Goal: Obtain resource: Download file/media

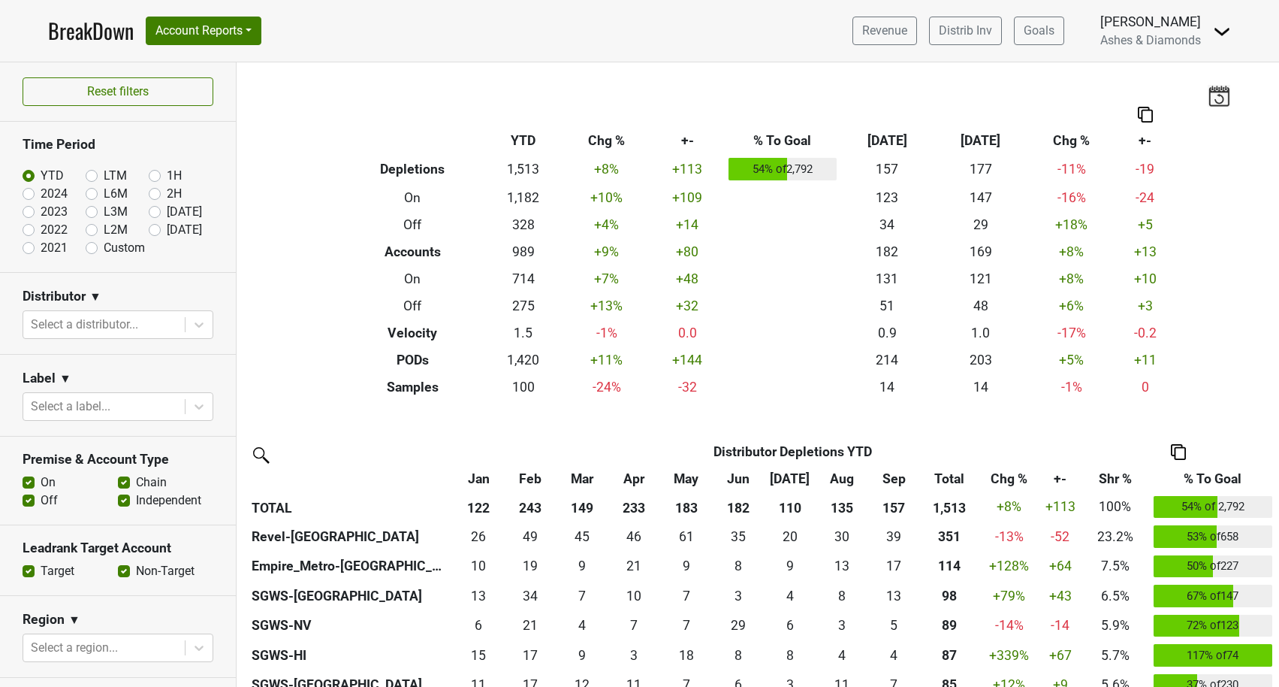
click at [167, 229] on label "Oct '25" at bounding box center [184, 230] width 35 height 18
click at [156, 229] on input "Oct '25" at bounding box center [179, 228] width 60 height 15
radio input "true"
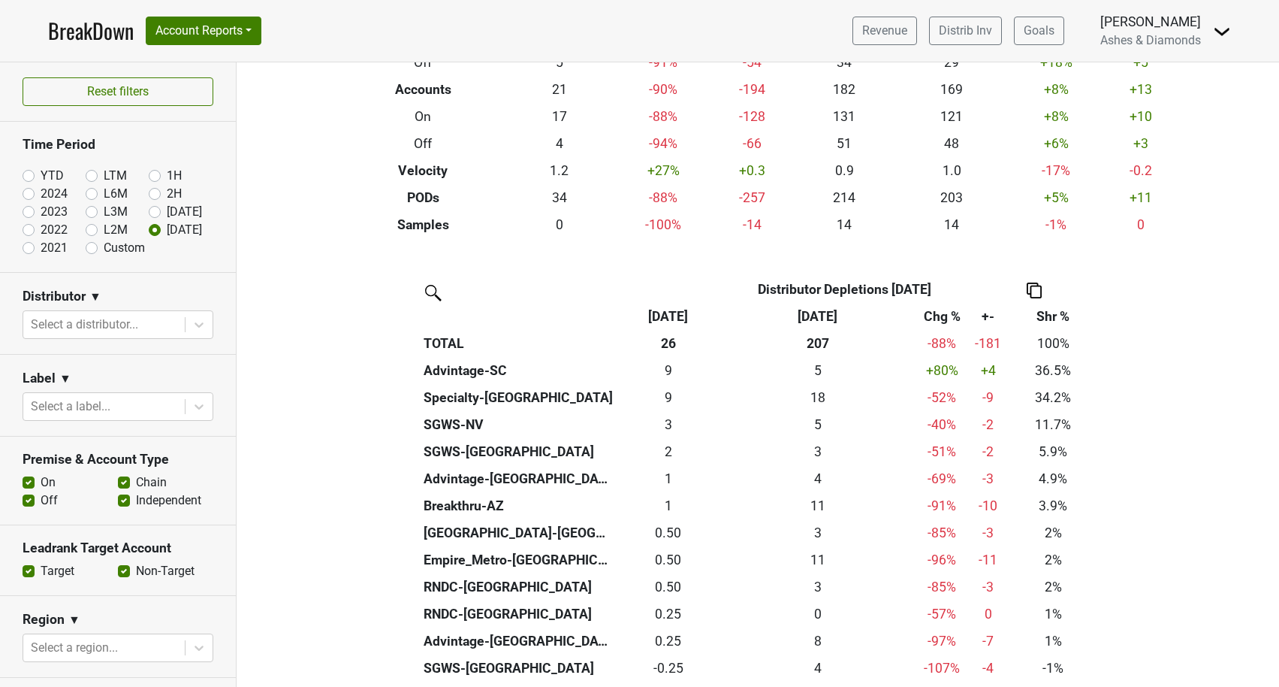
scroll to position [162, 0]
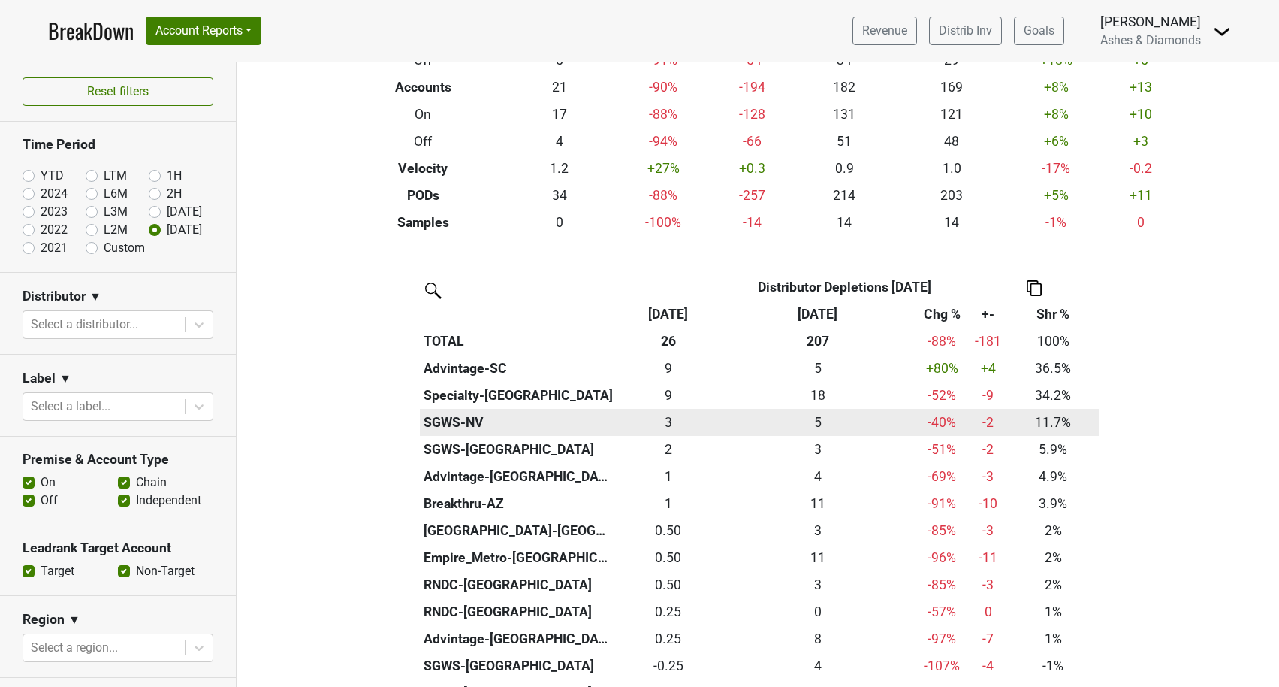
click at [671, 422] on div "3 3" at bounding box center [669, 422] width 97 height 20
click at [666, 418] on div "3 3" at bounding box center [669, 422] width 97 height 20
click at [667, 416] on div "3 3" at bounding box center [669, 422] width 97 height 20
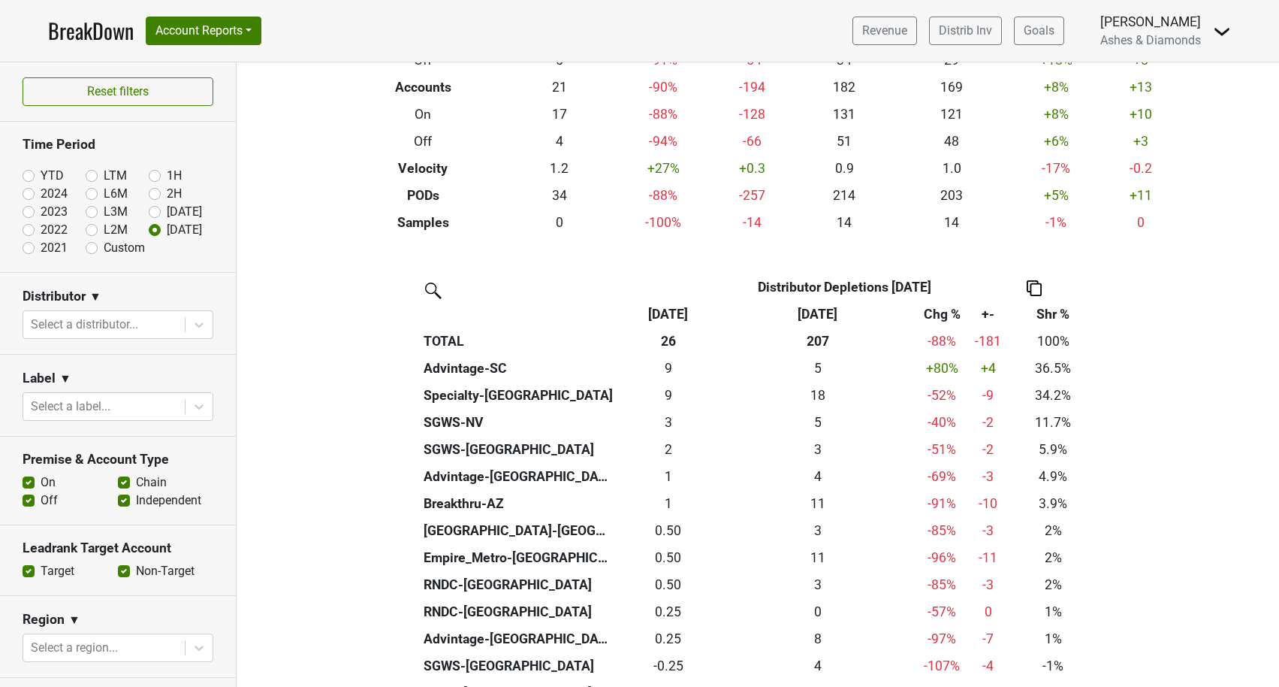
click at [167, 210] on label "Sep '25" at bounding box center [184, 212] width 35 height 18
click at [156, 210] on input "Sep '25" at bounding box center [179, 210] width 60 height 15
radio input "true"
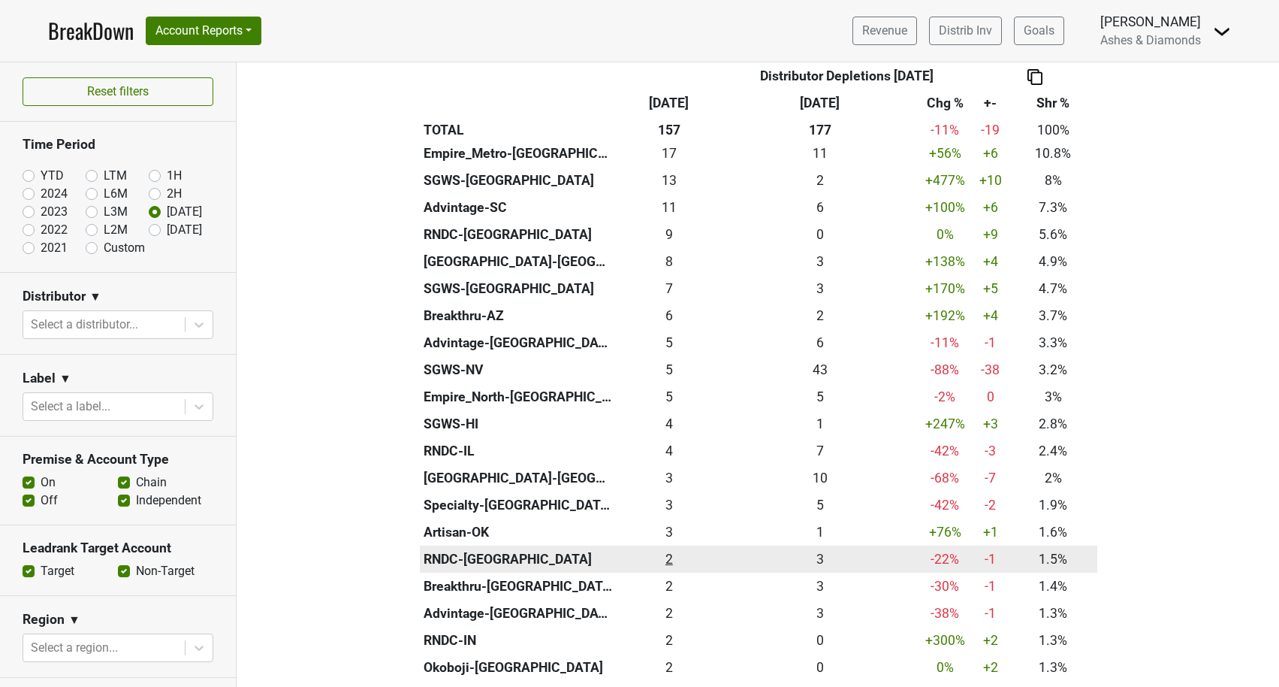
scroll to position [404, 0]
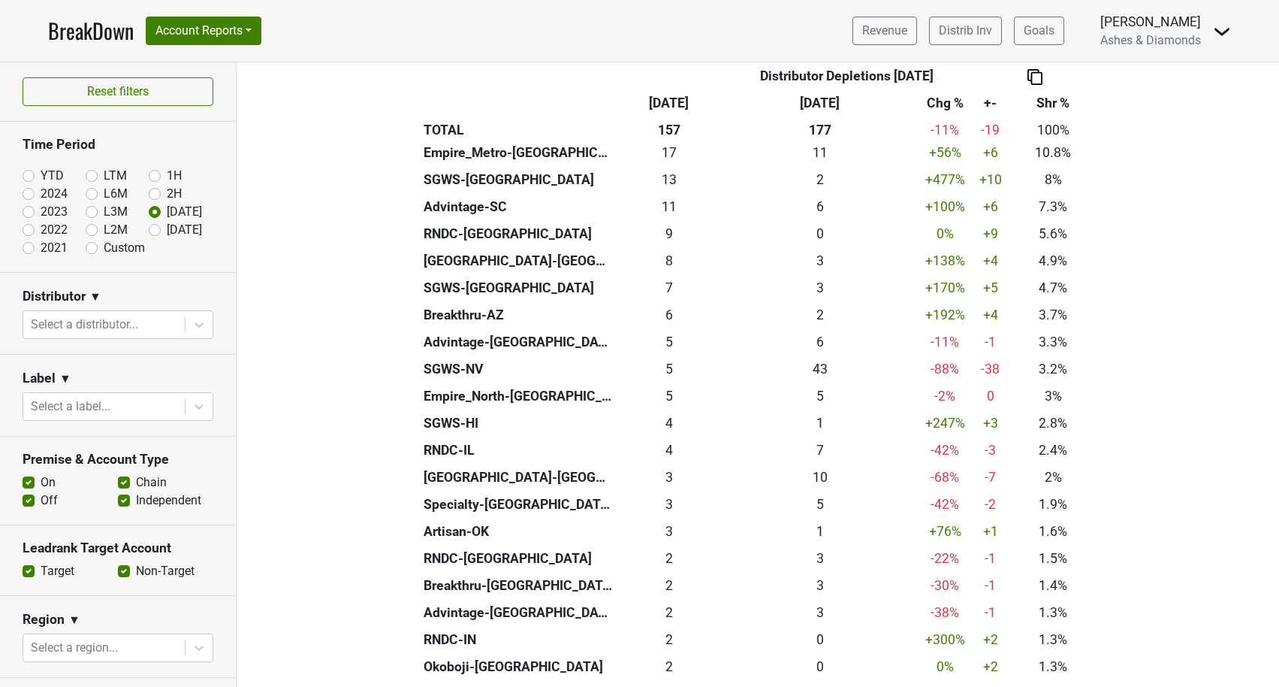
click at [41, 175] on label "YTD" at bounding box center [52, 176] width 23 height 18
click at [31, 175] on input "YTD" at bounding box center [53, 174] width 60 height 15
radio input "true"
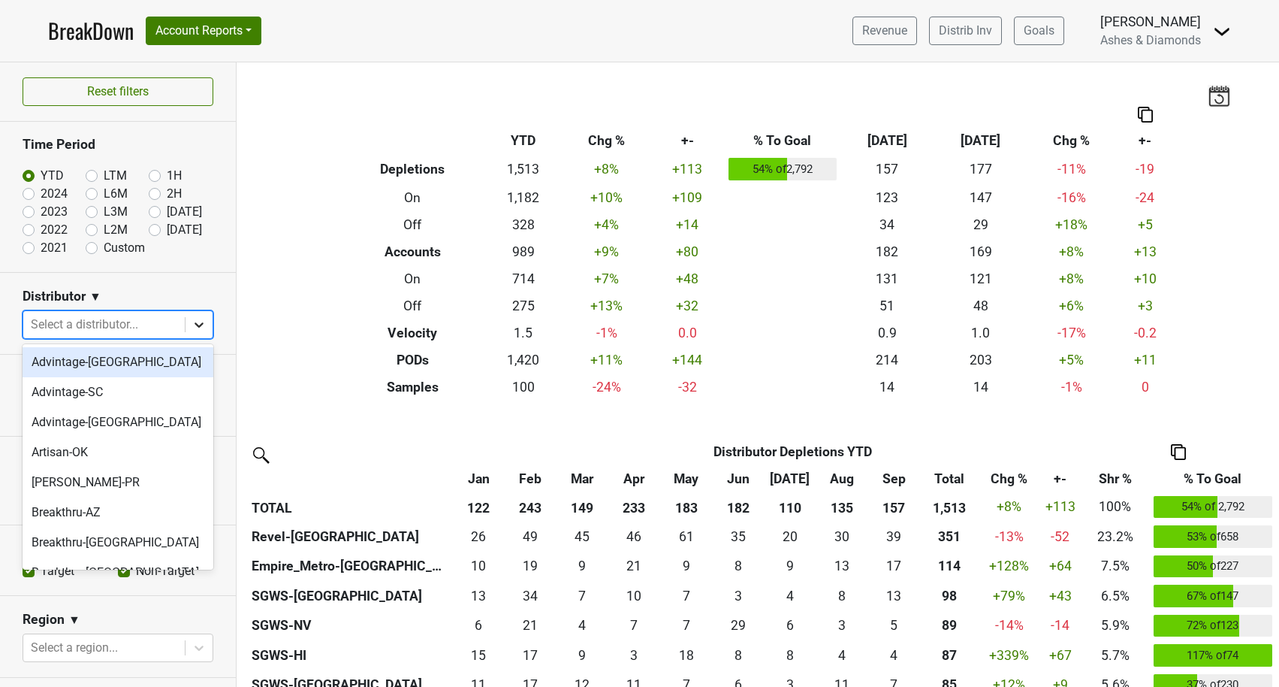
click at [202, 323] on icon at bounding box center [199, 324] width 9 height 5
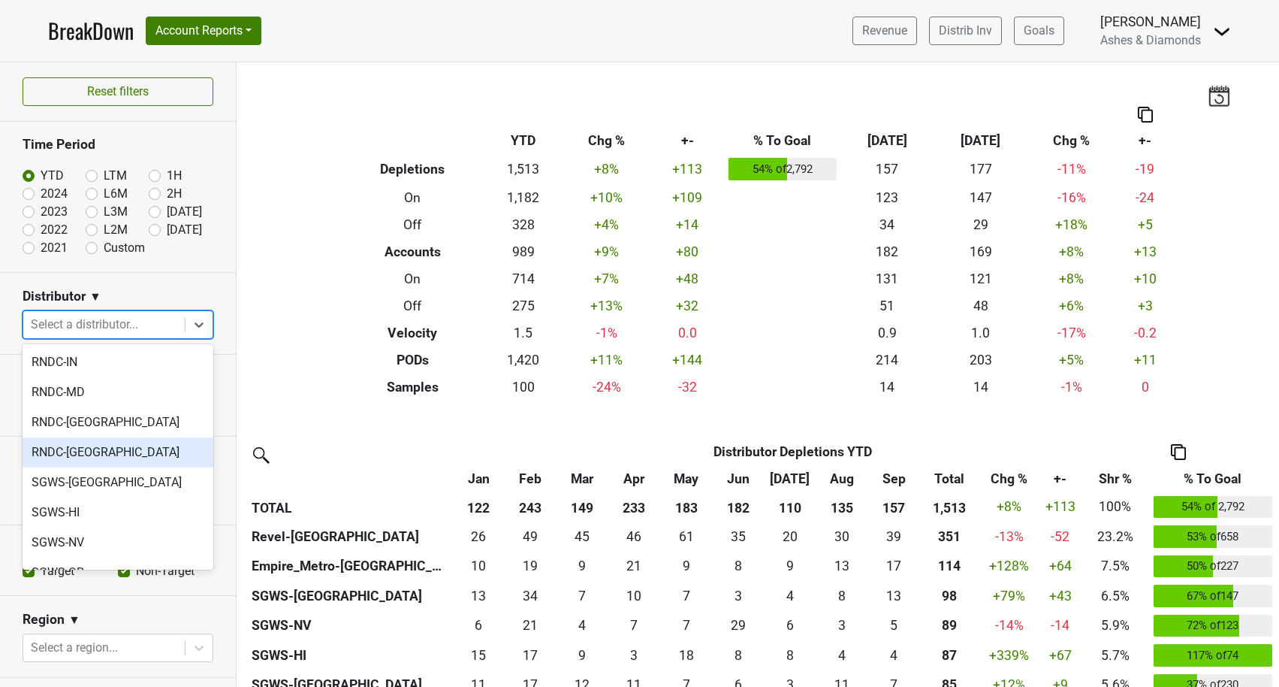
scroll to position [910, 0]
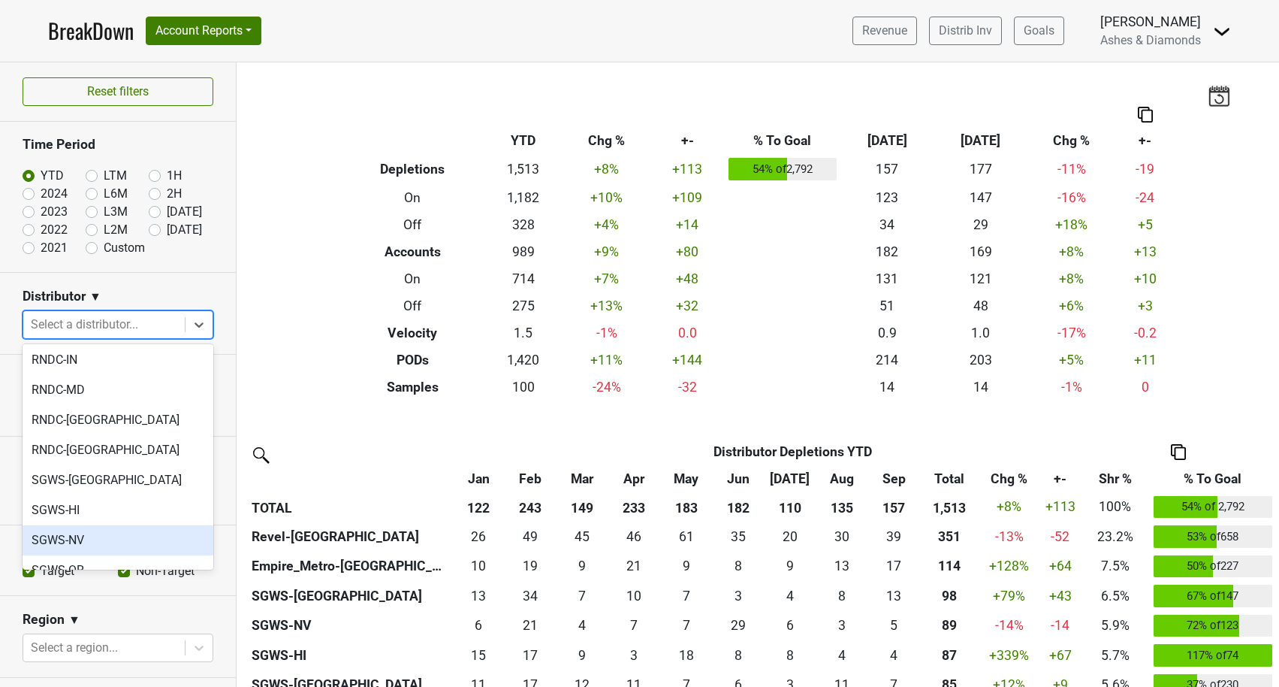
click at [104, 525] on div "SGWS-NV" at bounding box center [118, 540] width 191 height 30
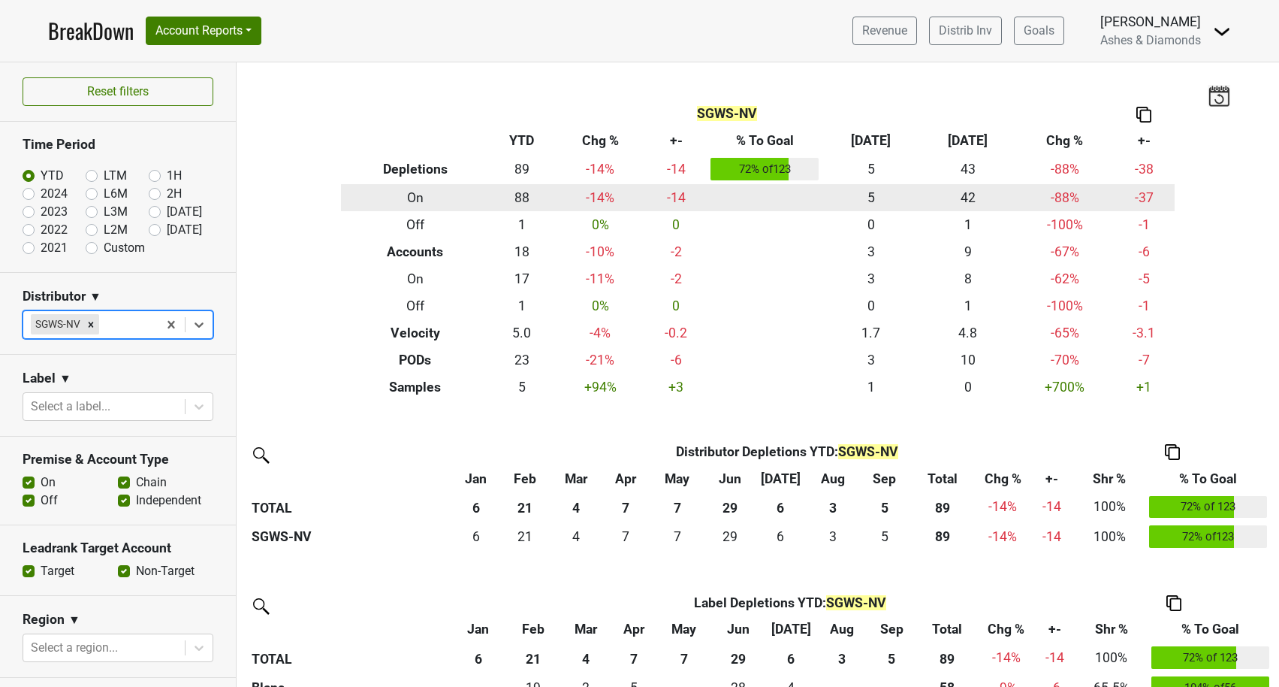
scroll to position [0, 0]
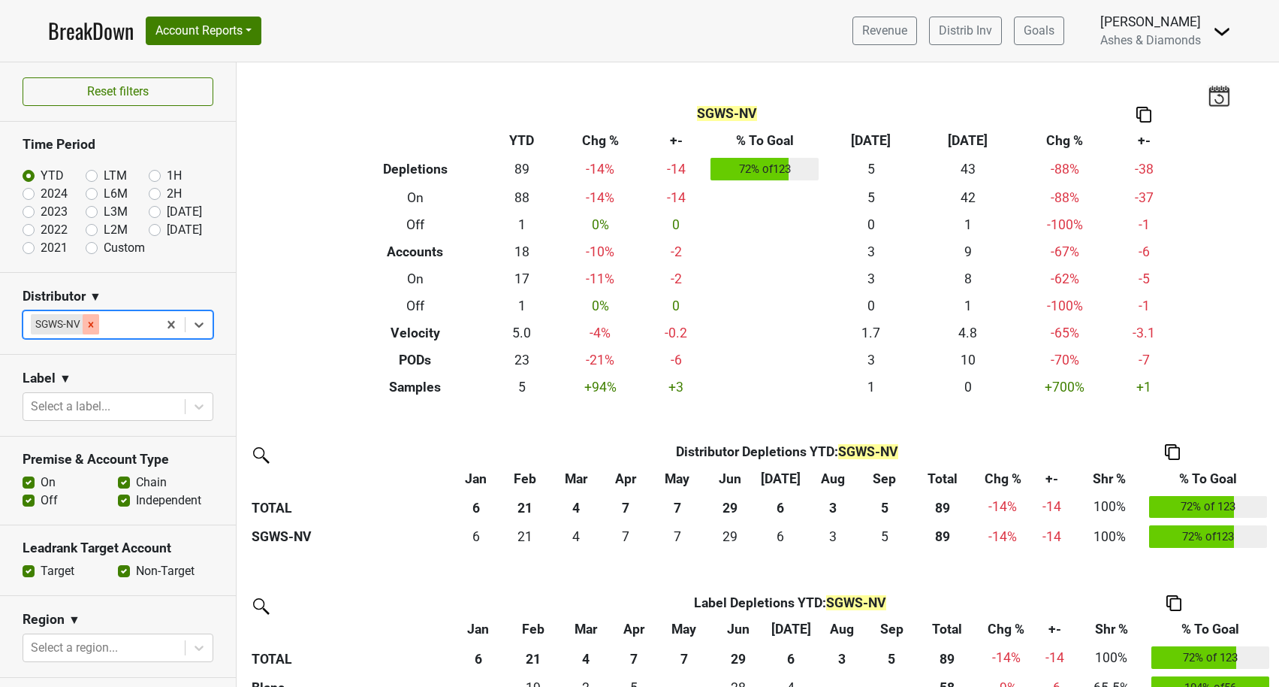
click at [92, 317] on div "Remove SGWS-NV" at bounding box center [91, 324] width 17 height 20
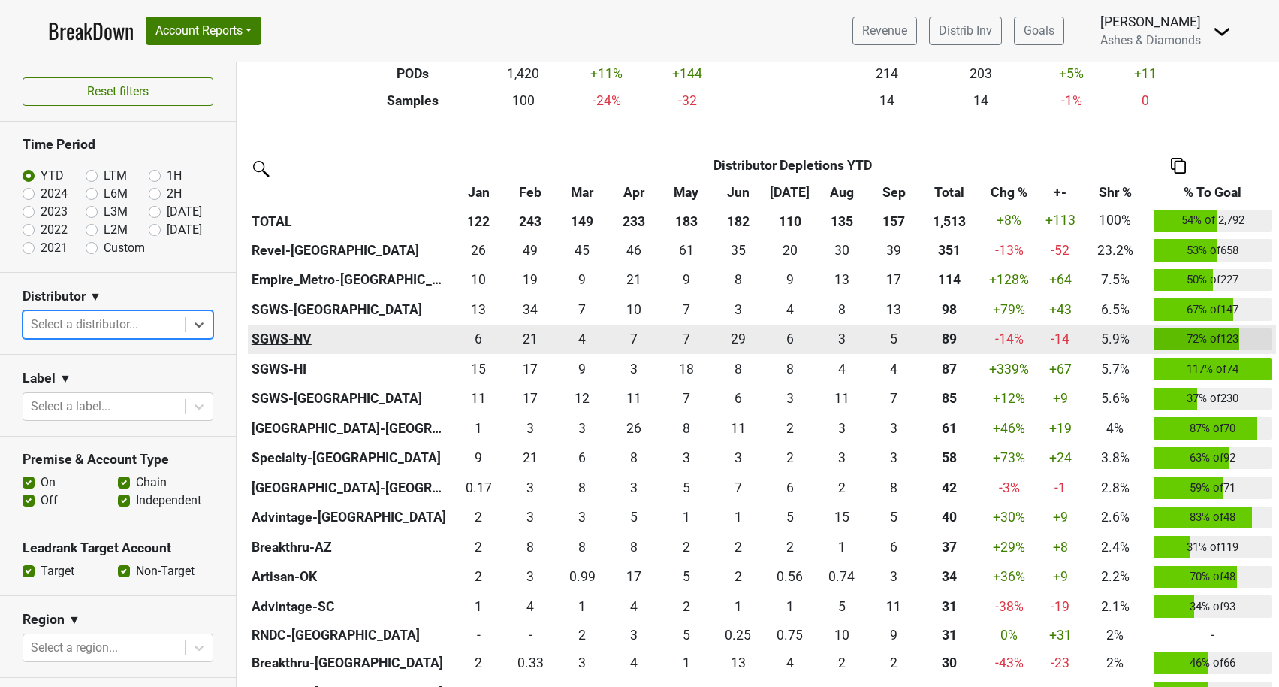
scroll to position [285, 0]
click at [300, 336] on th "SGWS-NV" at bounding box center [350, 340] width 205 height 30
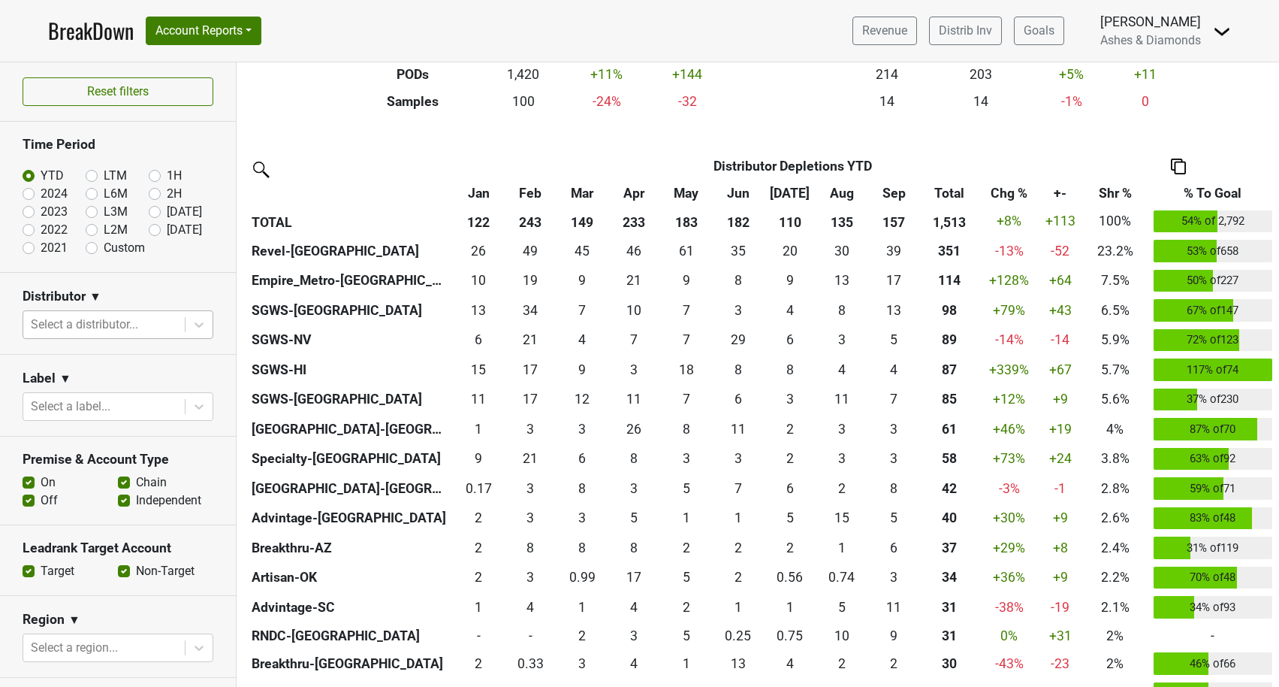
click at [41, 195] on label "2024" at bounding box center [54, 194] width 27 height 18
click at [30, 195] on input "2024" at bounding box center [53, 192] width 60 height 15
radio input "true"
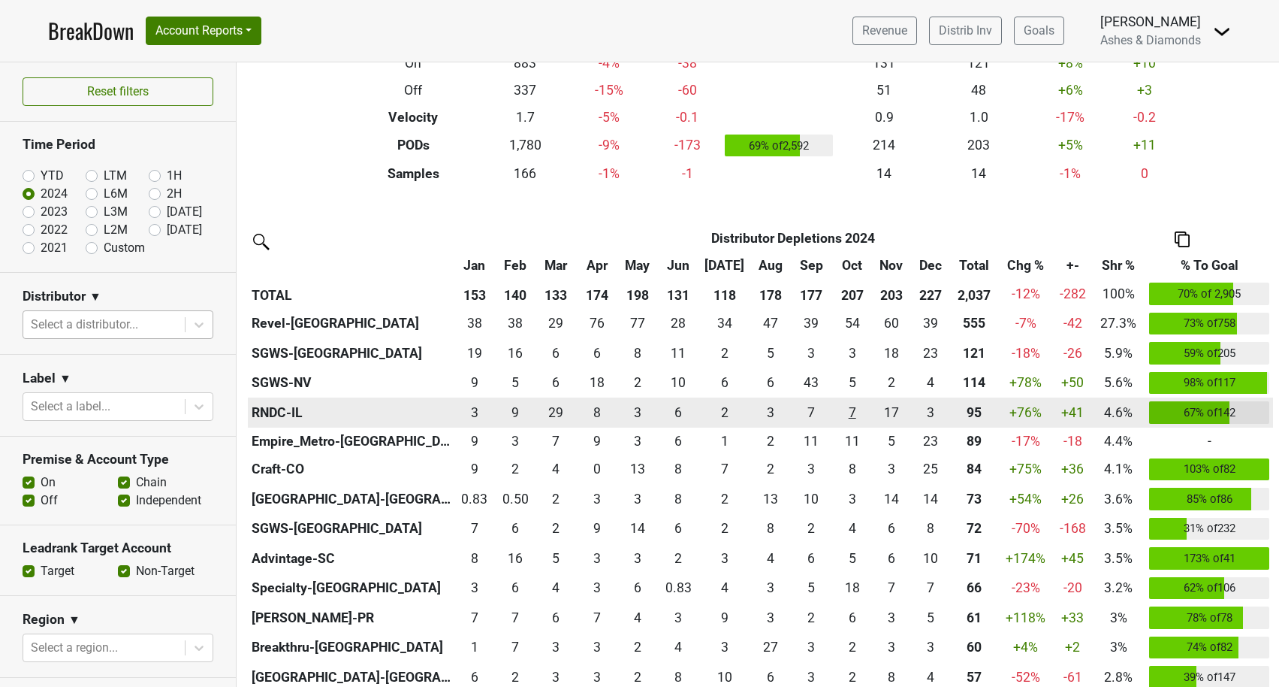
scroll to position [218, 0]
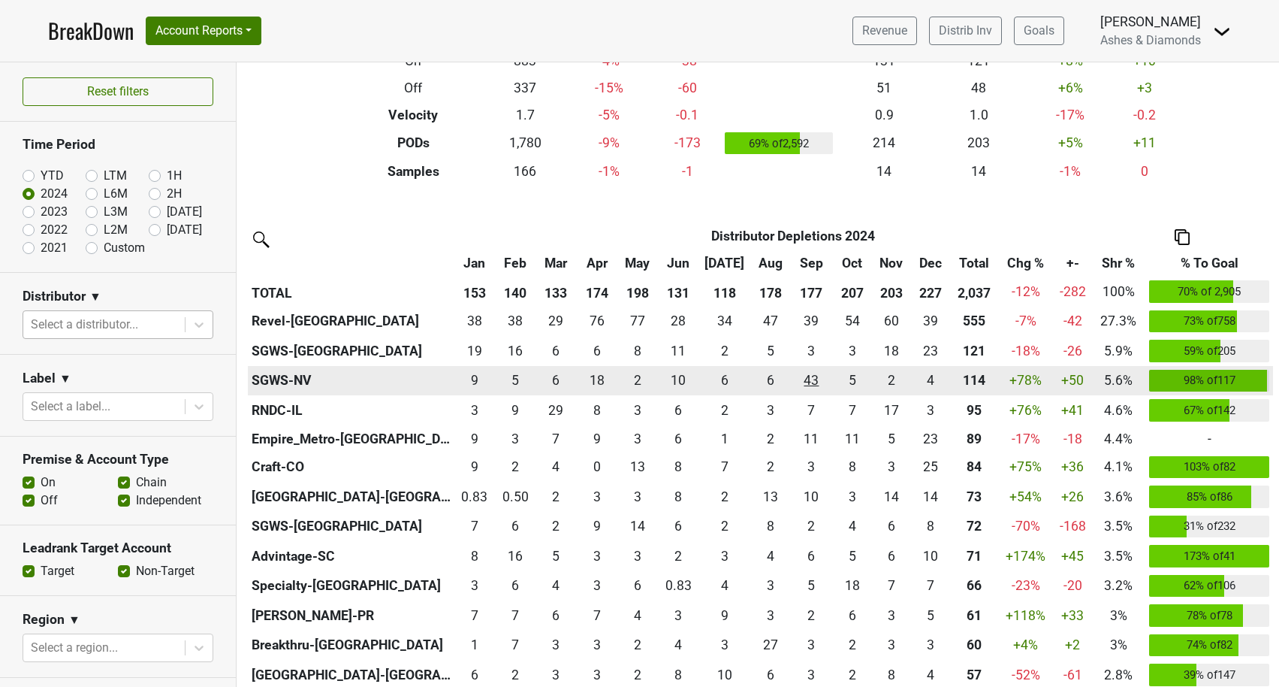
click at [809, 380] on div "42.917 43" at bounding box center [812, 380] width 34 height 20
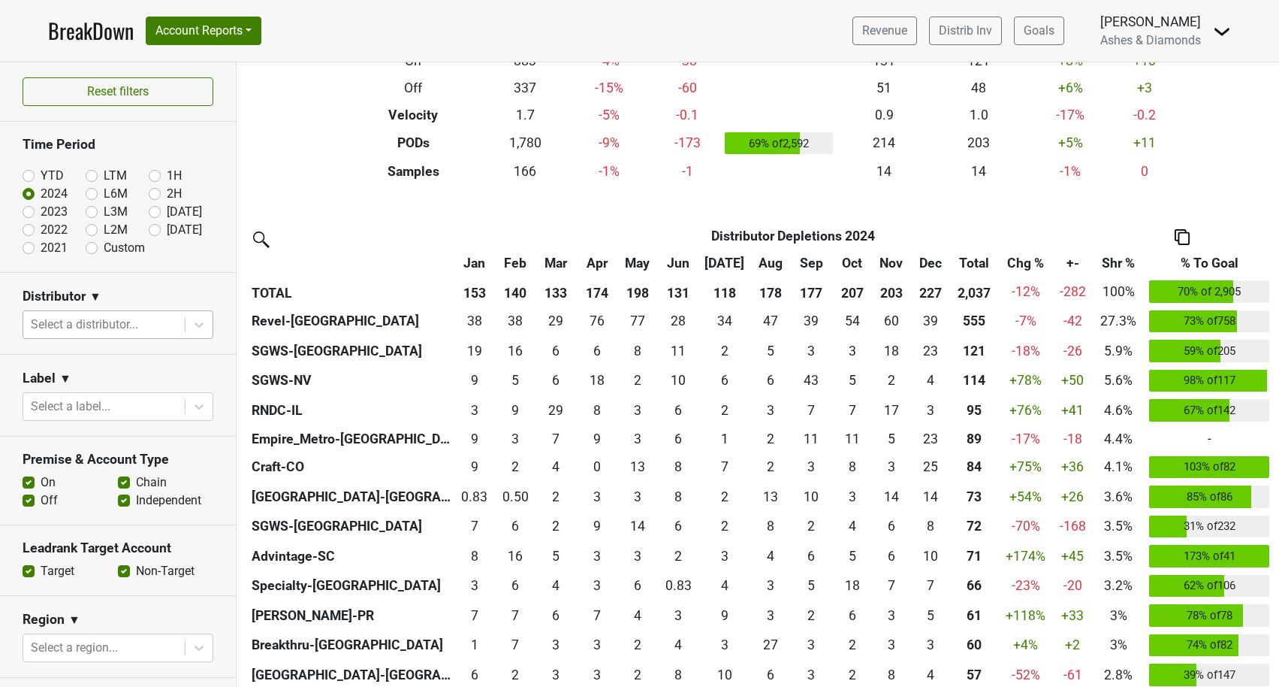
click at [41, 174] on label "YTD" at bounding box center [52, 176] width 23 height 18
click at [29, 174] on input "YTD" at bounding box center [53, 174] width 60 height 15
radio input "true"
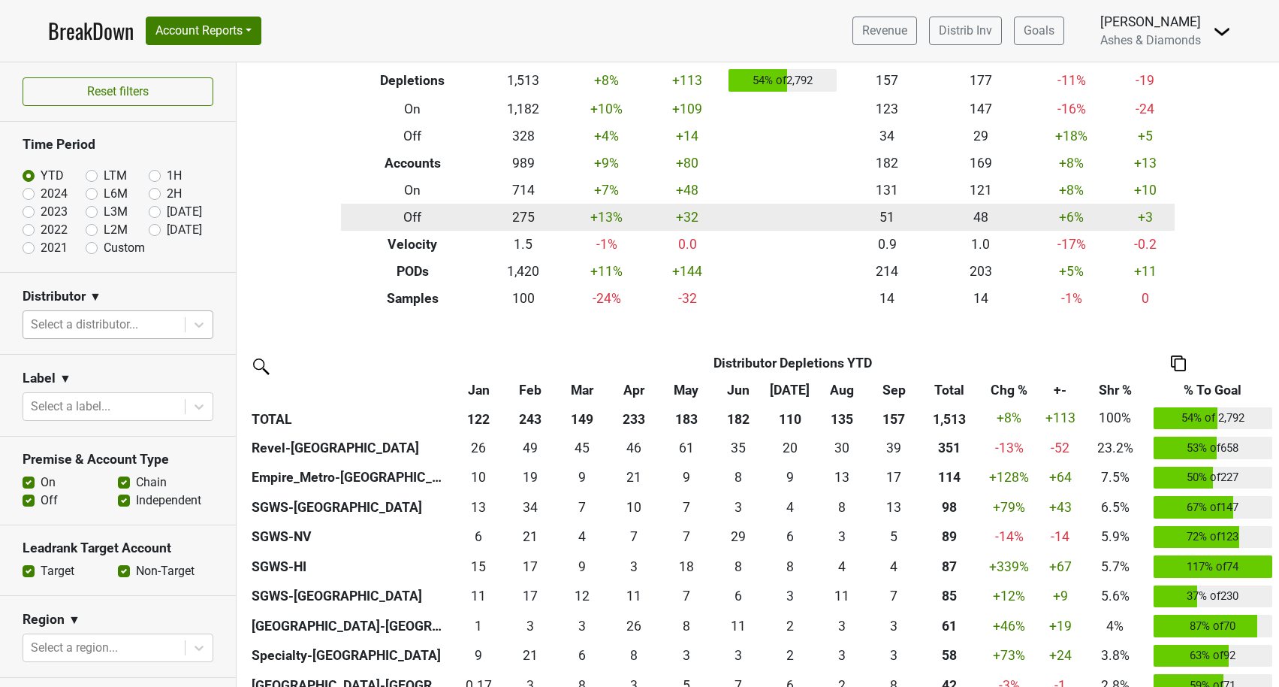
scroll to position [92, 0]
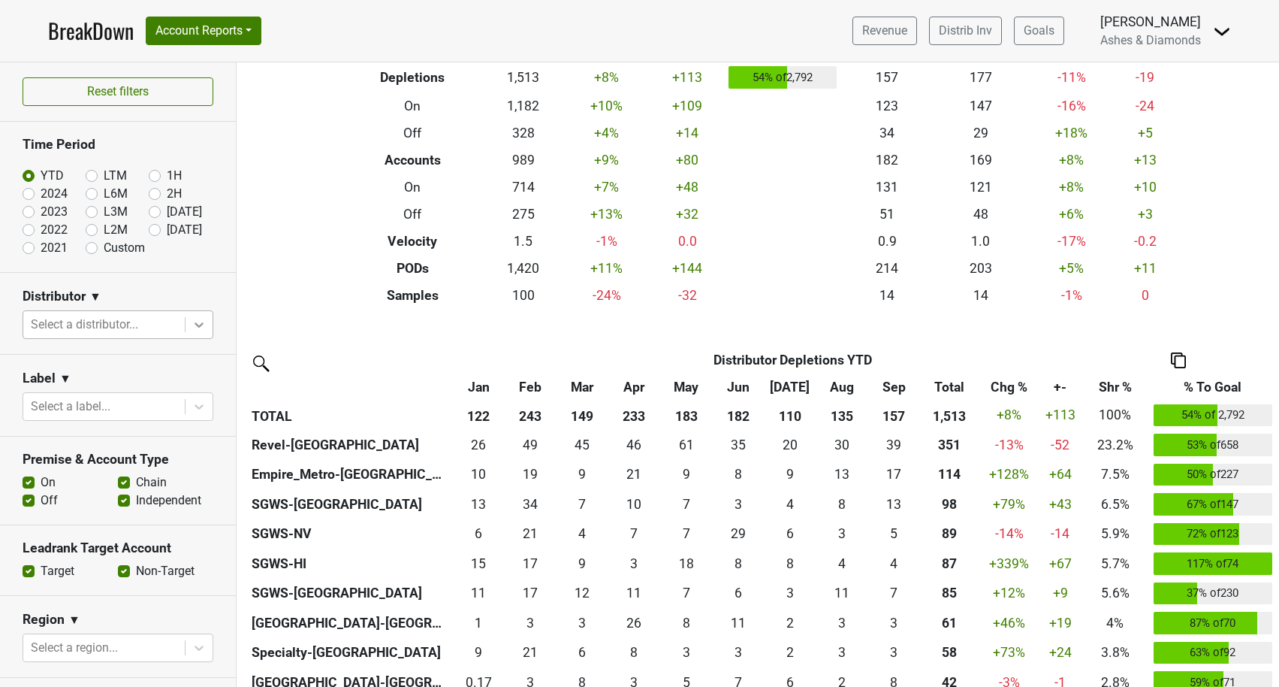
click at [189, 322] on div at bounding box center [199, 324] width 27 height 27
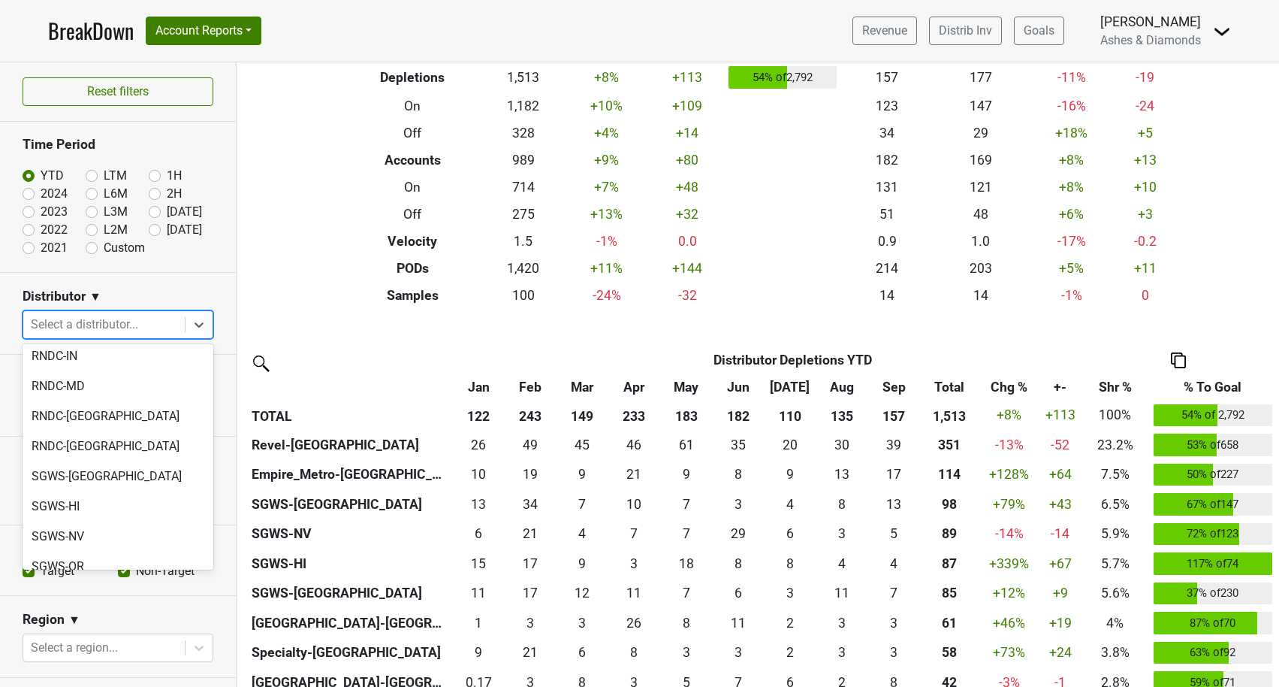
scroll to position [913, 0]
click at [80, 522] on div "SGWS-NV" at bounding box center [118, 537] width 191 height 30
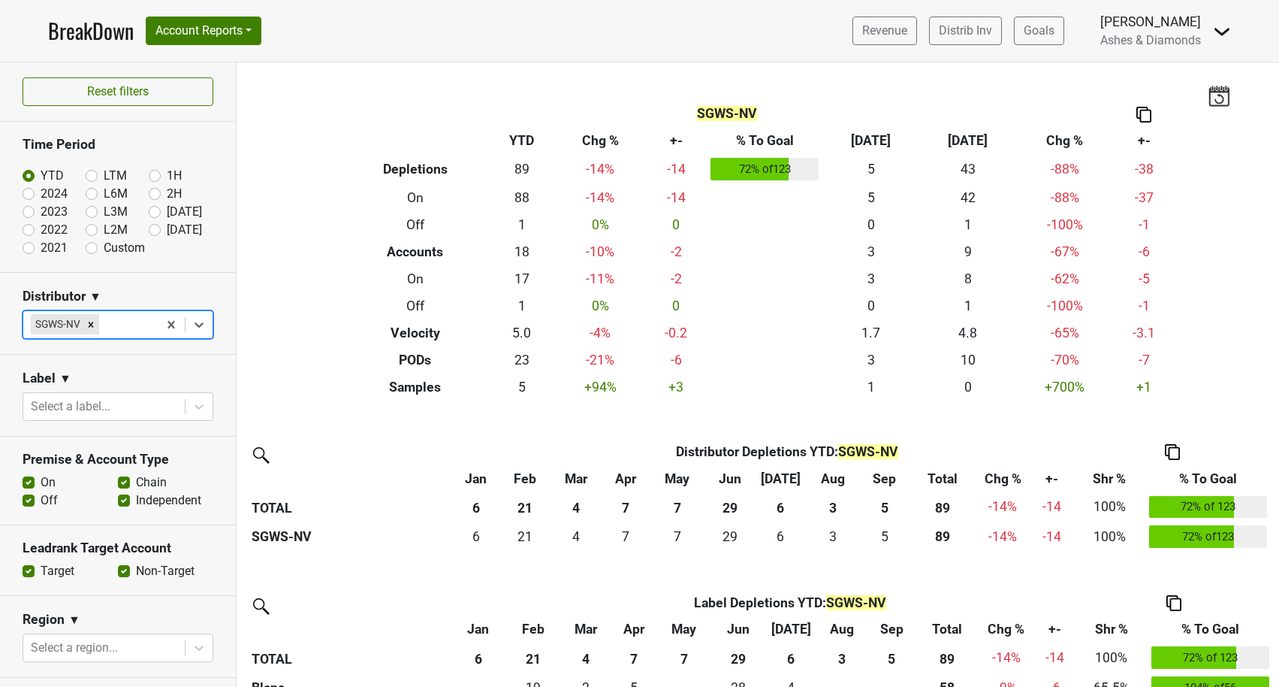
scroll to position [0, 0]
click at [1148, 113] on img at bounding box center [1144, 115] width 15 height 16
click at [1148, 67] on div "Copy as Image" at bounding box center [1144, 66] width 75 height 22
drag, startPoint x: 87, startPoint y: 321, endPoint x: 113, endPoint y: 316, distance: 26.7
click at [87, 321] on icon "Remove SGWS-NV" at bounding box center [91, 324] width 11 height 11
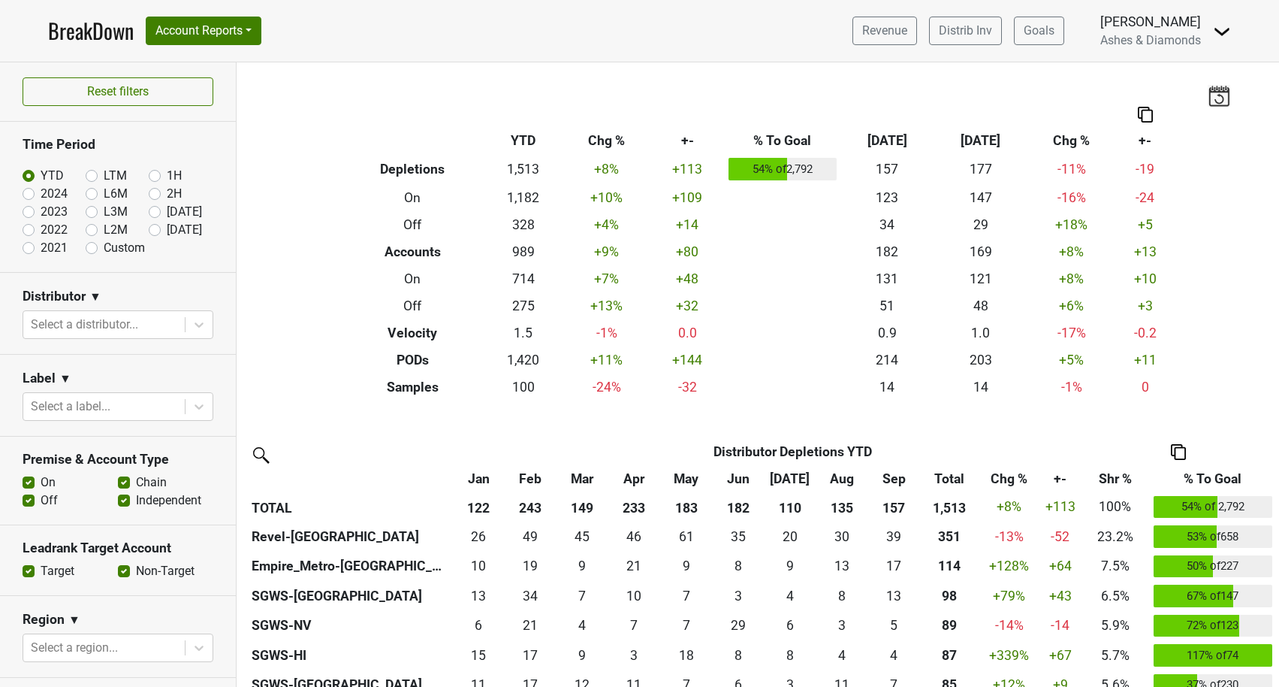
click at [1143, 114] on img at bounding box center [1145, 115] width 15 height 16
click at [1119, 68] on div "Copy as Image" at bounding box center [1144, 66] width 75 height 22
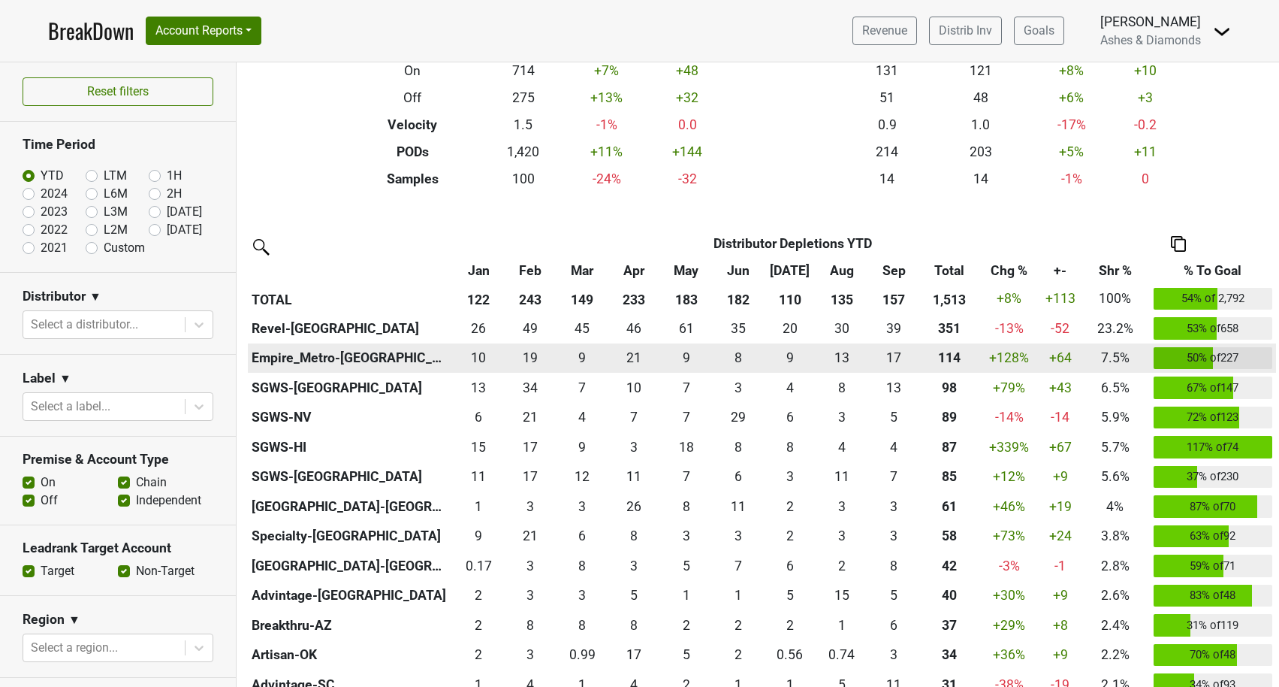
scroll to position [207, 0]
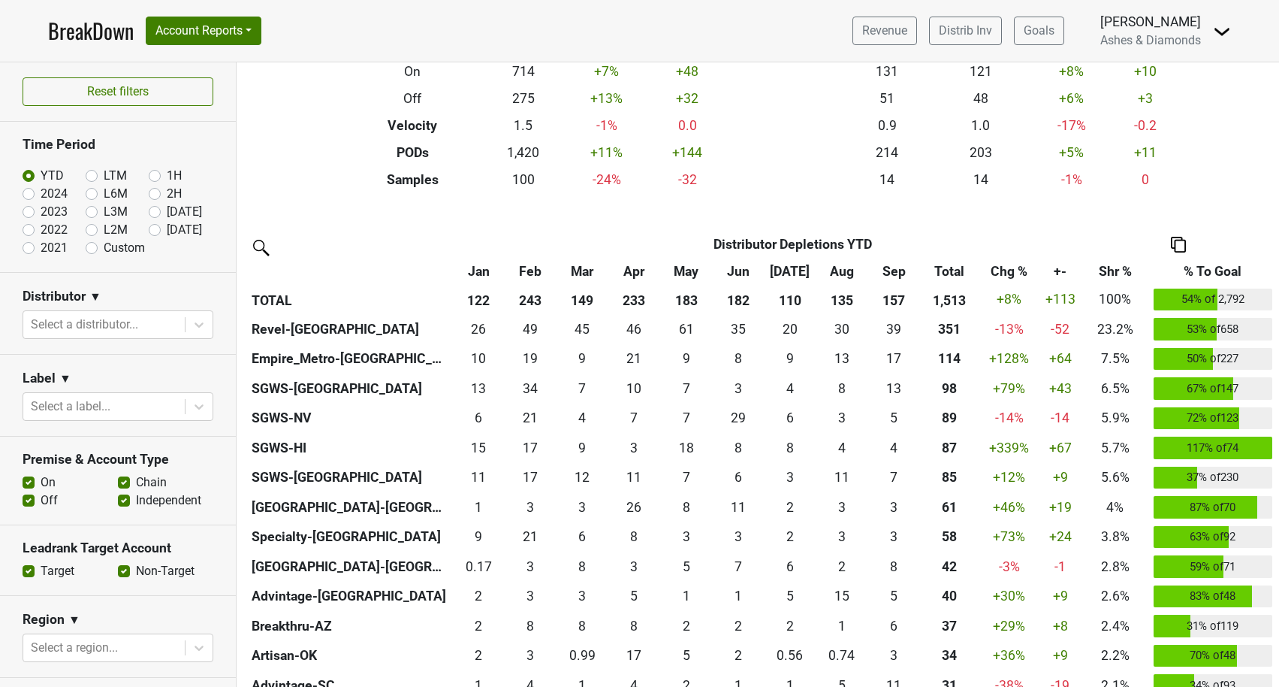
click at [1181, 243] on img at bounding box center [1178, 245] width 15 height 16
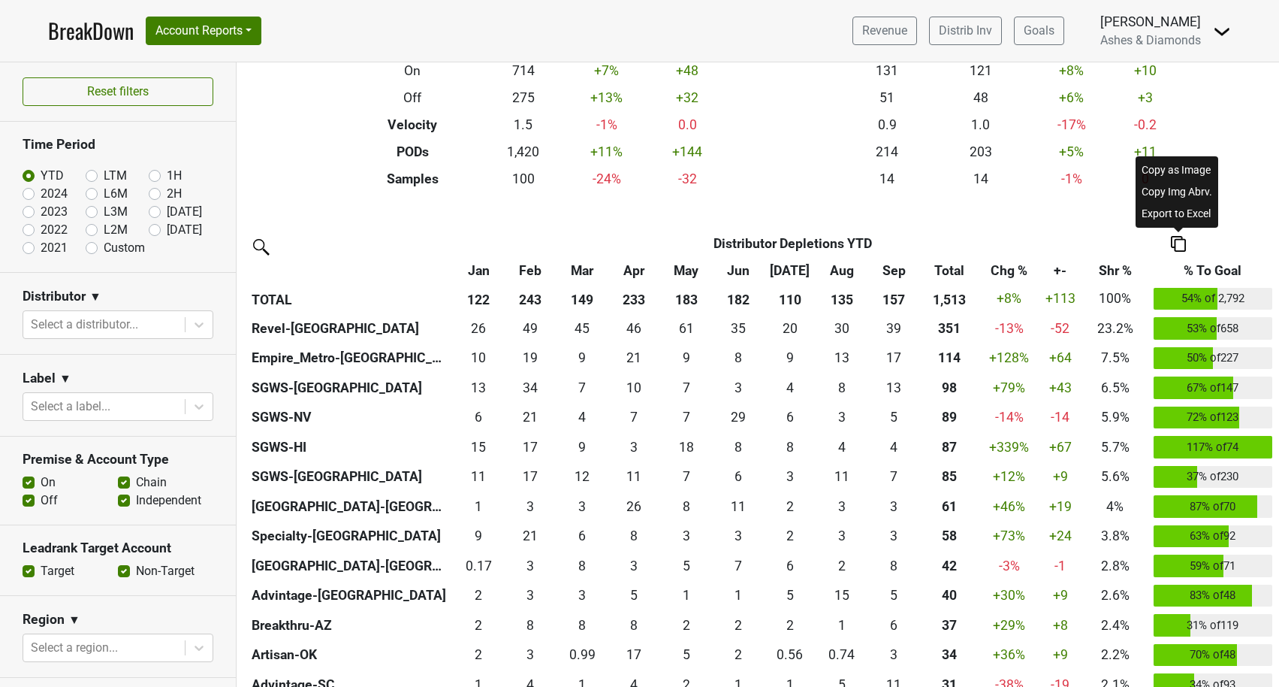
click at [1179, 176] on div "Copy as Image" at bounding box center [1177, 170] width 77 height 22
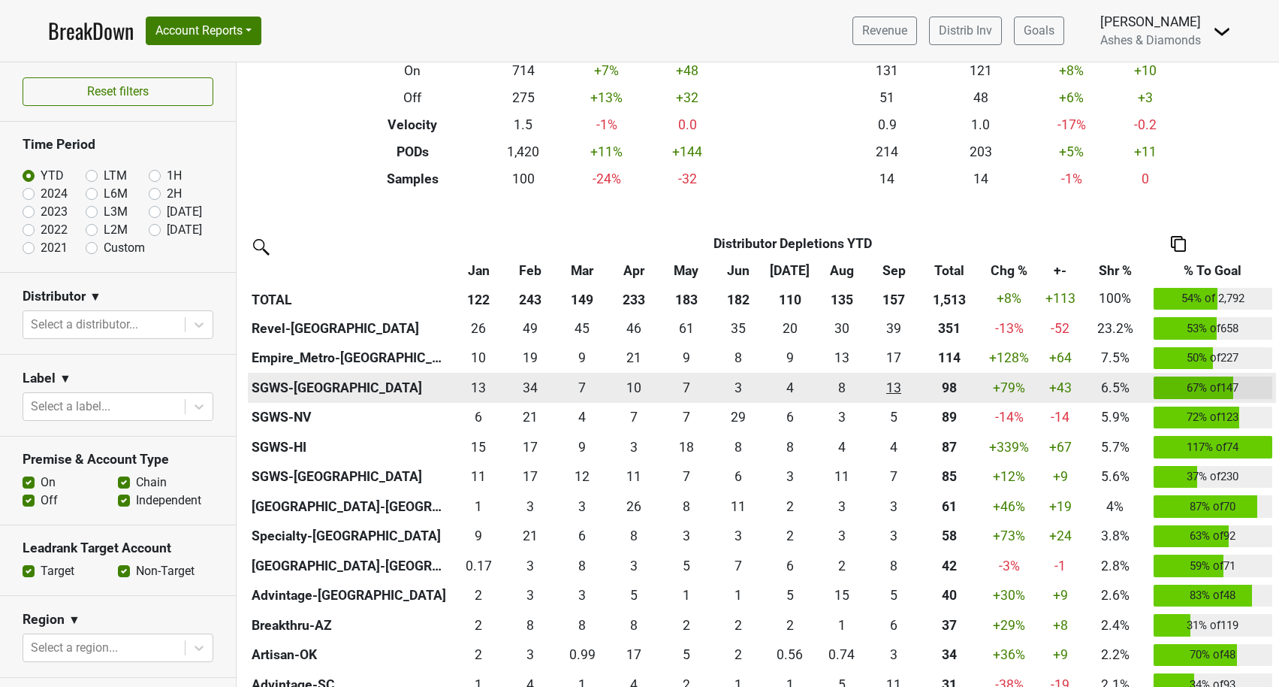
click at [899, 388] on div "12.501 13" at bounding box center [893, 388] width 45 height 20
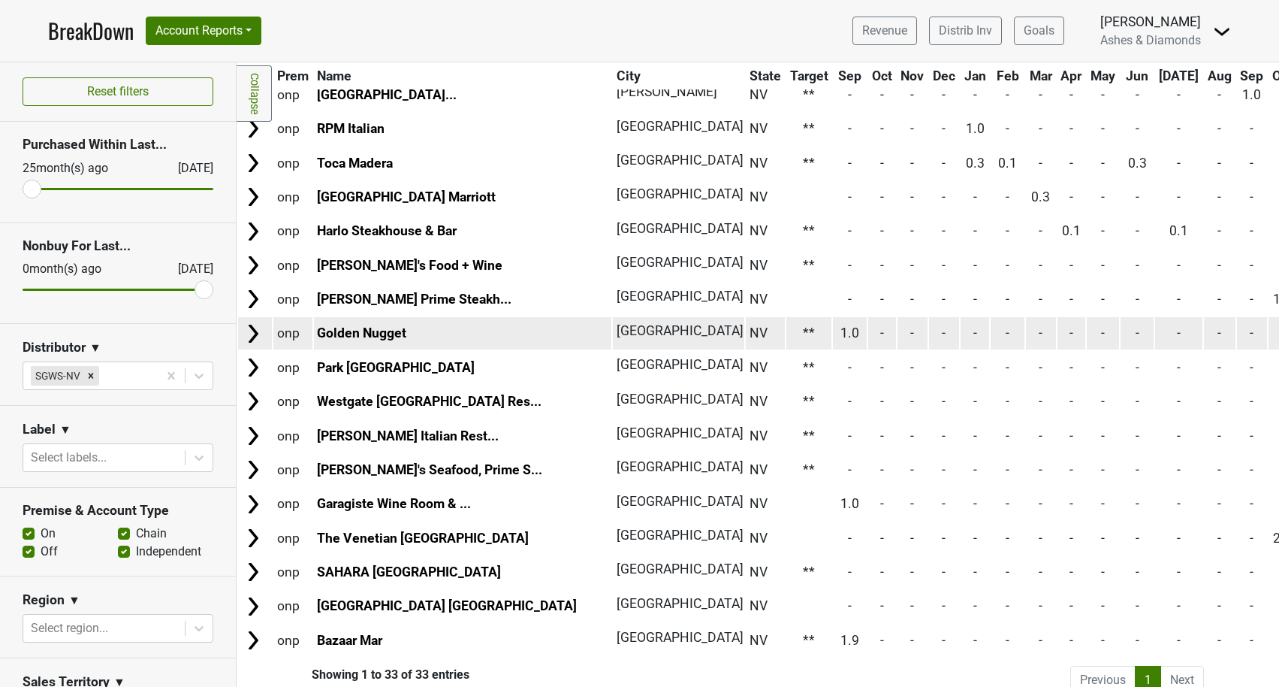
scroll to position [669, 0]
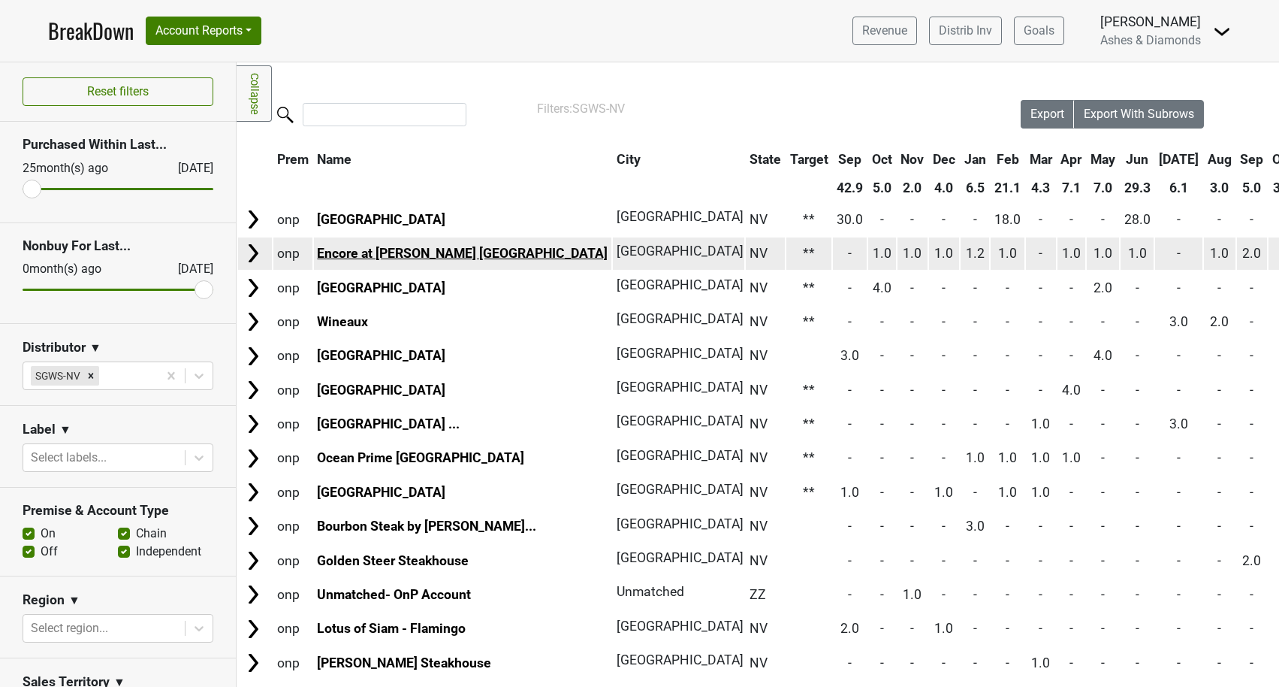
click at [431, 251] on link "Encore at Wynn Las Vegas" at bounding box center [462, 253] width 291 height 15
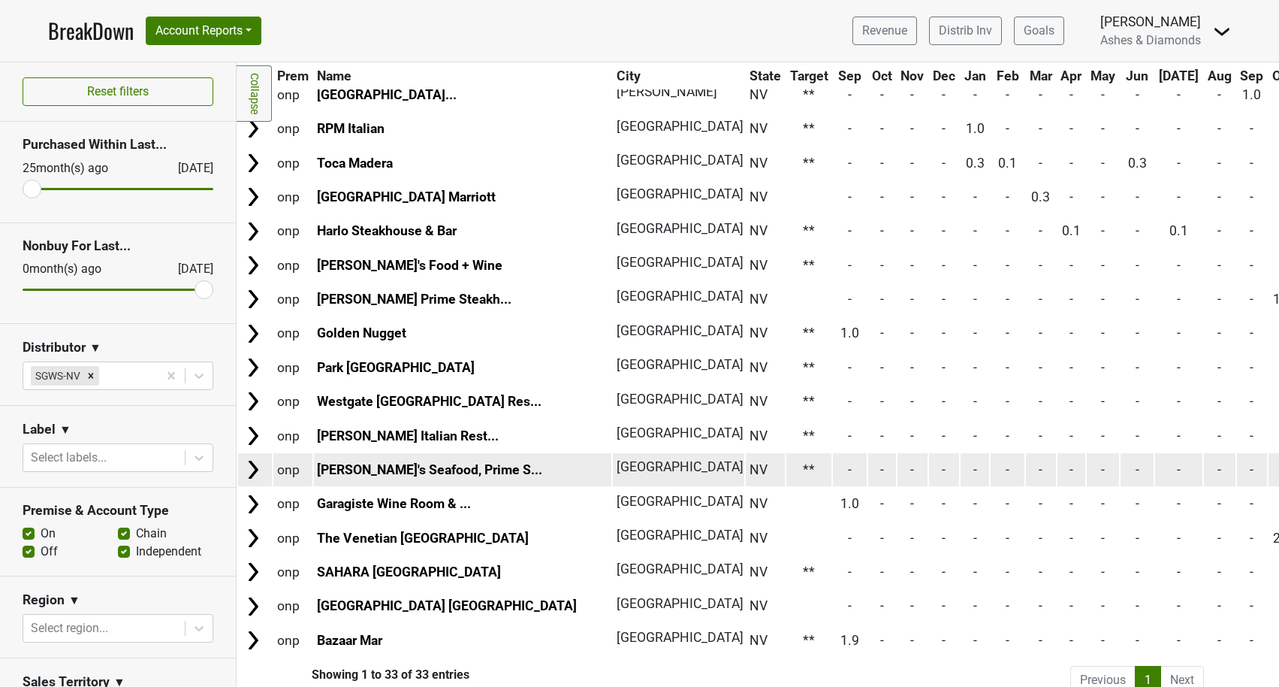
scroll to position [669, 0]
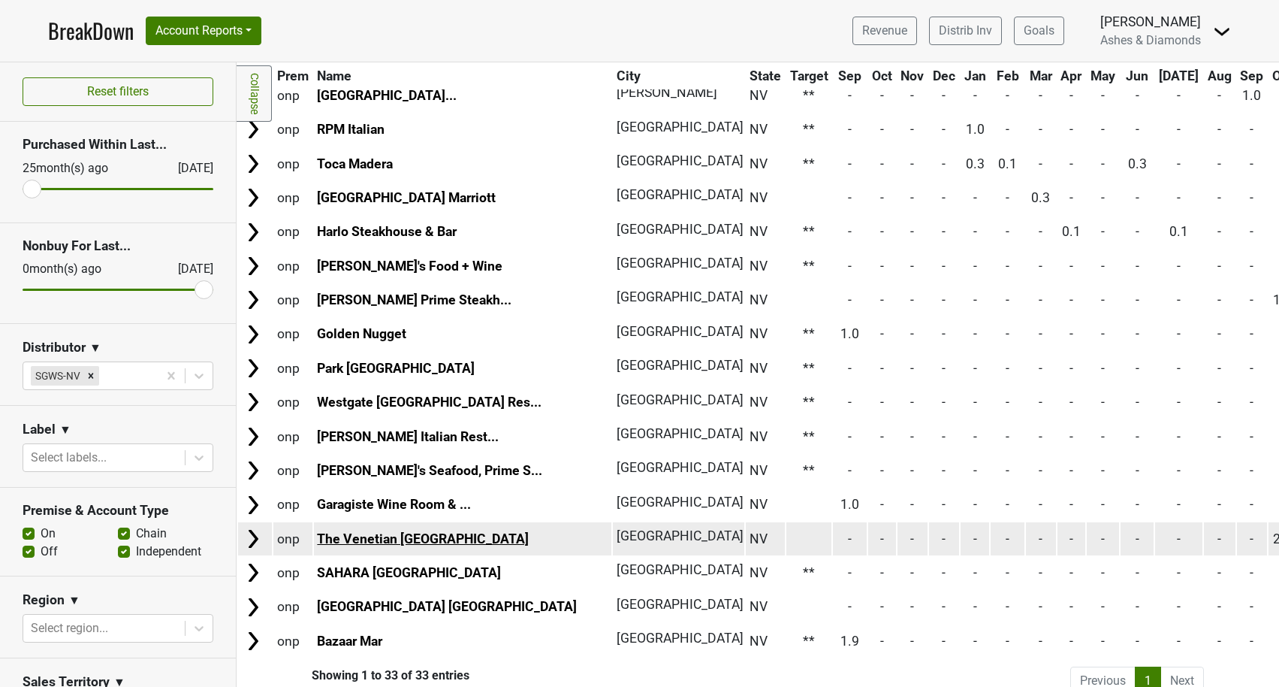
click at [433, 531] on link "The Venetian Las Vegas" at bounding box center [423, 538] width 212 height 15
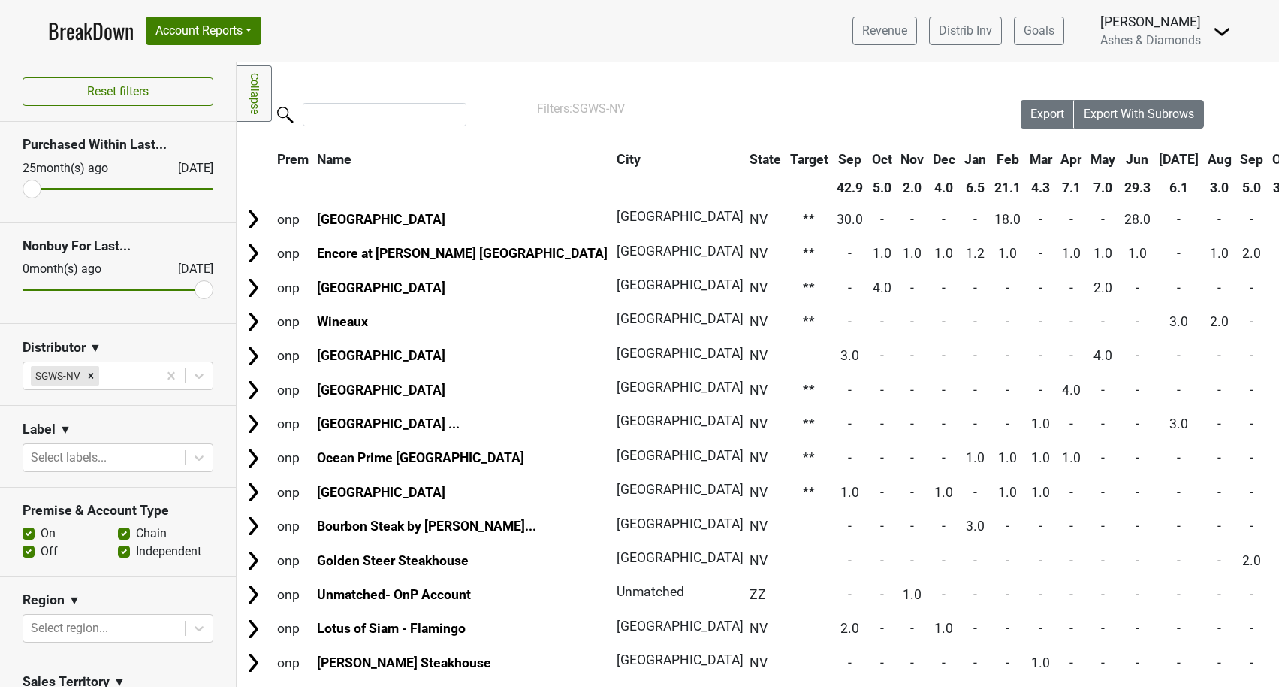
scroll to position [0, 0]
click at [81, 33] on link "BreakDown" at bounding box center [91, 31] width 86 height 32
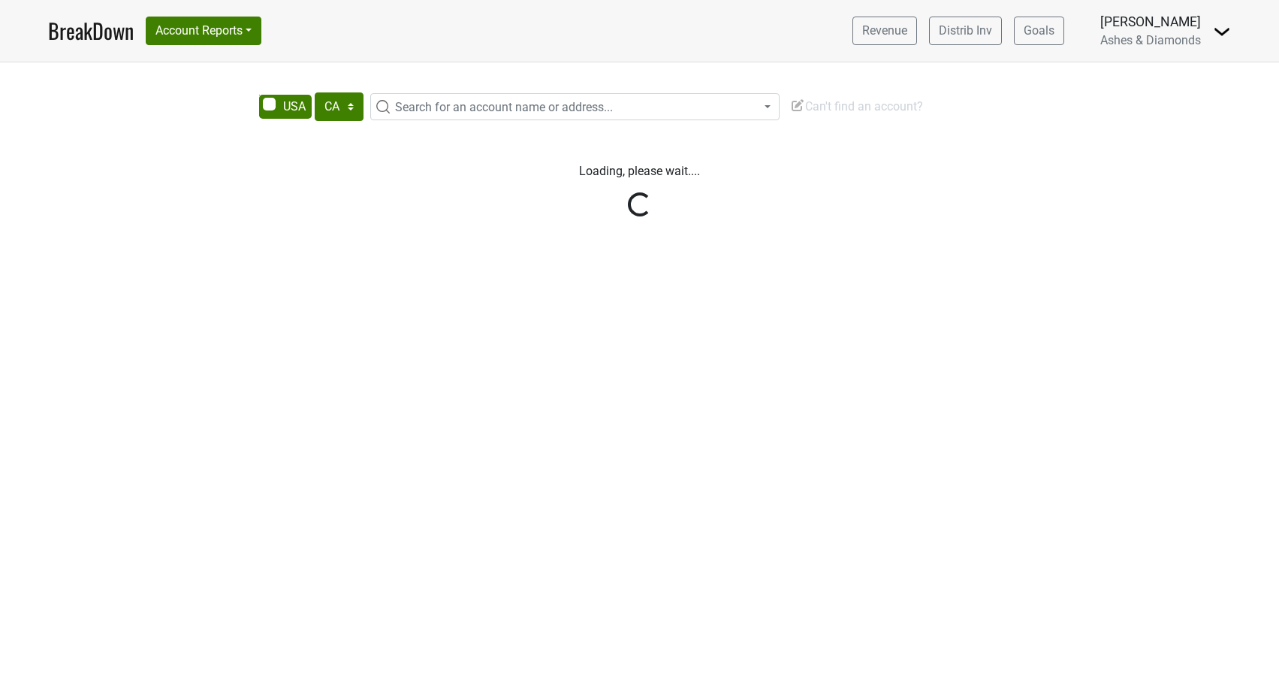
select select "CA"
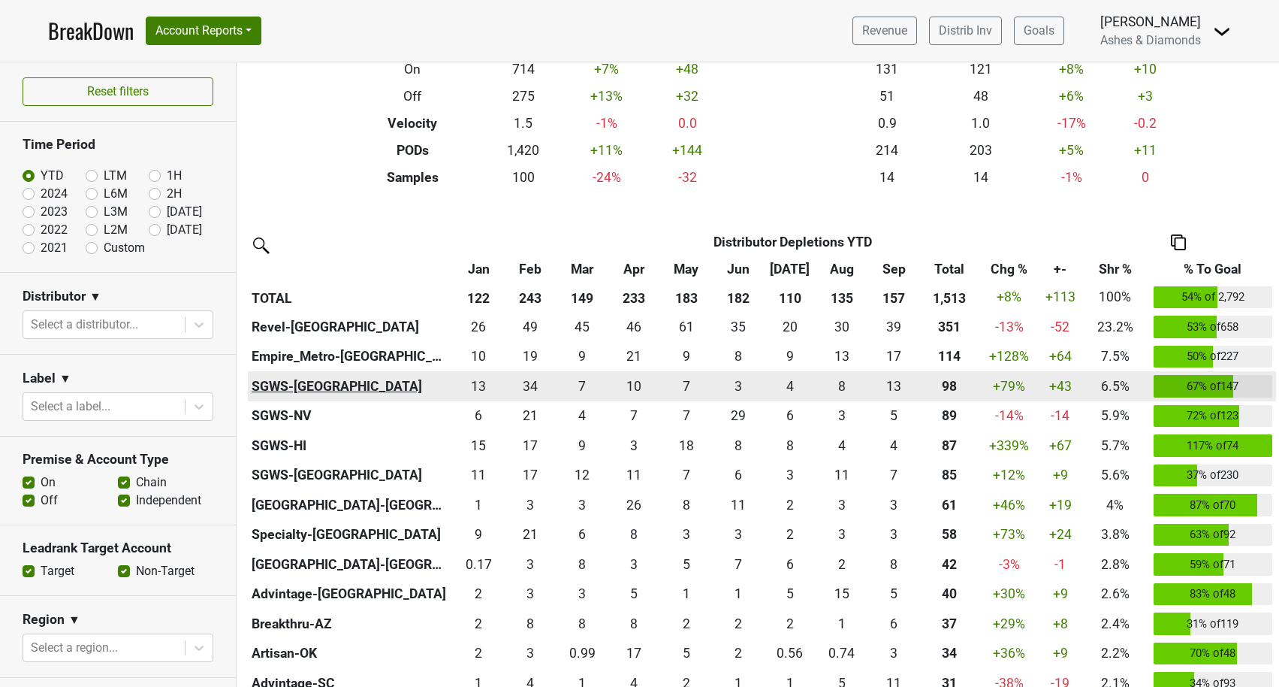
scroll to position [201, 0]
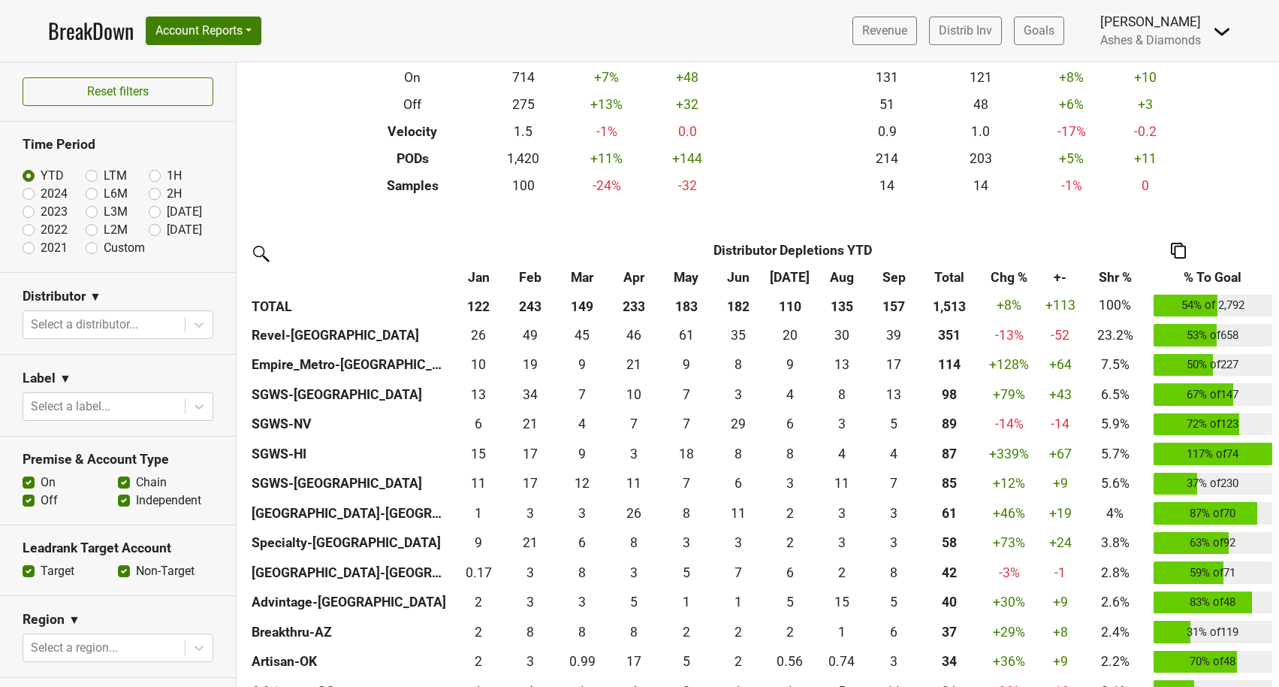
click at [104, 246] on label "Custom" at bounding box center [124, 248] width 41 height 18
click at [95, 246] on input "Custom" at bounding box center [116, 246] width 60 height 15
radio input "true"
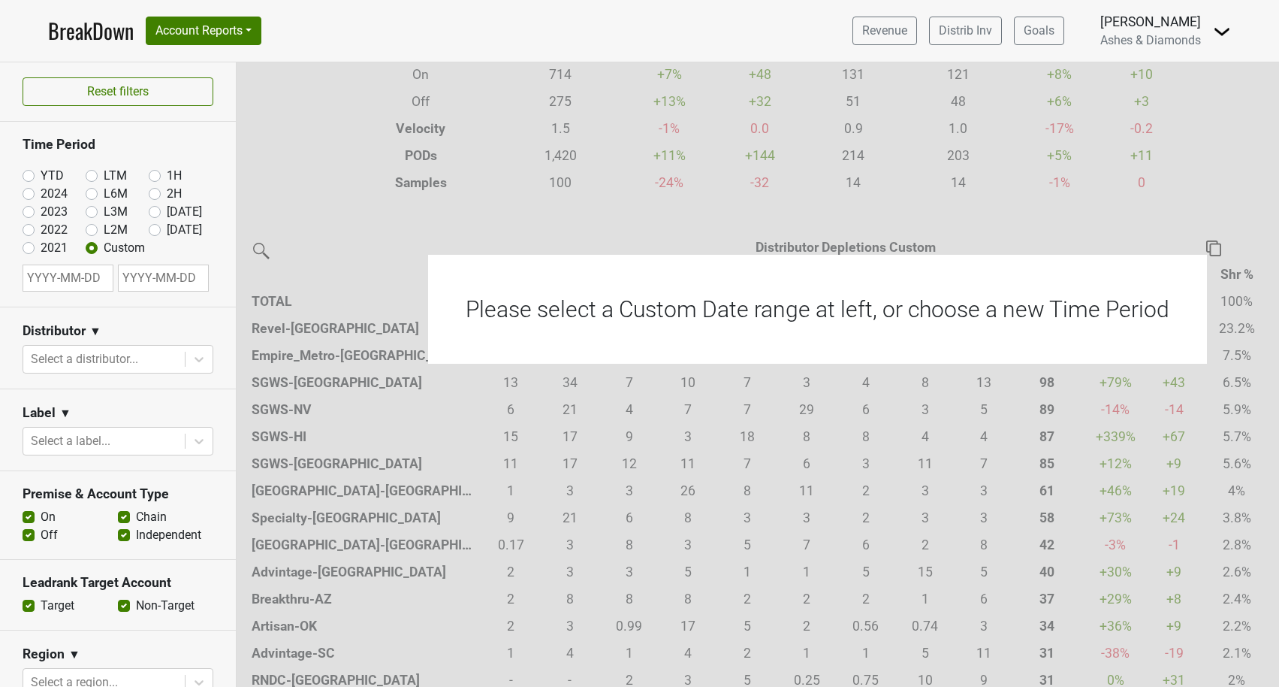
select select "9"
select select "2025"
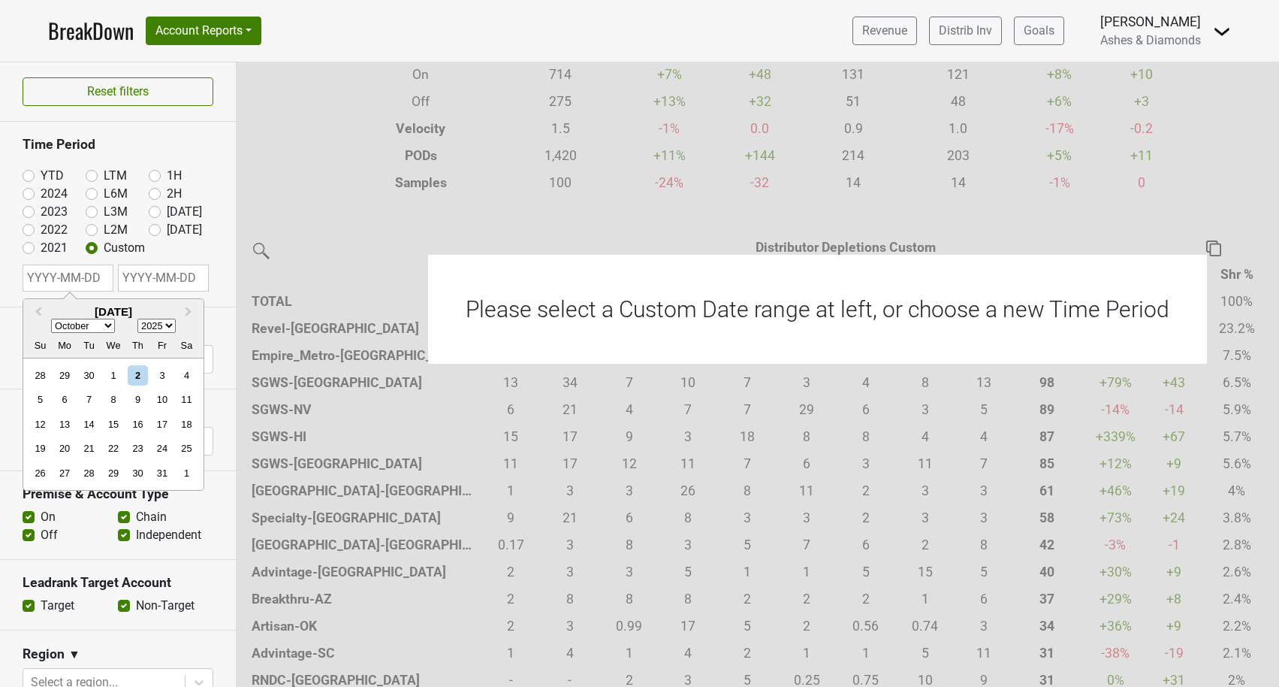
click at [63, 279] on input "text" at bounding box center [68, 277] width 91 height 27
select select "6"
click at [92, 376] on div "1" at bounding box center [89, 375] width 20 height 20
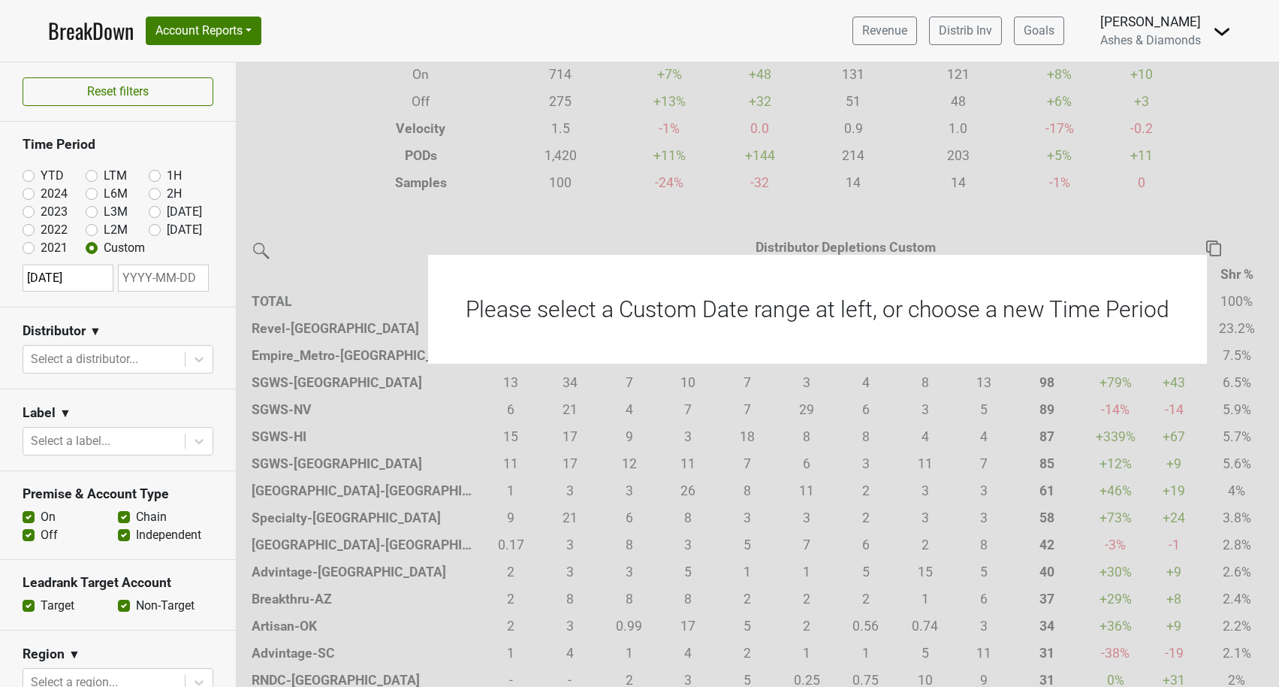
type input "2025-07-01"
click at [159, 285] on input "text" at bounding box center [163, 277] width 91 height 27
select select "8"
click at [97, 470] on div "30" at bounding box center [98, 473] width 20 height 20
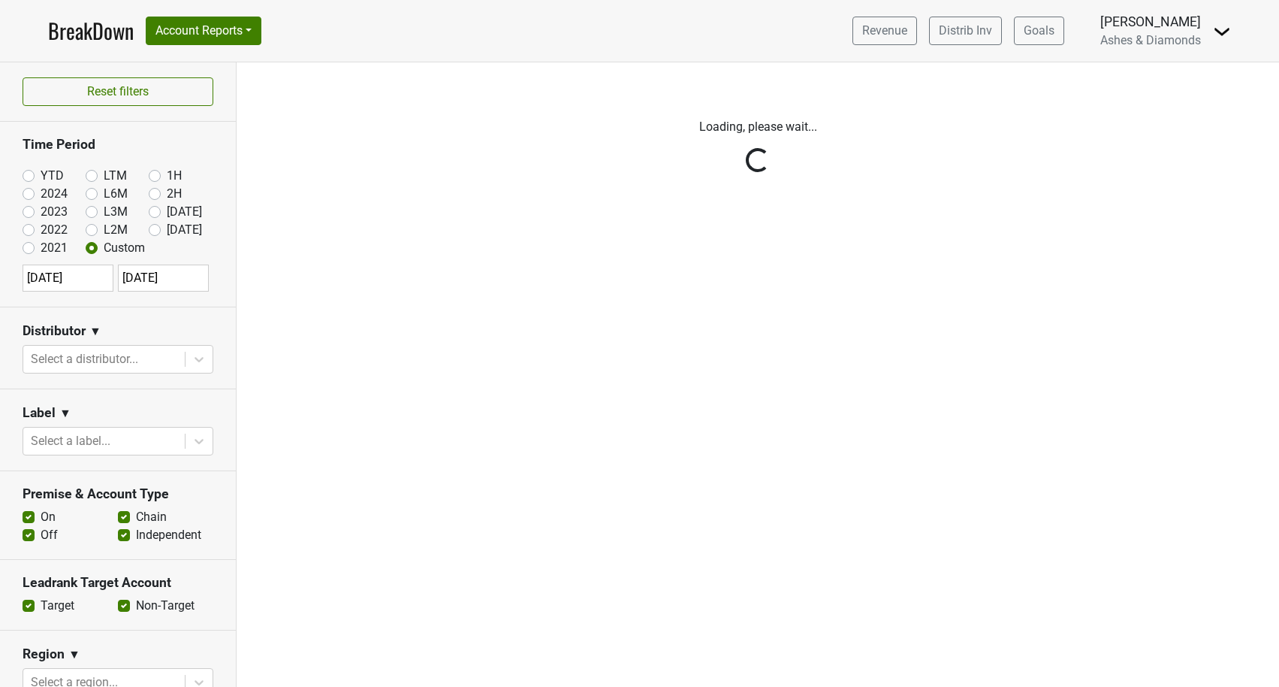
type input "2025-09-30"
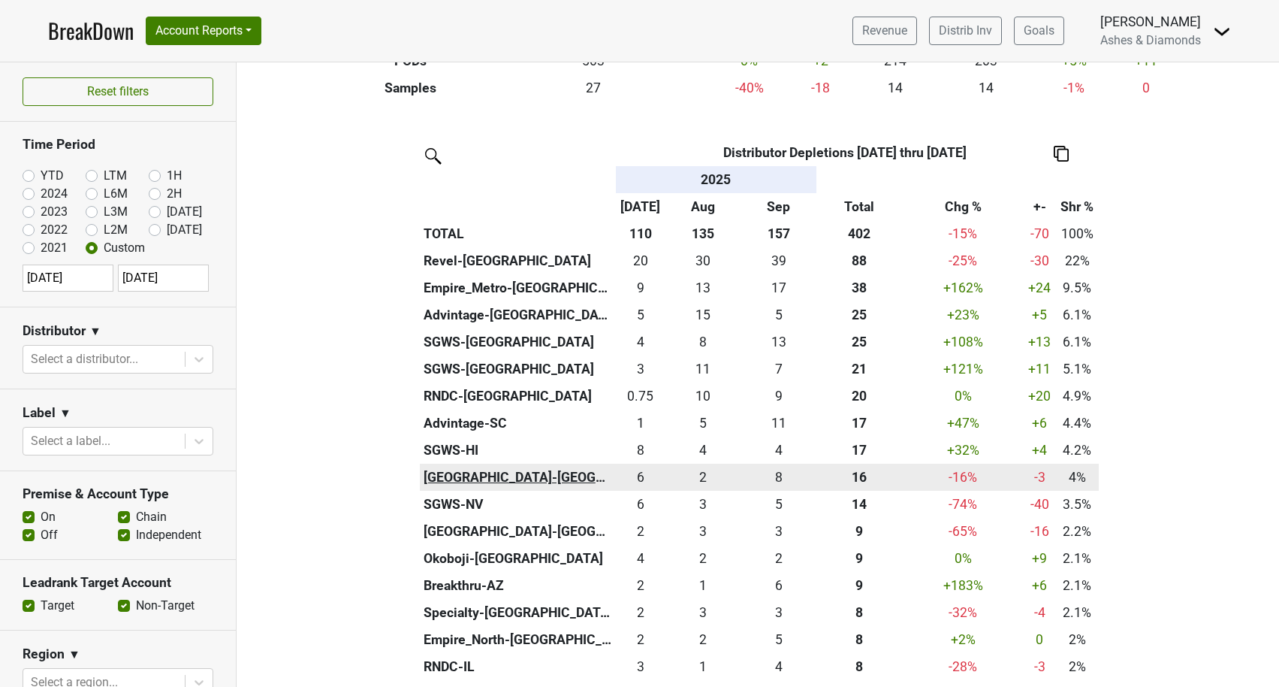
scroll to position [297, 0]
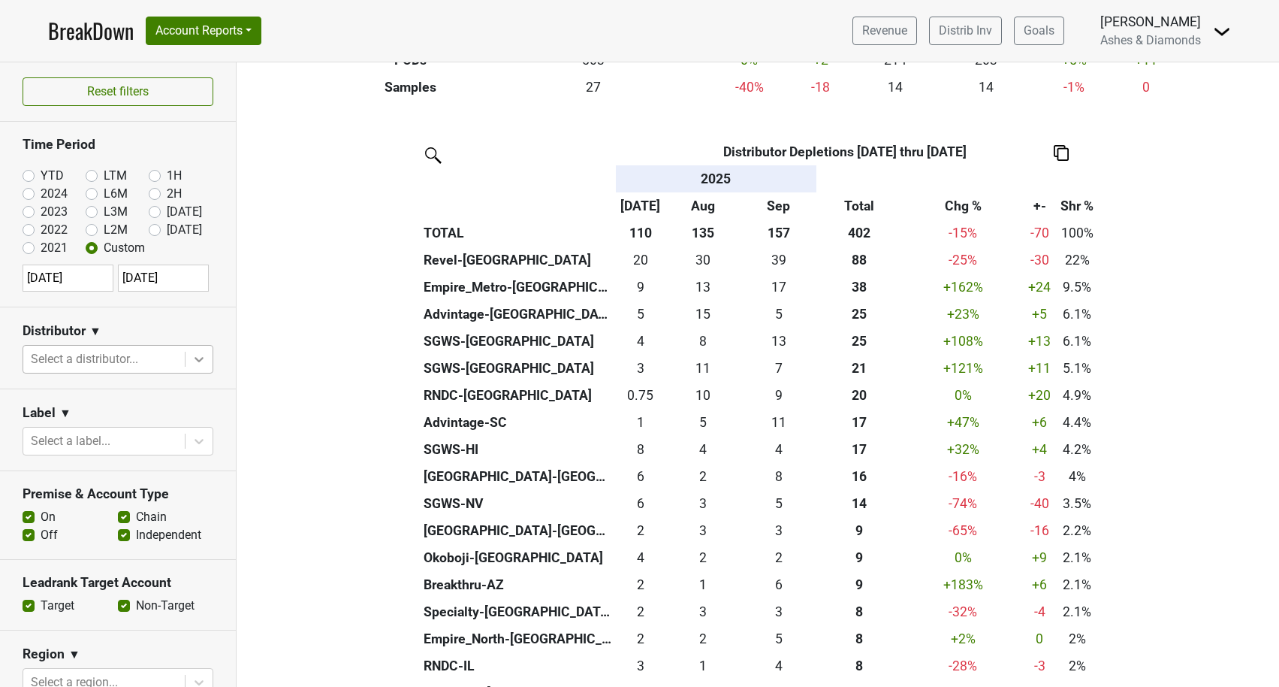
click at [192, 356] on icon at bounding box center [199, 359] width 15 height 15
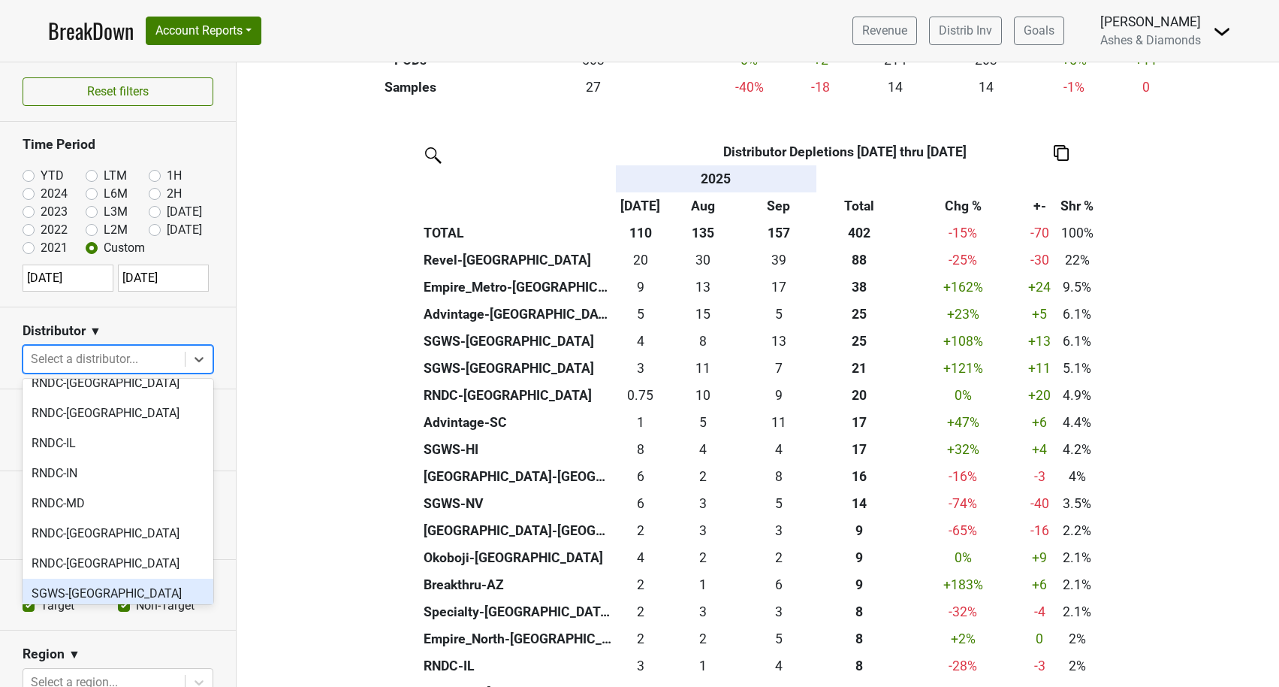
scroll to position [883, 0]
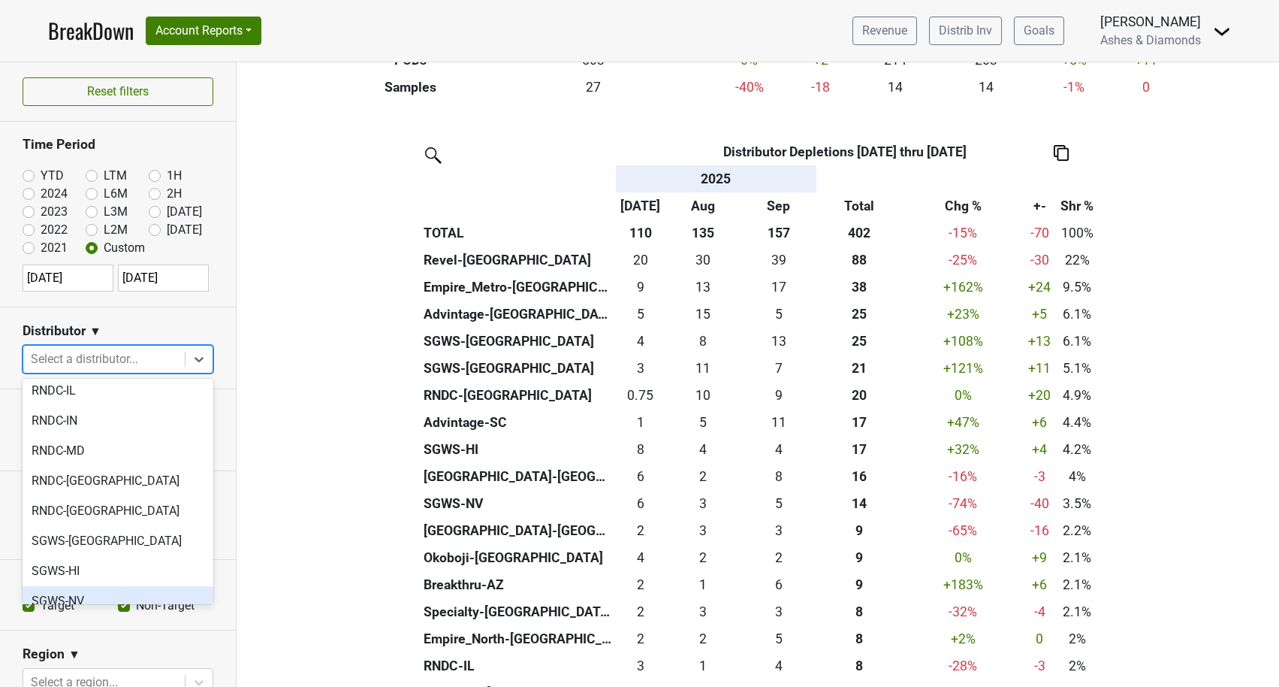
click at [123, 586] on div "SGWS-NV" at bounding box center [118, 601] width 191 height 30
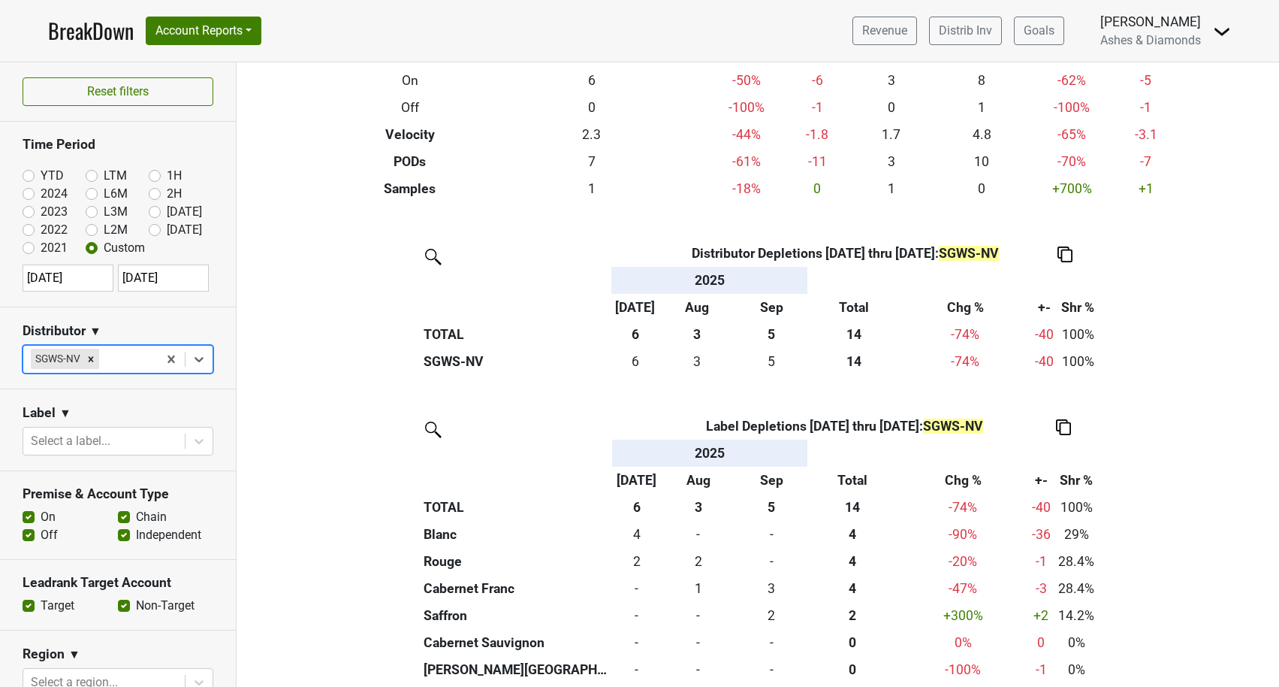
scroll to position [0, 0]
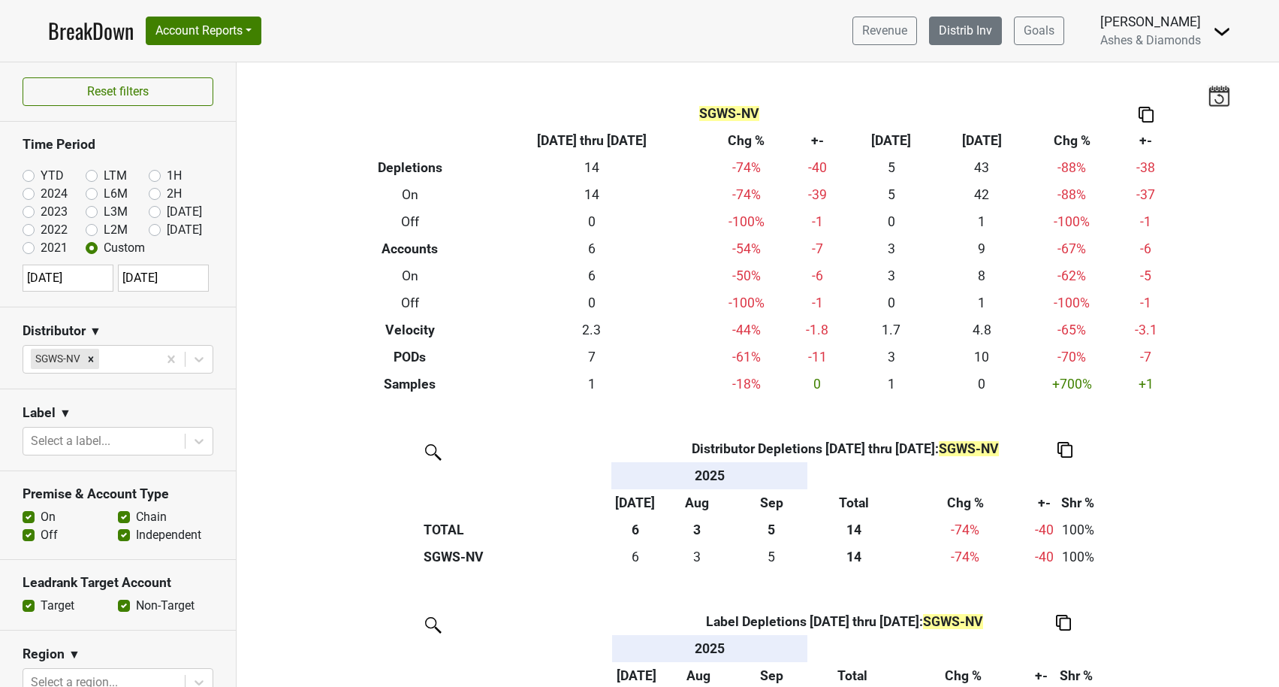
click at [947, 31] on link "Distrib Inv" at bounding box center [965, 31] width 73 height 29
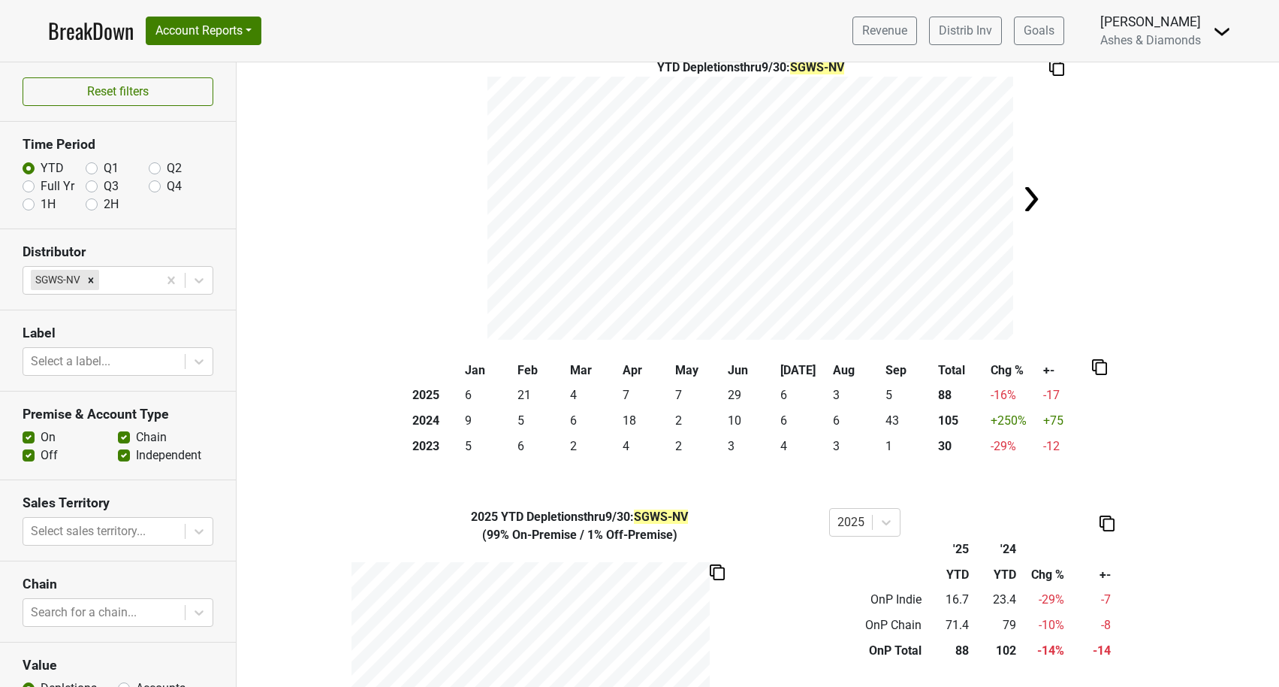
scroll to position [66, 0]
click at [1096, 364] on img at bounding box center [1099, 366] width 15 height 16
click at [1101, 316] on div "Copy as Image" at bounding box center [1098, 316] width 75 height 22
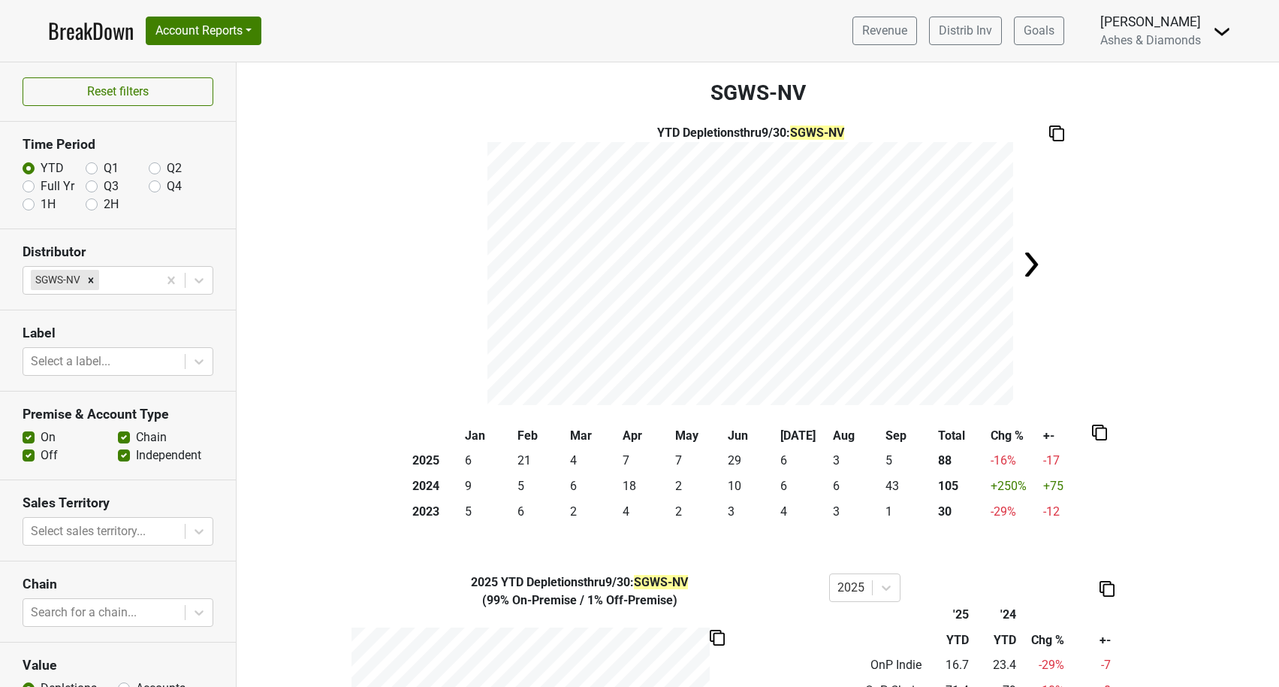
scroll to position [0, 0]
click at [104, 184] on label "Q3" at bounding box center [111, 186] width 15 height 18
click at [92, 184] on input "Q3" at bounding box center [92, 184] width 12 height 15
radio input "true"
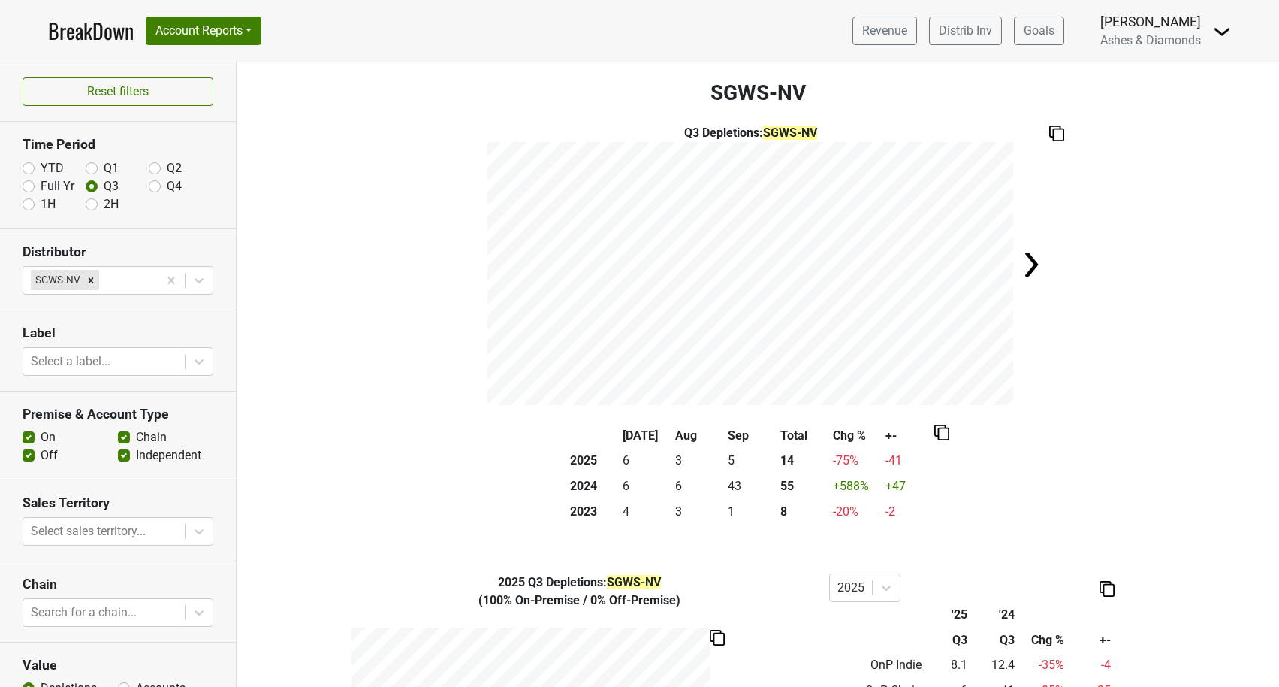
click at [944, 432] on img at bounding box center [942, 432] width 15 height 16
click at [989, 475] on div "Jul Aug Sep Total Chg % +- 2025 6 3 5 14 -75 % -41 2024 6 6 43 55 +588 % +47 20…" at bounding box center [758, 479] width 1007 height 113
click at [944, 430] on img at bounding box center [942, 432] width 15 height 16
click at [940, 382] on div "Copy as Image" at bounding box center [940, 382] width 75 height 22
click at [1022, 263] on img at bounding box center [1031, 264] width 30 height 30
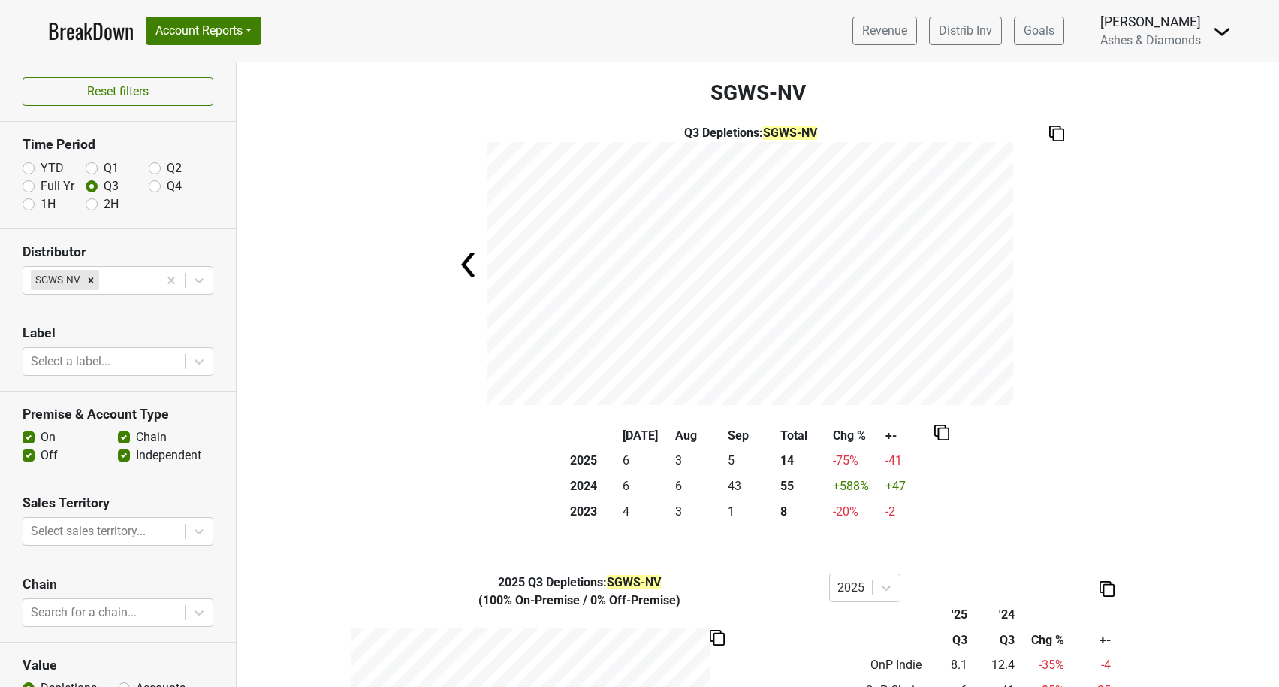
click at [1022, 263] on div "Q3 Depletions : SGWS-NV" at bounding box center [758, 264] width 1043 height 281
click at [466, 261] on img at bounding box center [470, 264] width 30 height 30
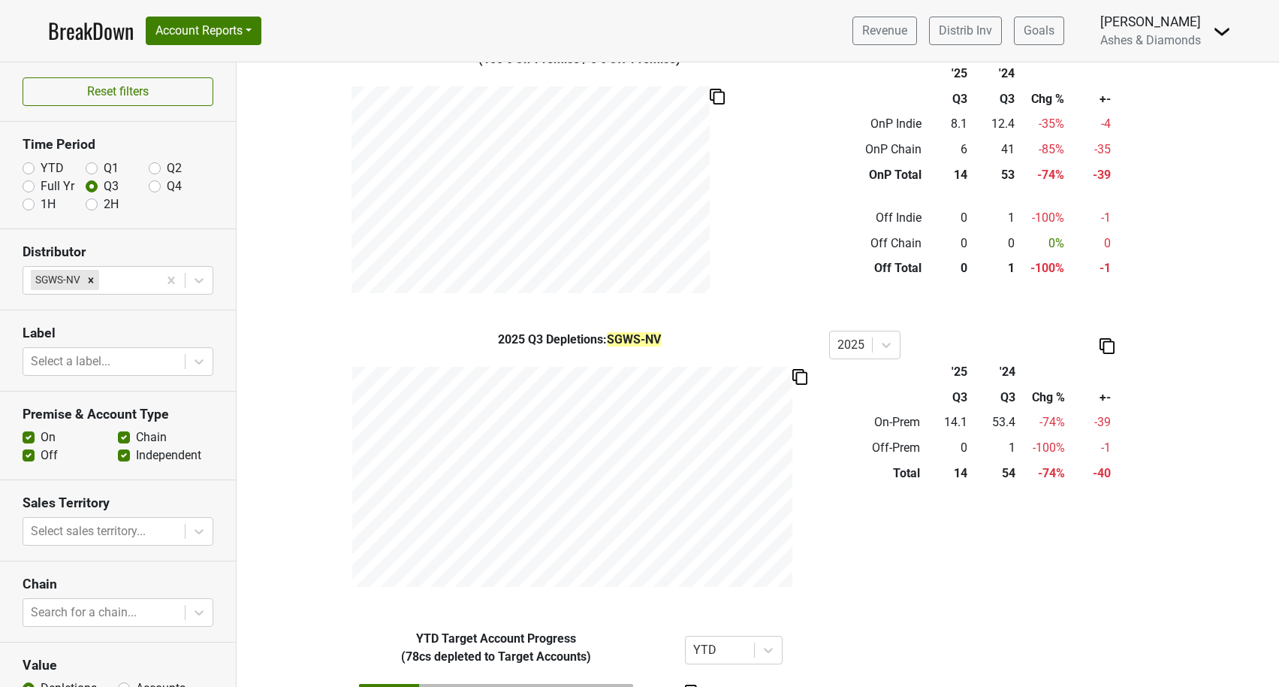
scroll to position [548, 0]
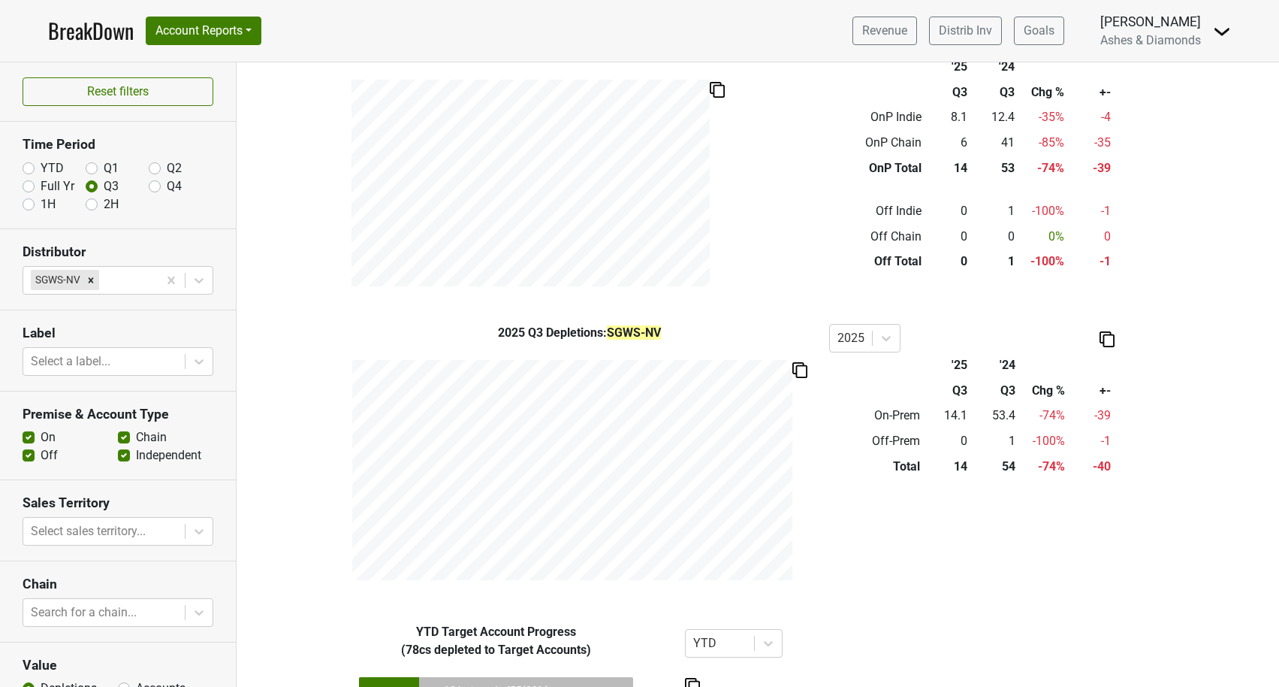
click at [41, 165] on label "YTD" at bounding box center [52, 168] width 23 height 18
click at [27, 165] on input "YTD" at bounding box center [29, 166] width 12 height 15
radio input "true"
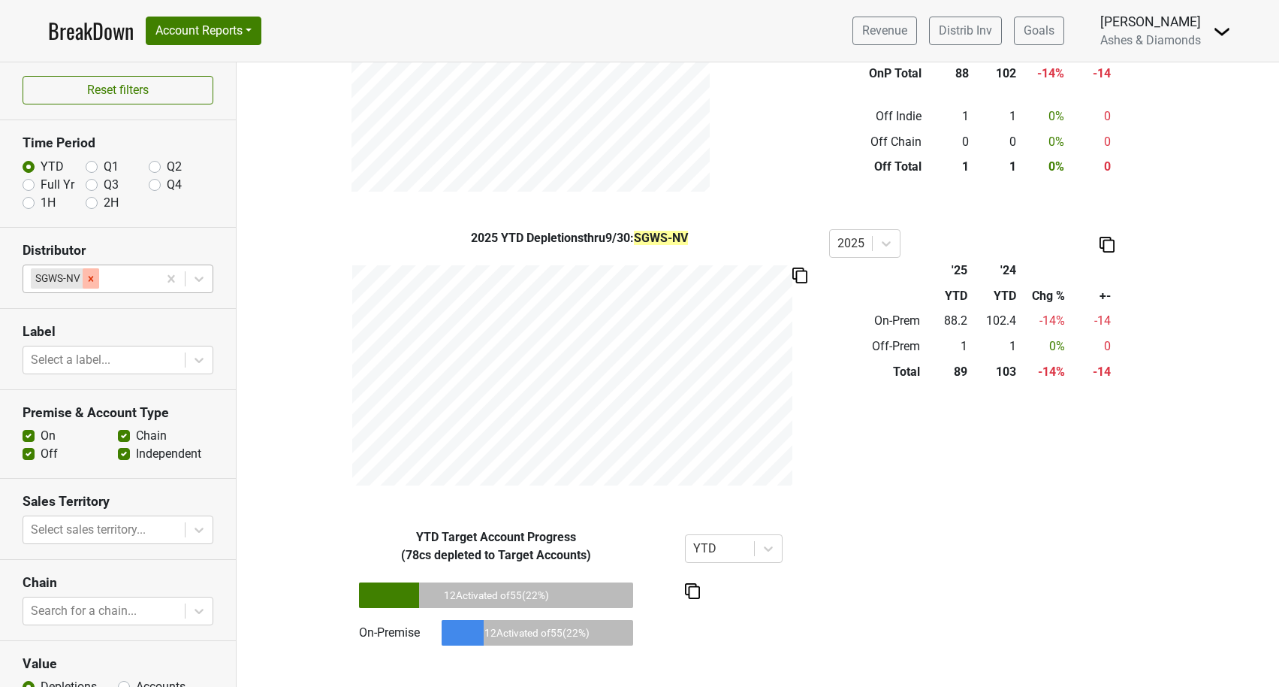
scroll to position [0, 0]
click at [86, 276] on icon "Remove SGWS-NV" at bounding box center [91, 280] width 11 height 11
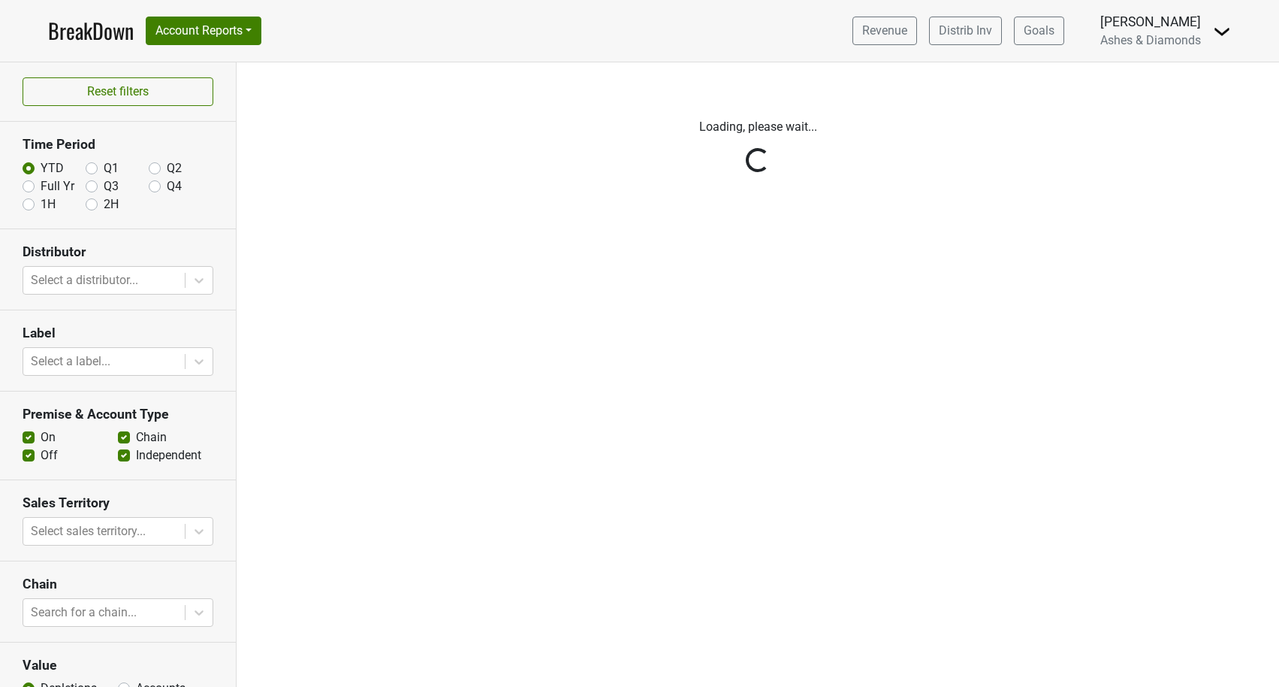
click at [110, 35] on link "BreakDown" at bounding box center [91, 31] width 86 height 32
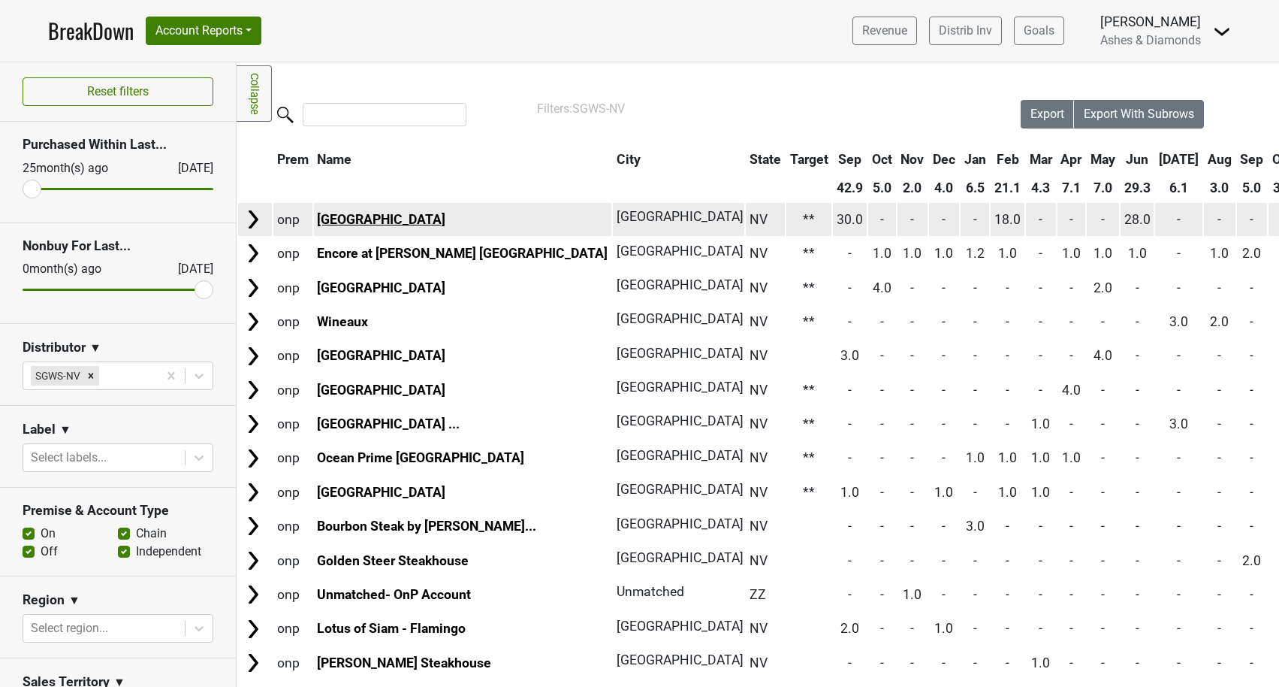
click at [404, 221] on link "[GEOGRAPHIC_DATA]" at bounding box center [381, 219] width 128 height 15
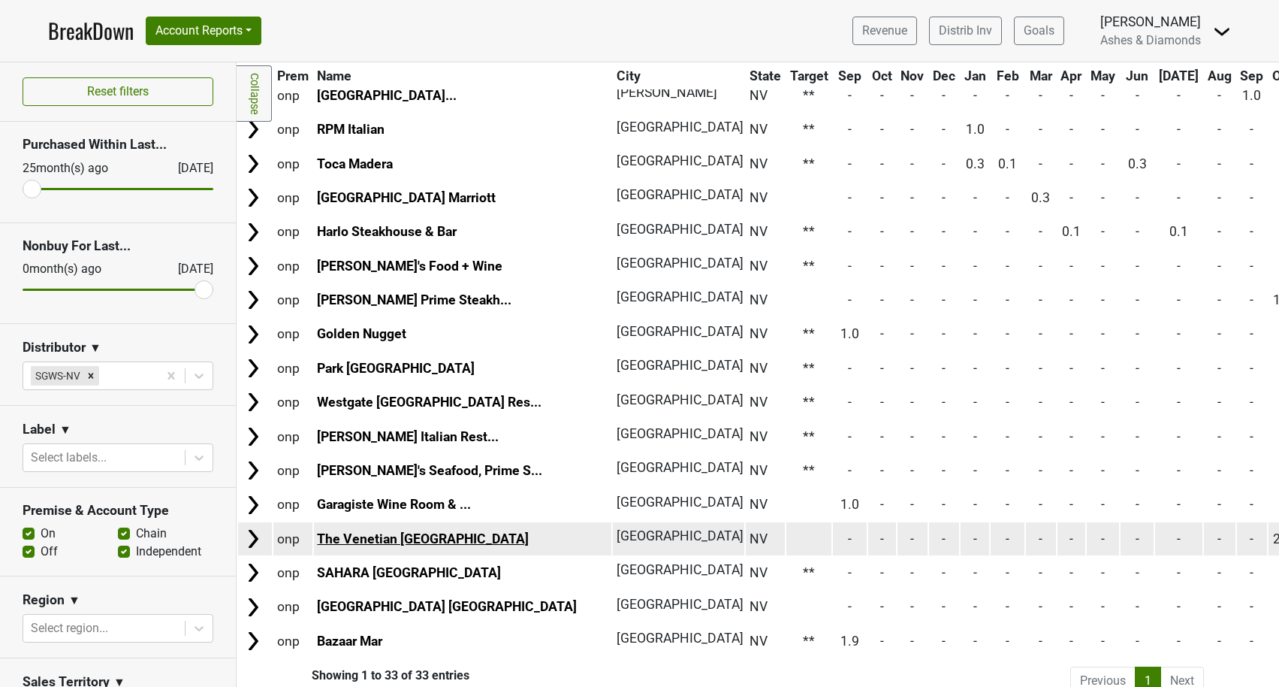
click at [381, 531] on link "The Venetian [GEOGRAPHIC_DATA]" at bounding box center [423, 538] width 212 height 15
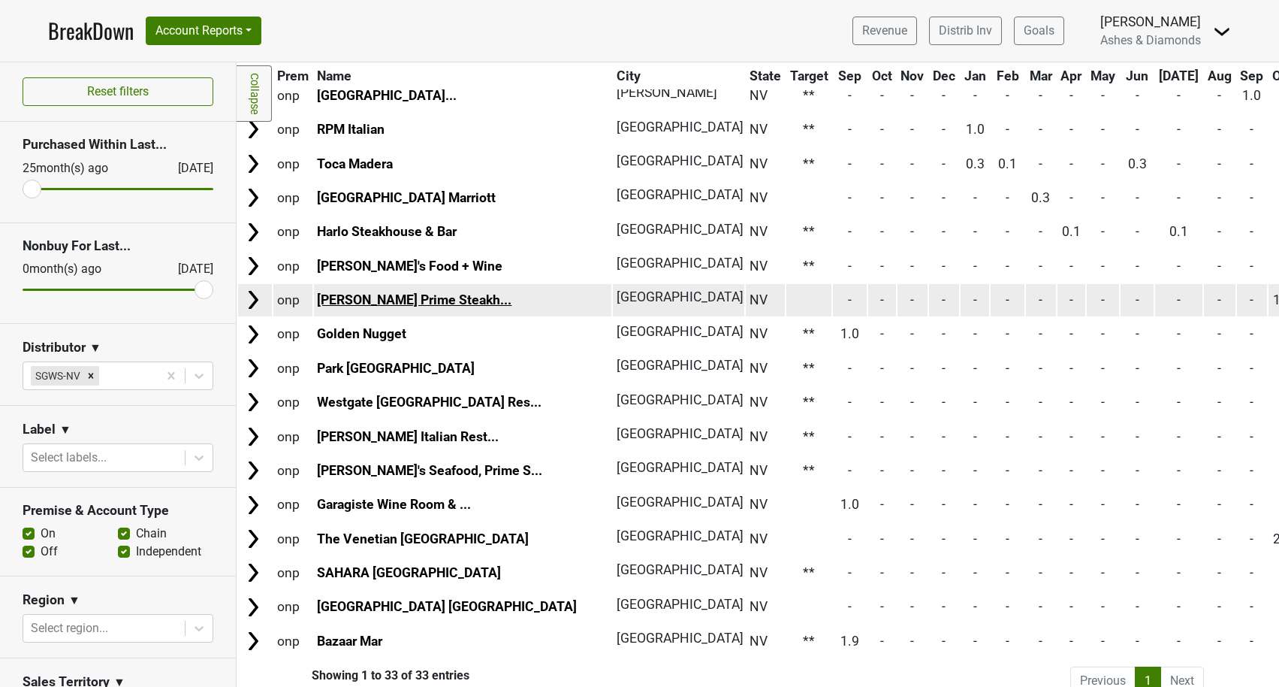
click at [428, 292] on link "[PERSON_NAME] Prime Steakh..." at bounding box center [414, 299] width 195 height 15
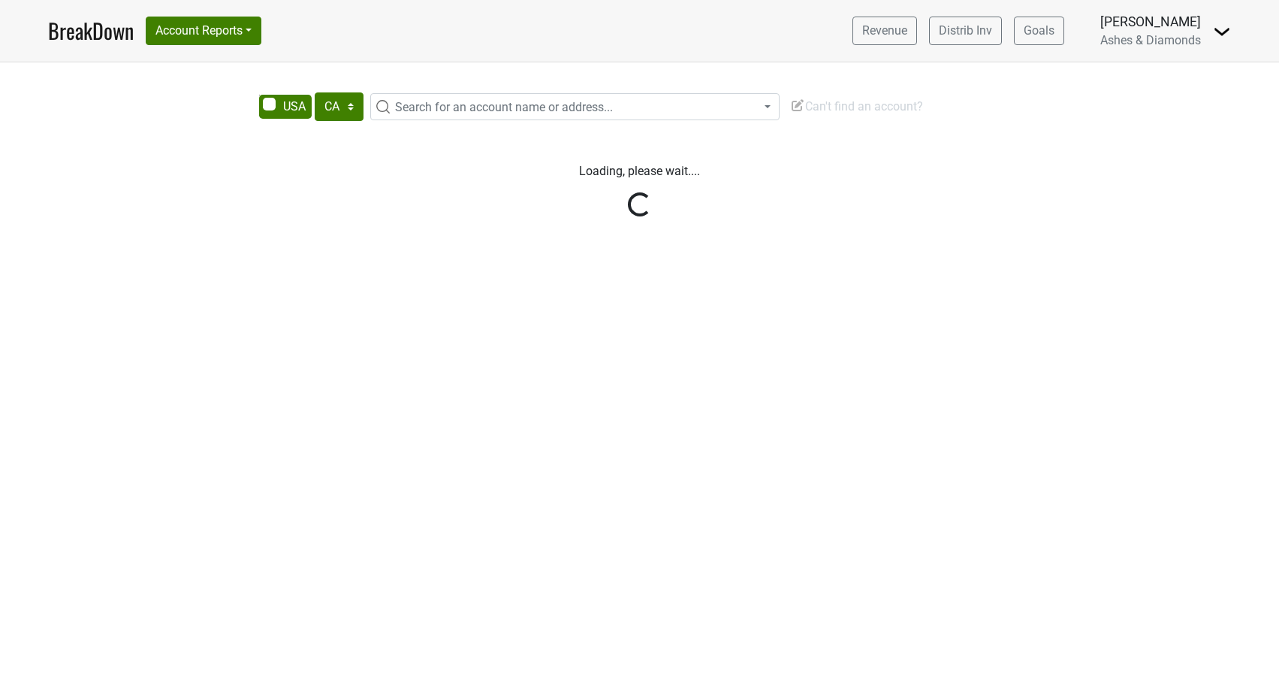
select select "CA"
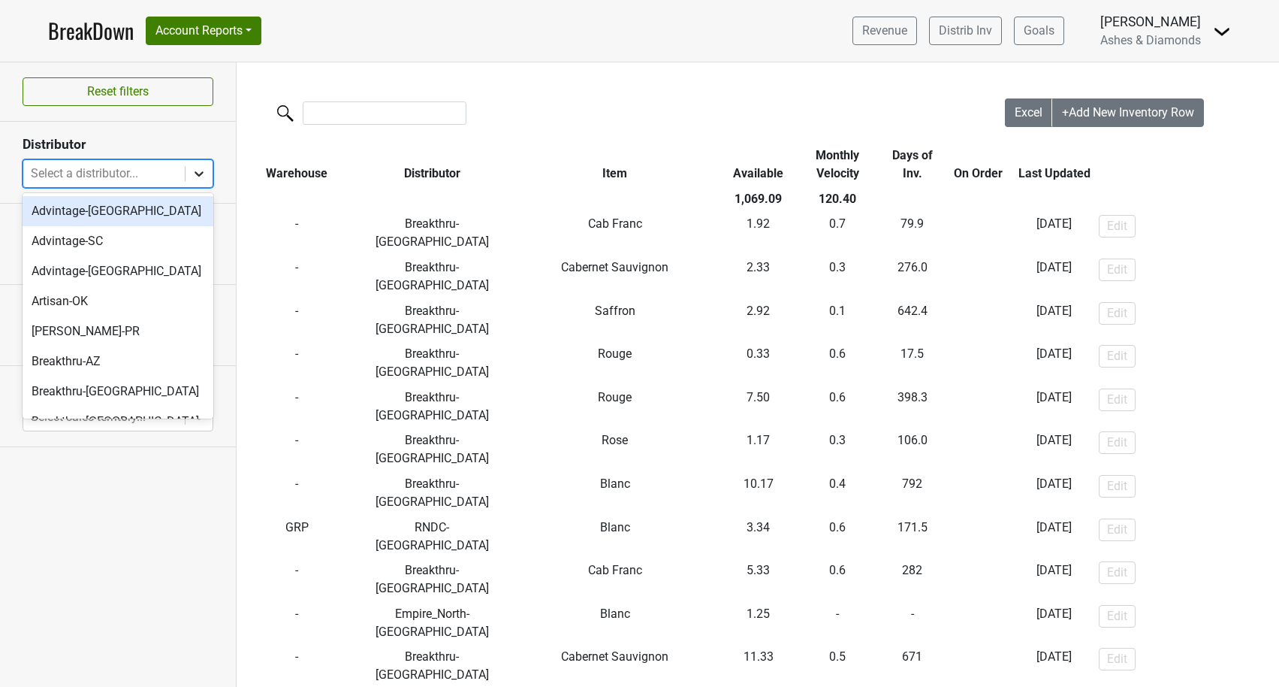
click at [202, 162] on div at bounding box center [199, 173] width 27 height 27
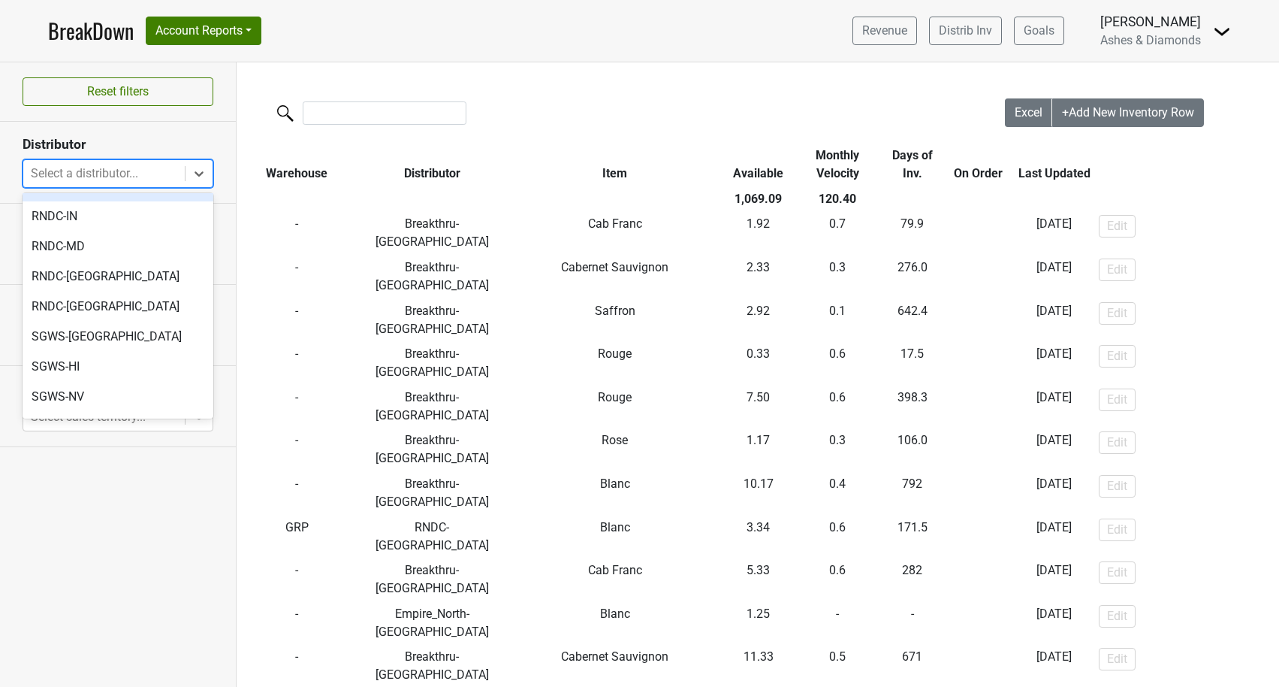
scroll to position [619, 0]
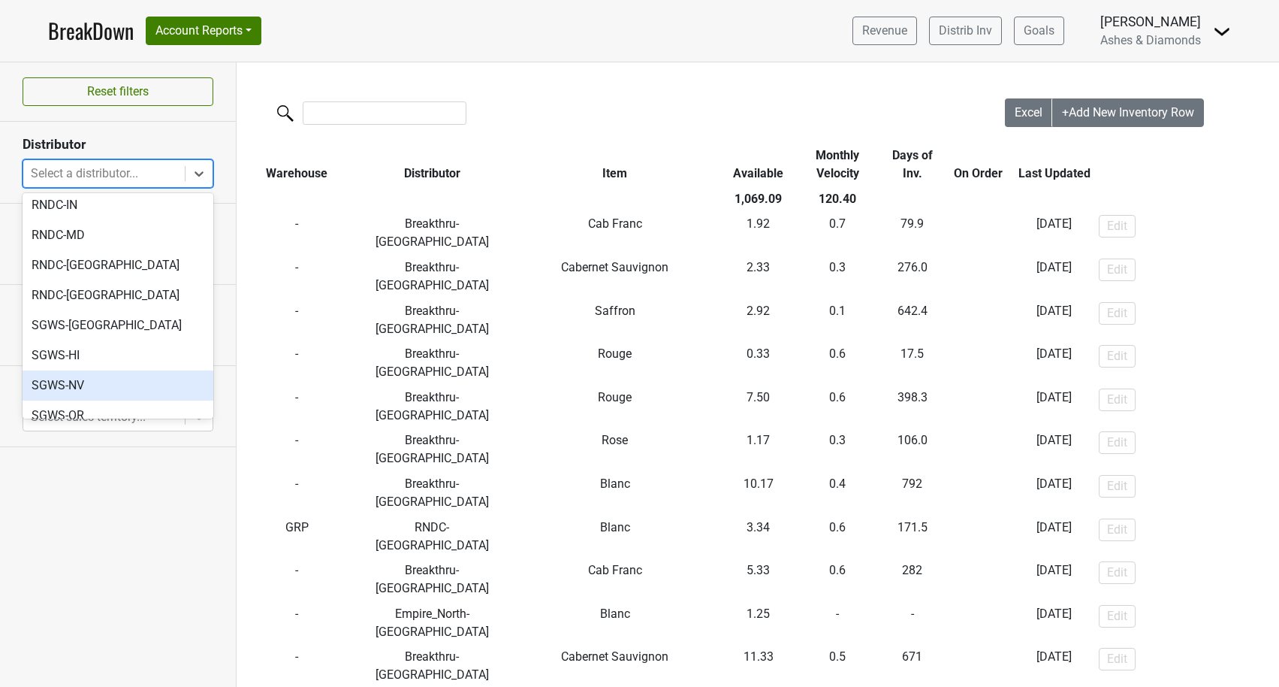
click at [115, 370] on div "SGWS-NV" at bounding box center [118, 385] width 191 height 30
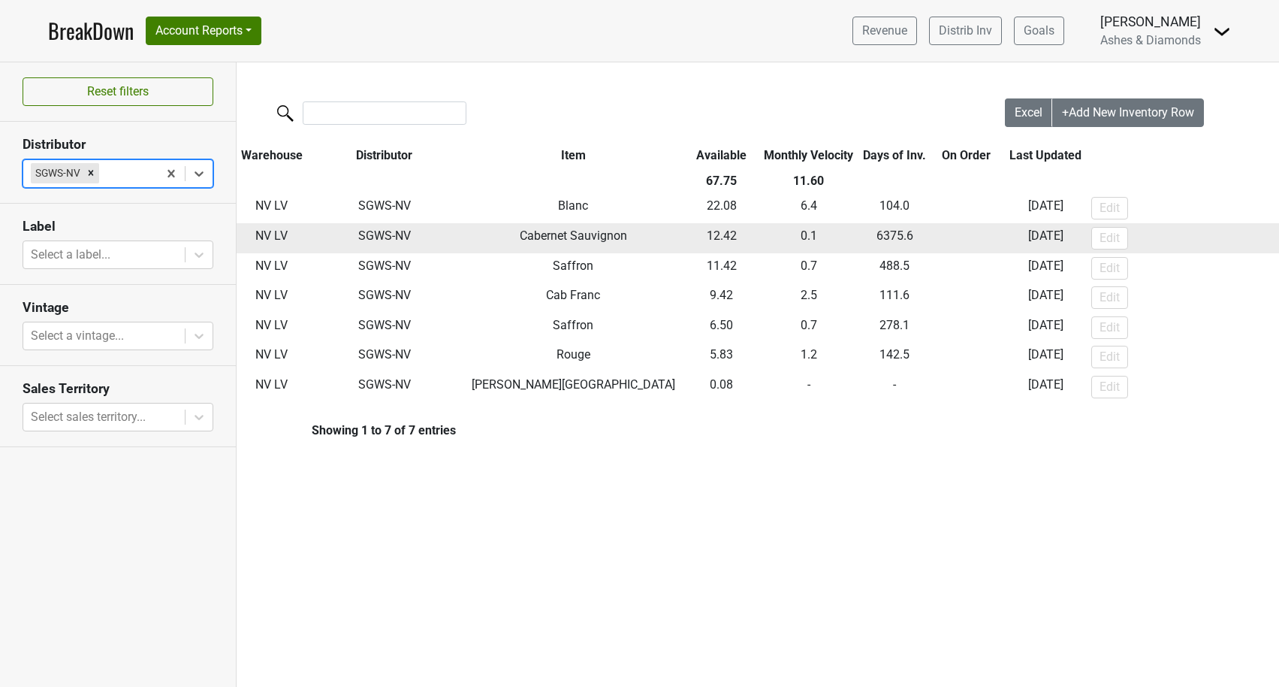
scroll to position [0, 0]
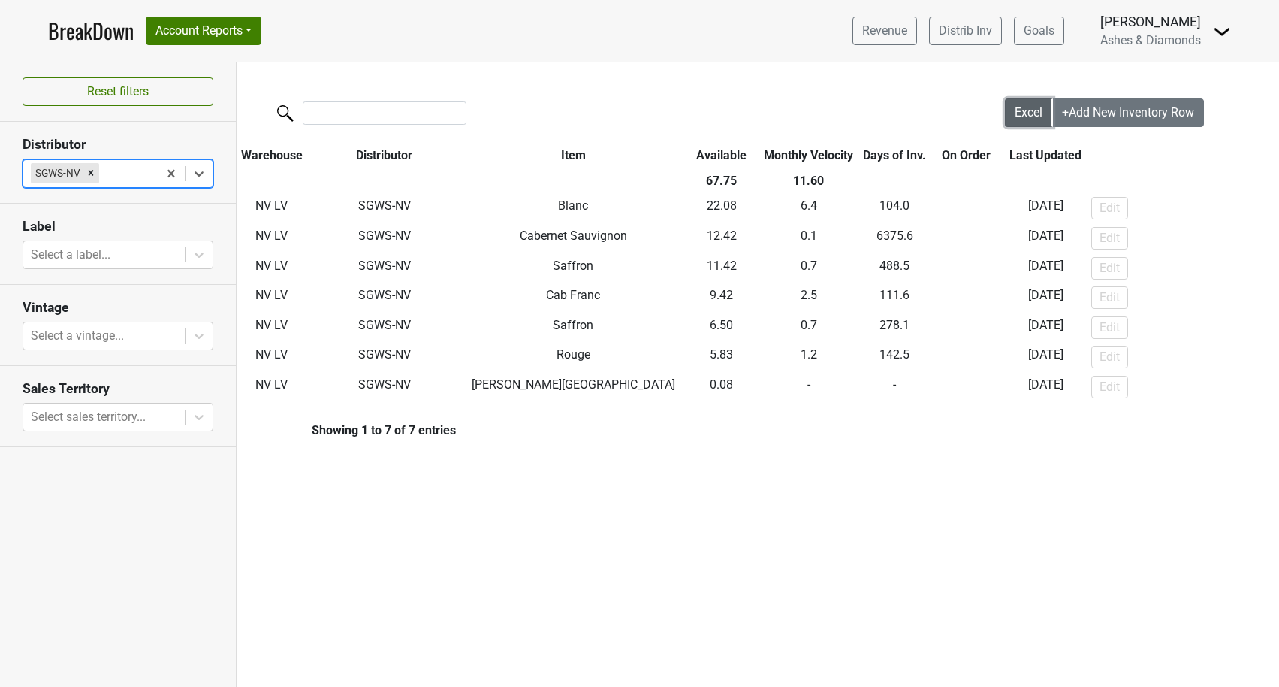
click at [1019, 107] on span "Excel" at bounding box center [1029, 112] width 28 height 14
click at [84, 170] on div "Remove SGWS-NV" at bounding box center [91, 173] width 17 height 20
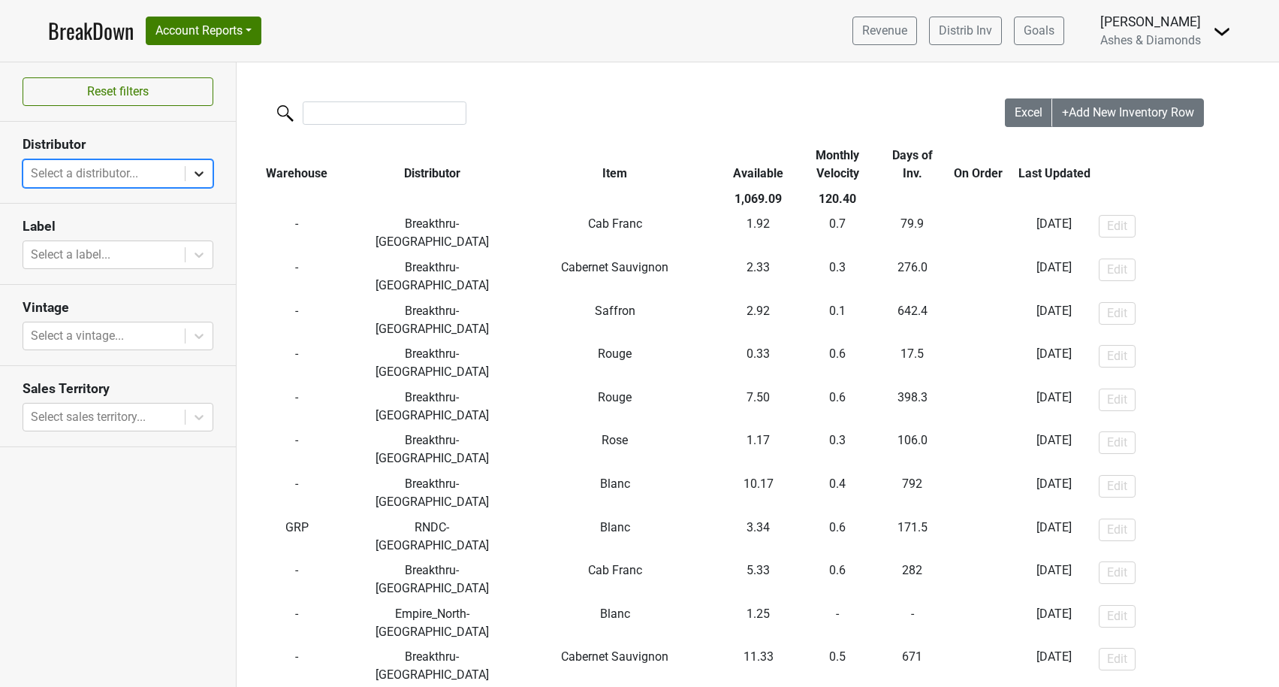
click at [204, 170] on icon at bounding box center [199, 173] width 15 height 15
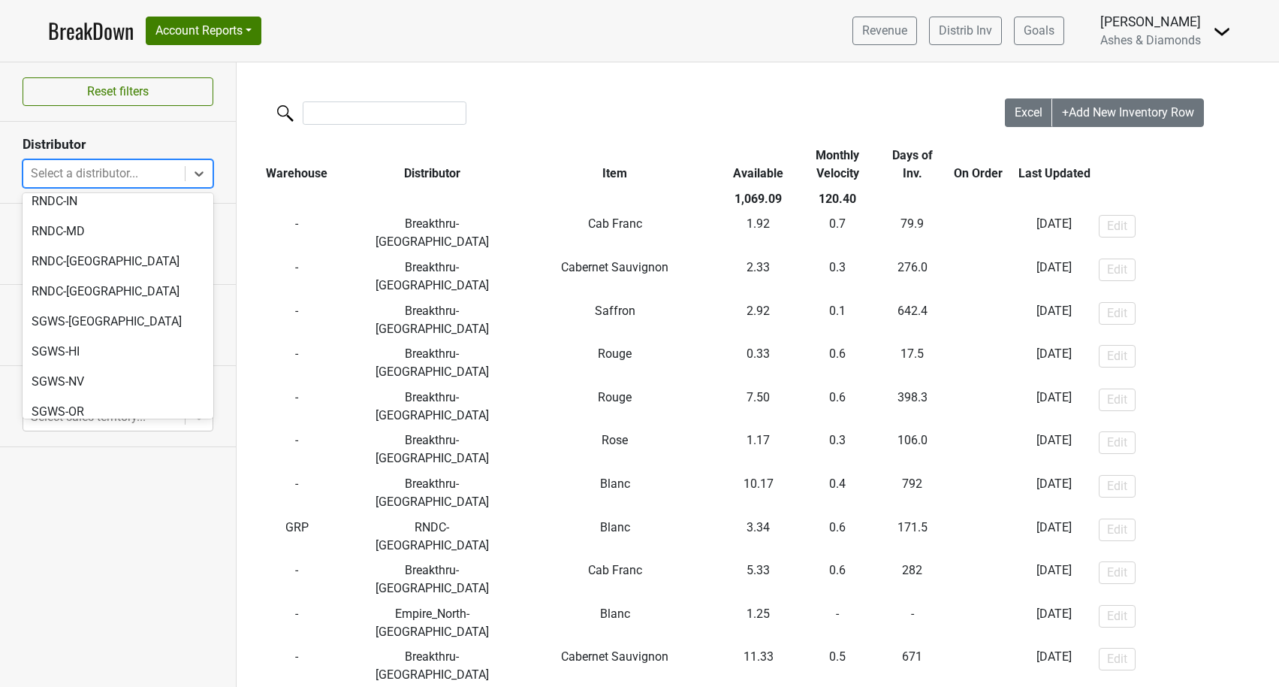
scroll to position [622, 0]
click at [129, 427] on div "SGWS-TX" at bounding box center [118, 442] width 191 height 30
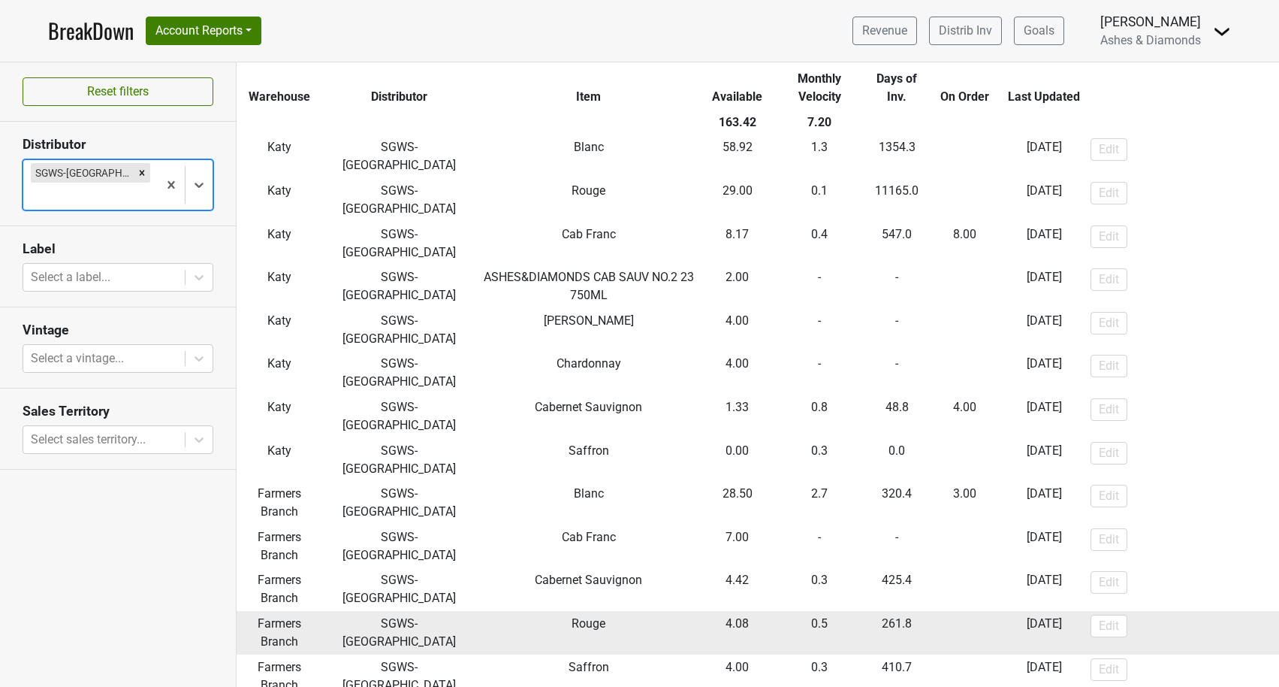
scroll to position [75, 0]
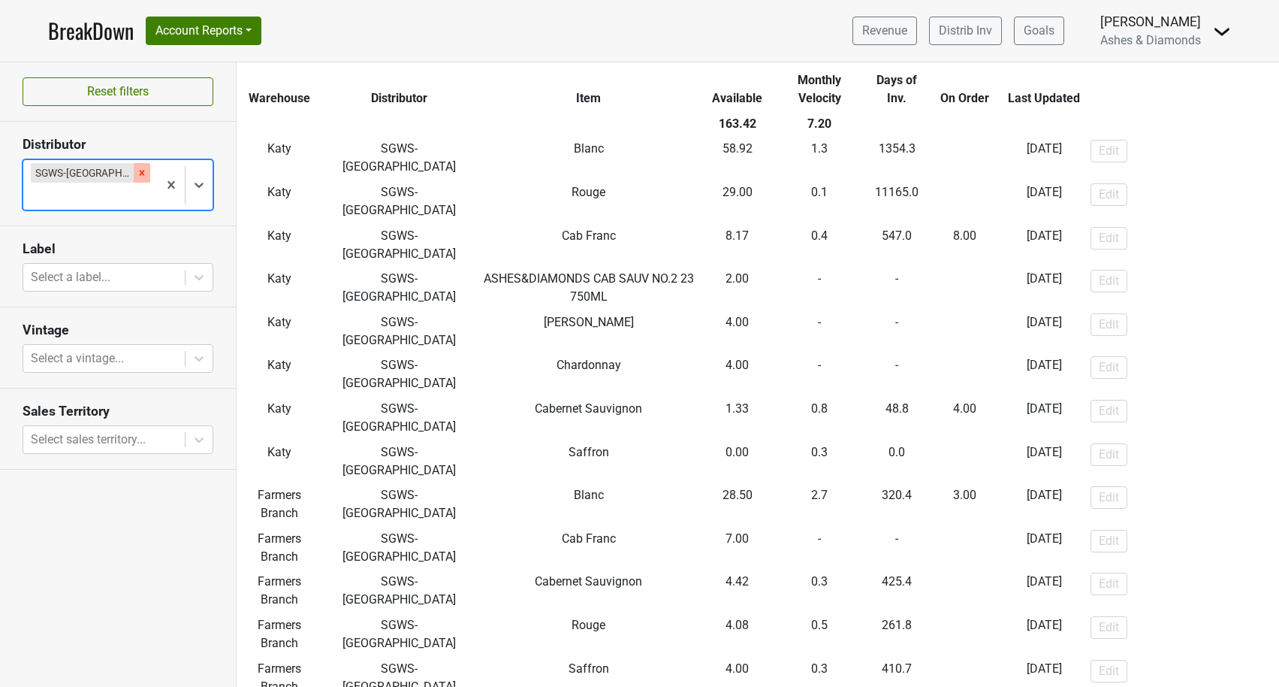
click at [137, 173] on icon "Remove SGWS-TX" at bounding box center [142, 173] width 11 height 11
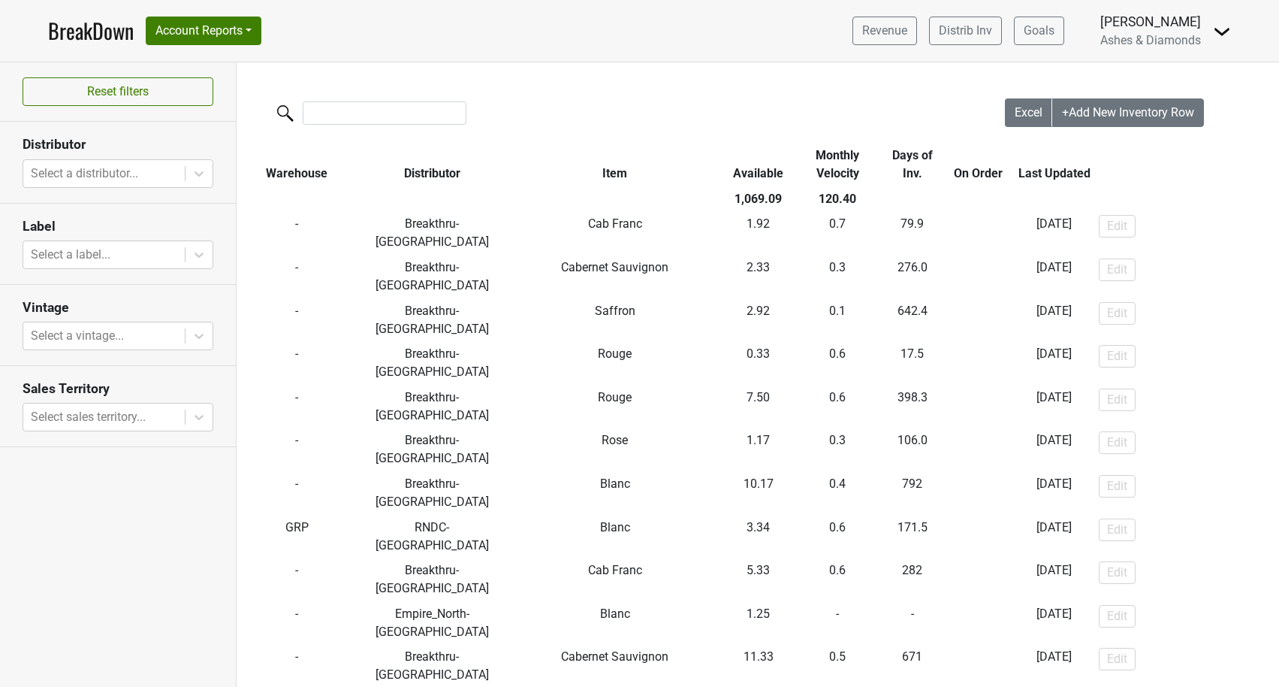
click at [102, 33] on link "BreakDown" at bounding box center [91, 31] width 86 height 32
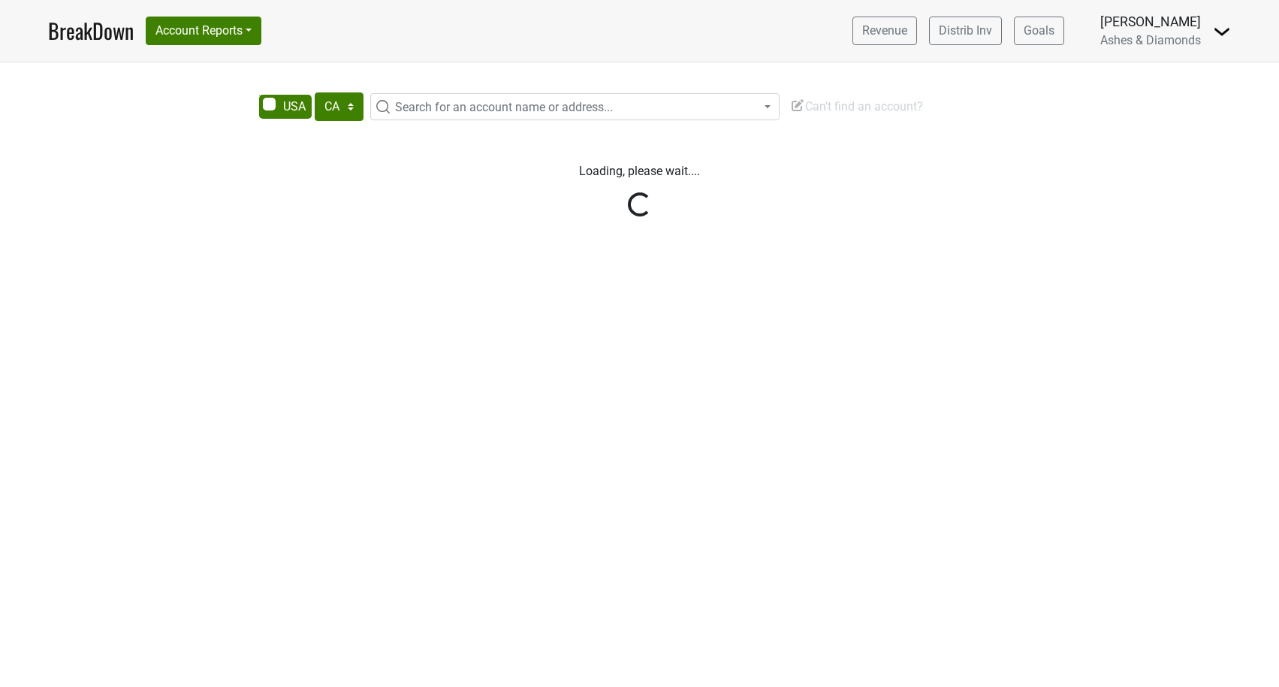
select select "CA"
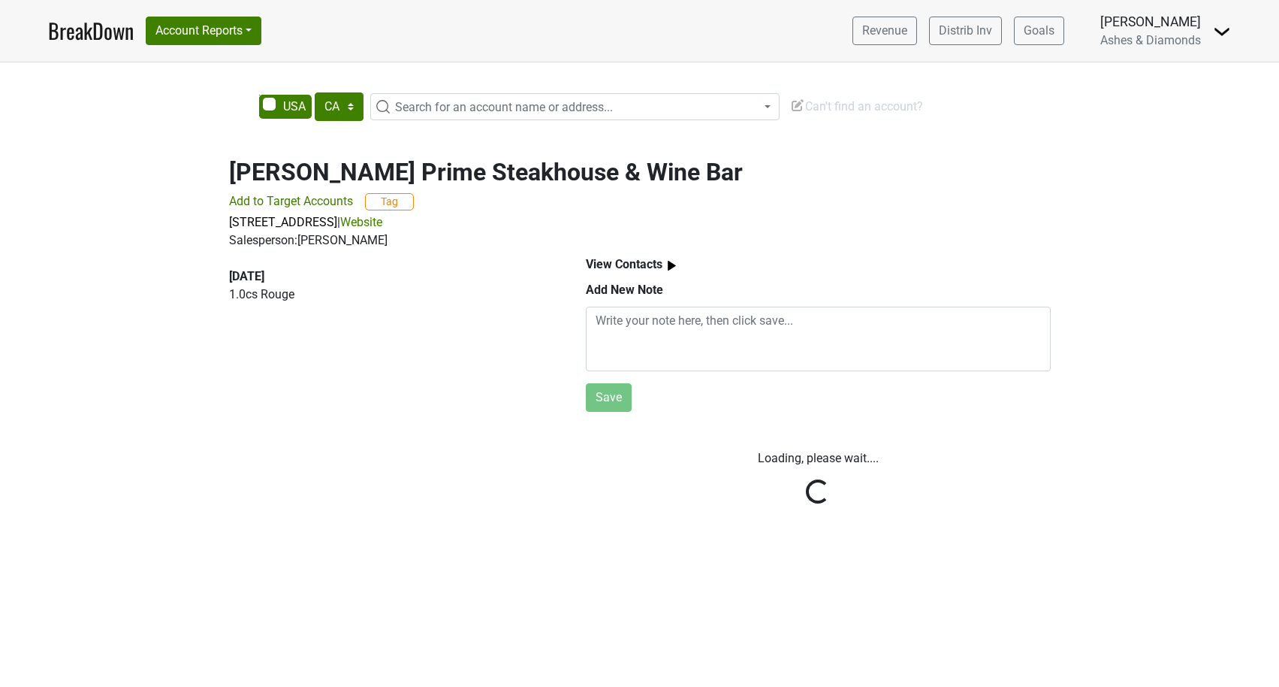
select select "CA"
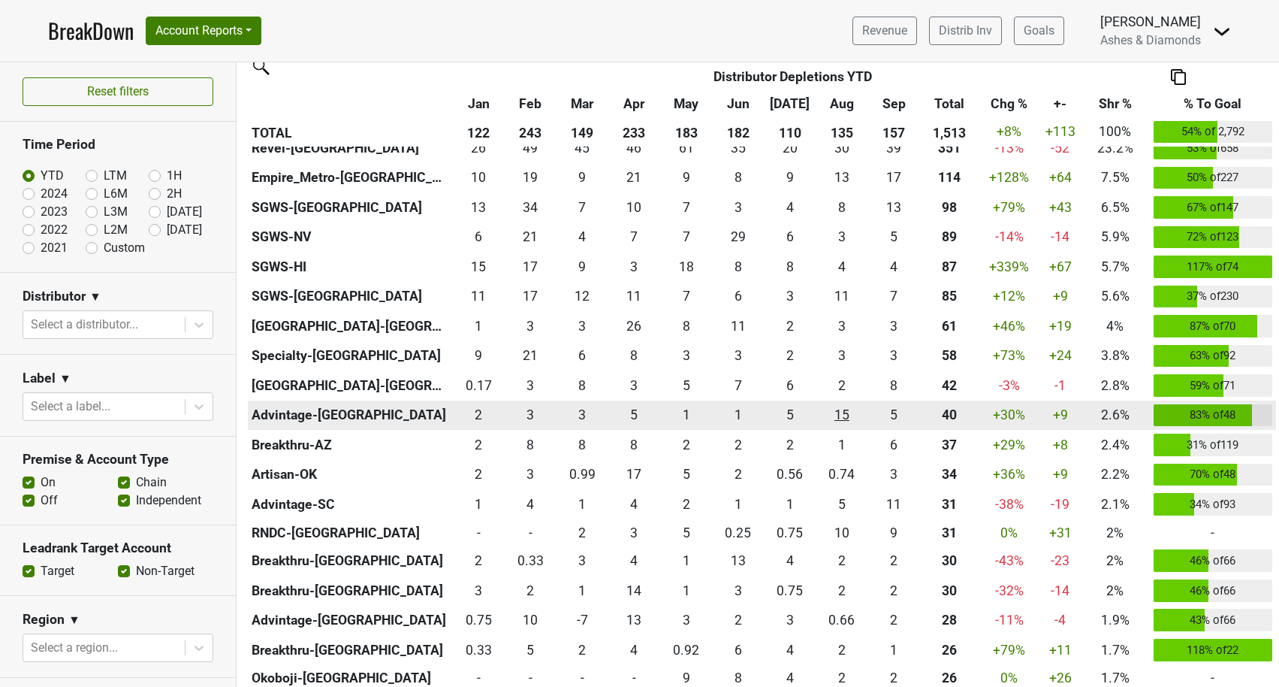
scroll to position [375, 0]
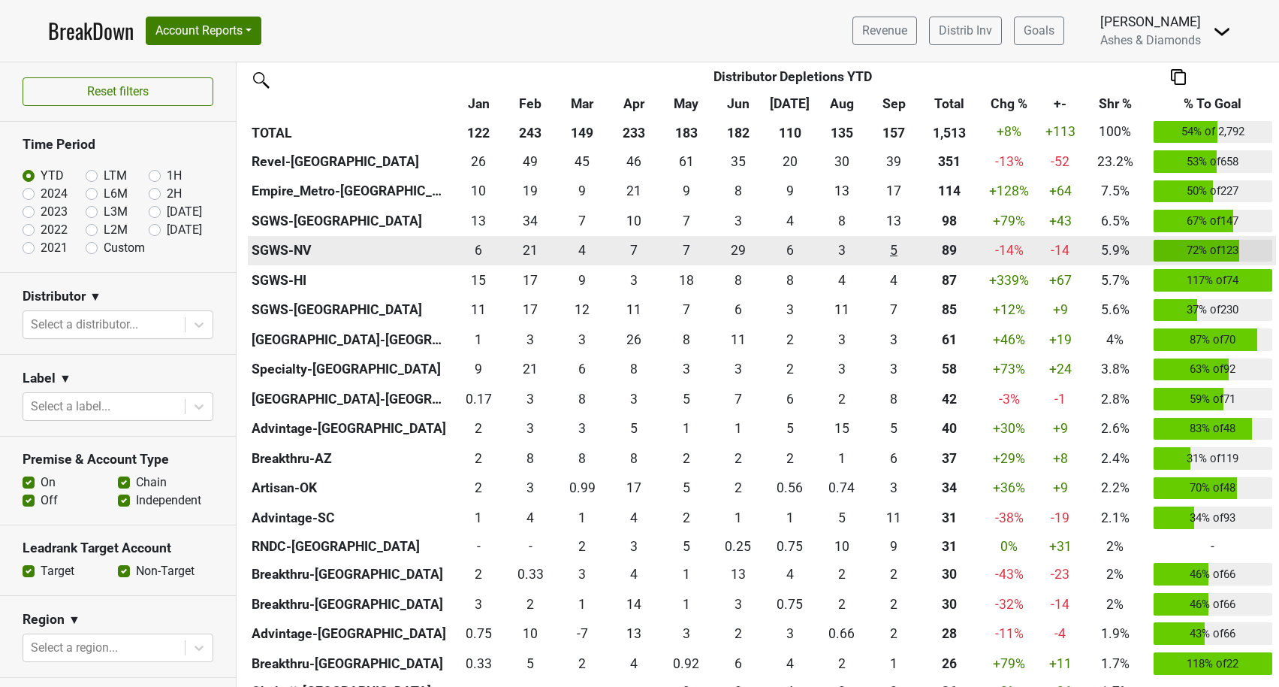
click at [897, 249] on div "5 5" at bounding box center [893, 250] width 45 height 20
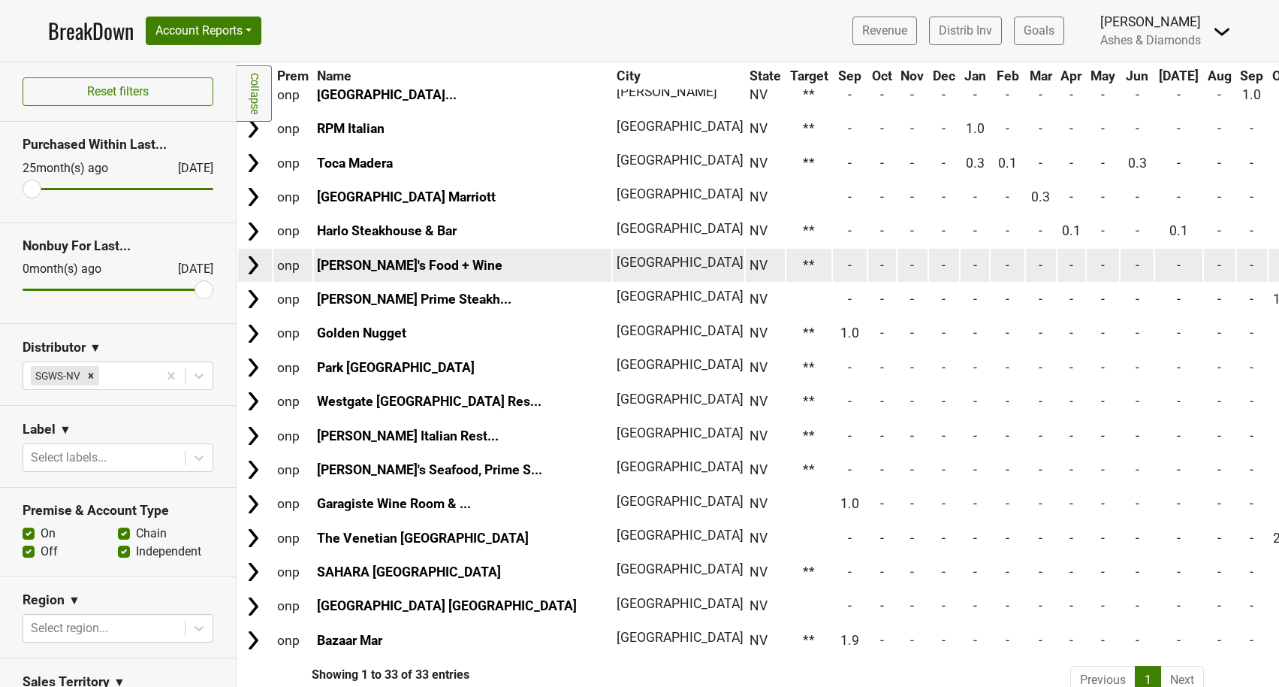
scroll to position [669, 0]
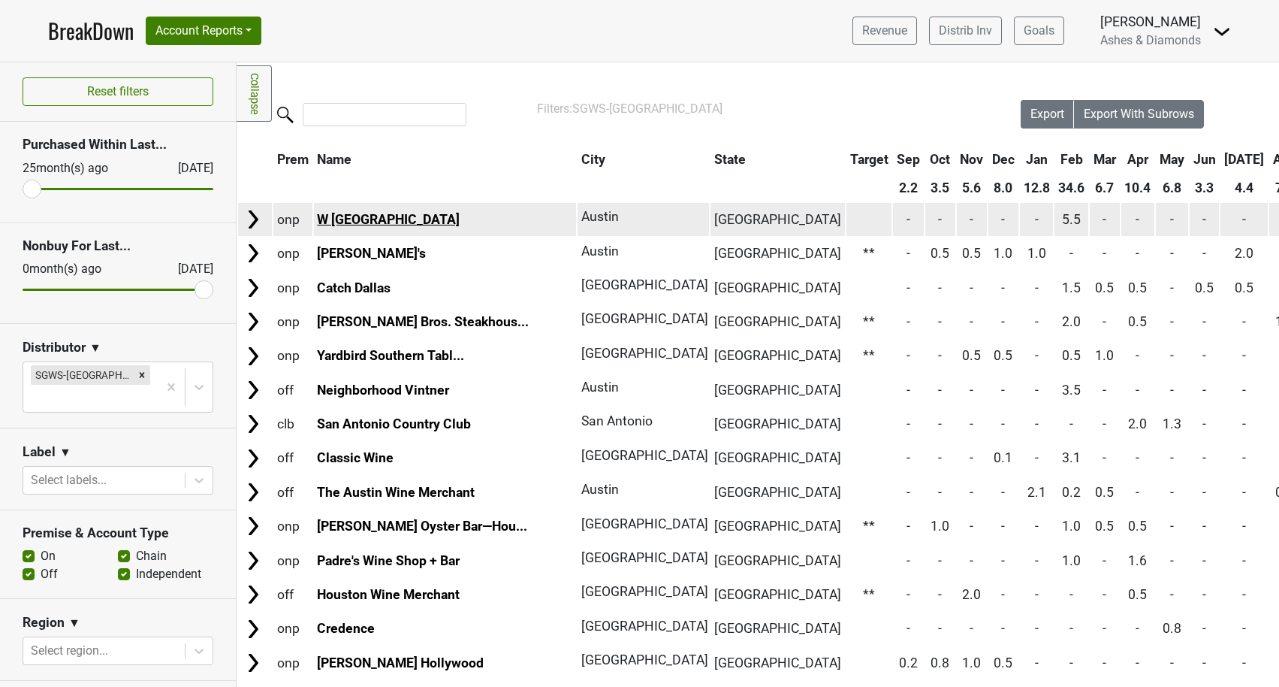
click at [337, 218] on link "W Austin" at bounding box center [388, 219] width 143 height 15
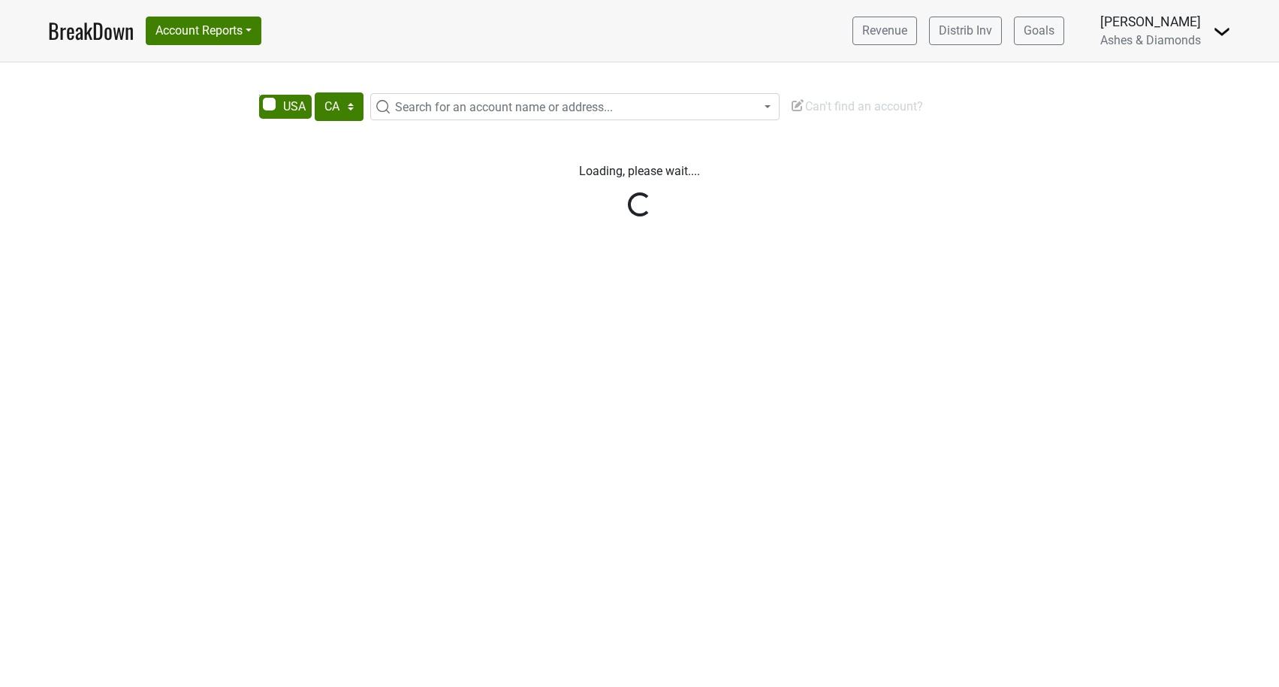
select select "CA"
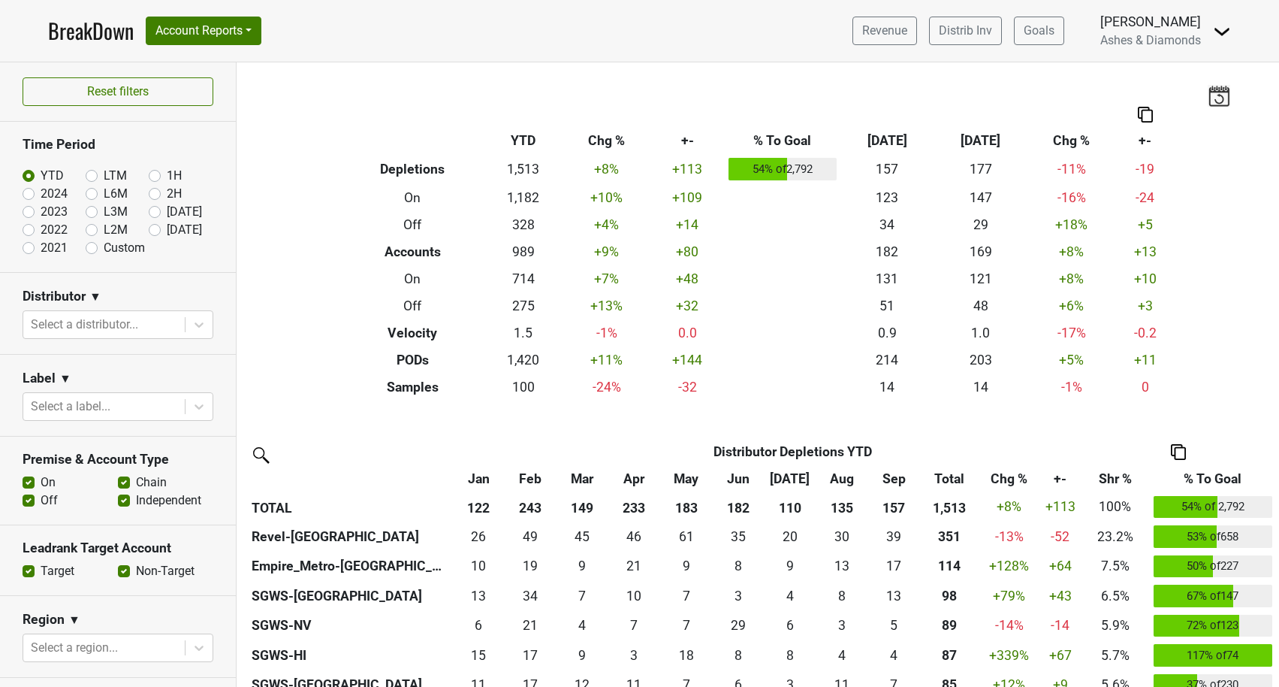
click at [167, 228] on label "[DATE]" at bounding box center [184, 230] width 35 height 18
click at [153, 228] on input "[DATE]" at bounding box center [179, 228] width 60 height 15
radio input "true"
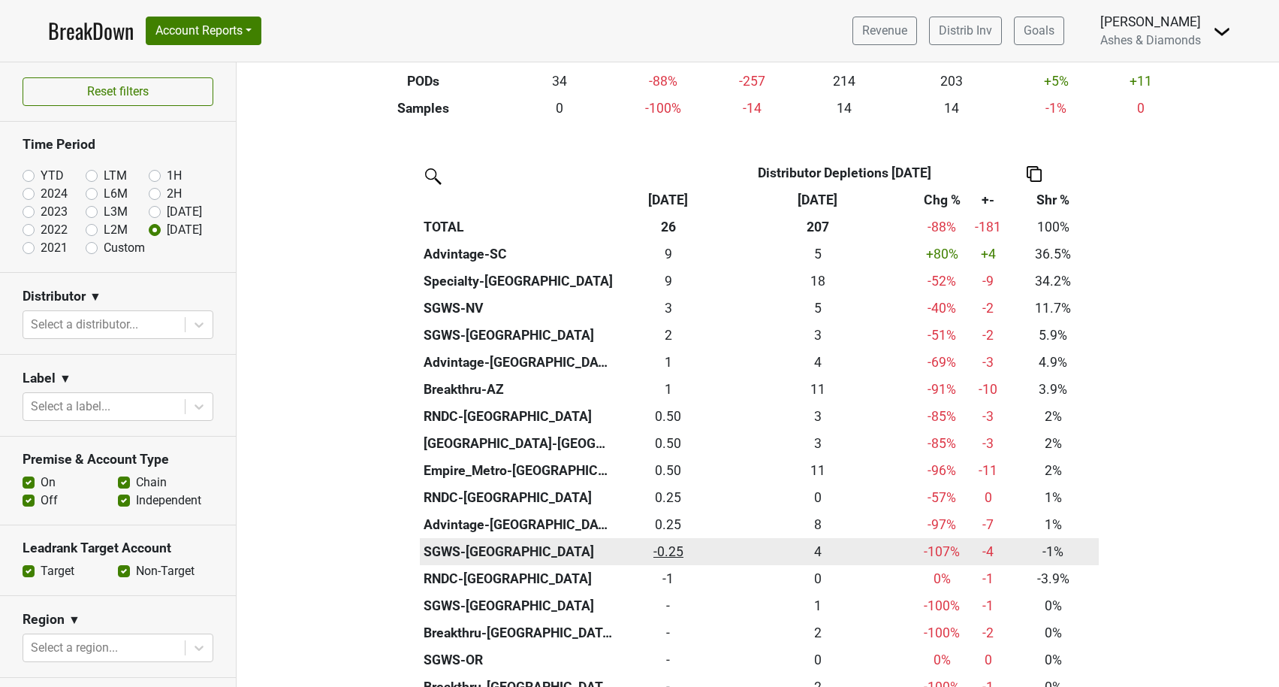
scroll to position [278, 0]
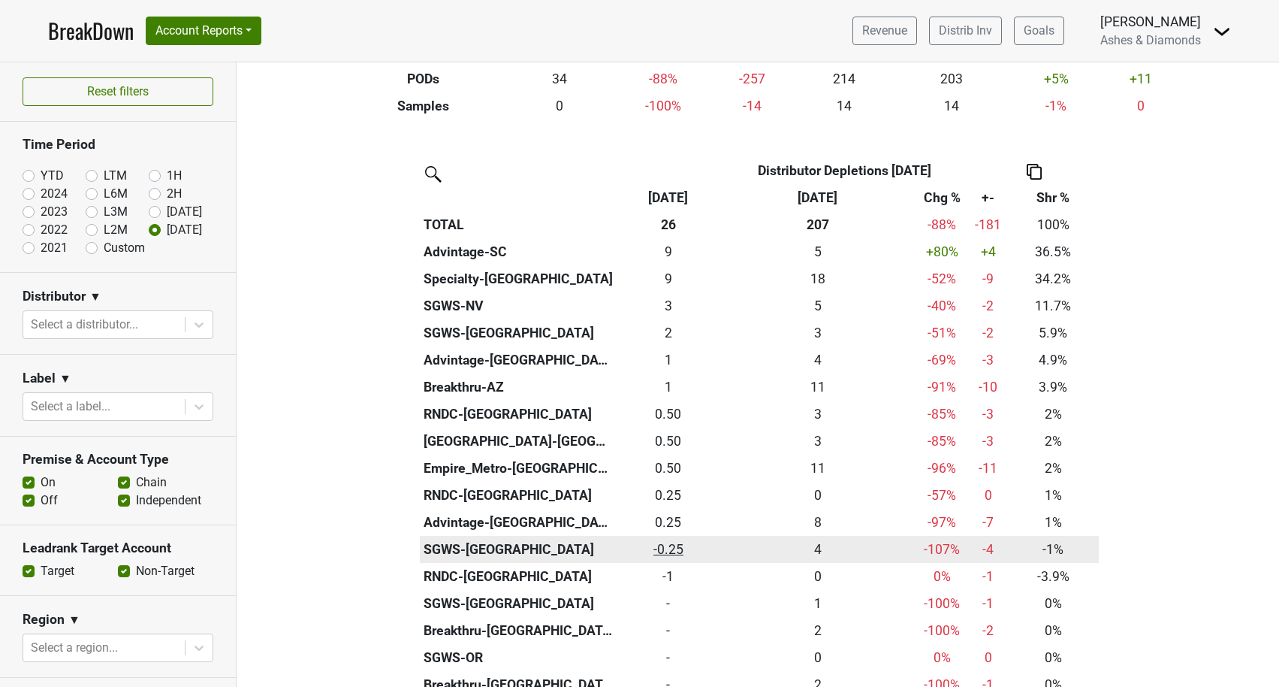
click at [664, 539] on div "-0.25 -0.25" at bounding box center [669, 549] width 97 height 20
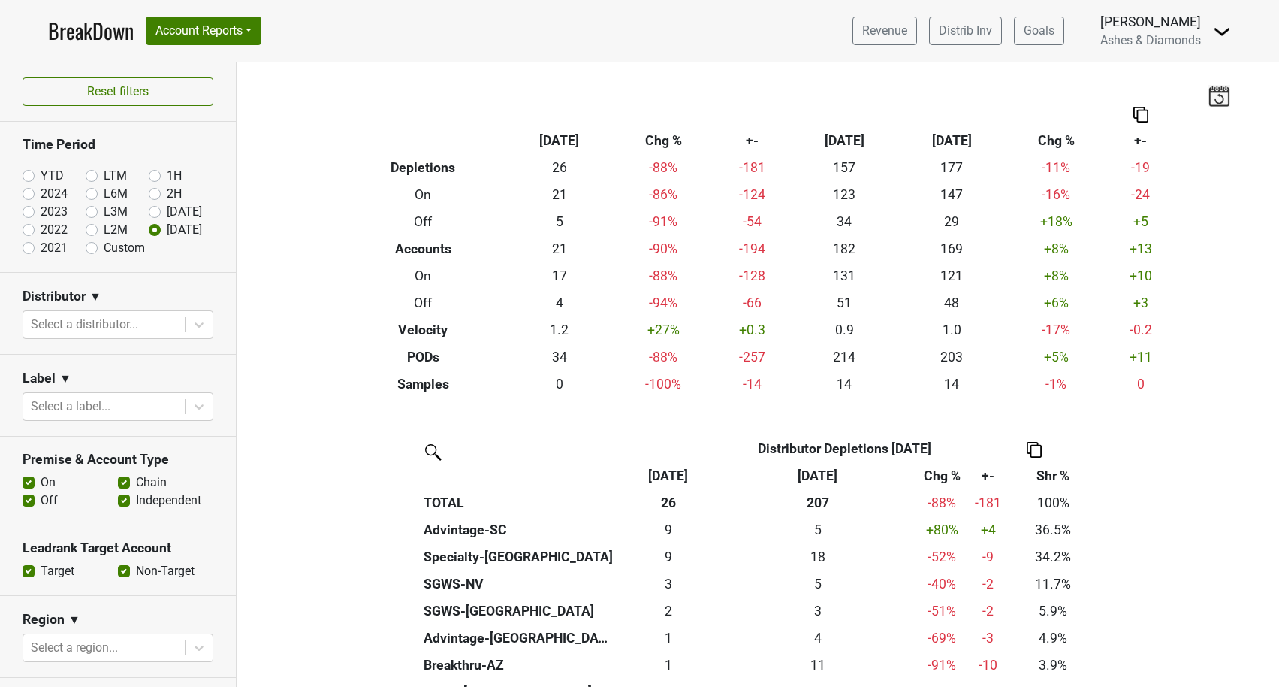
scroll to position [0, 0]
click at [41, 174] on label "YTD" at bounding box center [52, 176] width 23 height 18
click at [24, 174] on input "YTD" at bounding box center [53, 174] width 60 height 15
radio input "true"
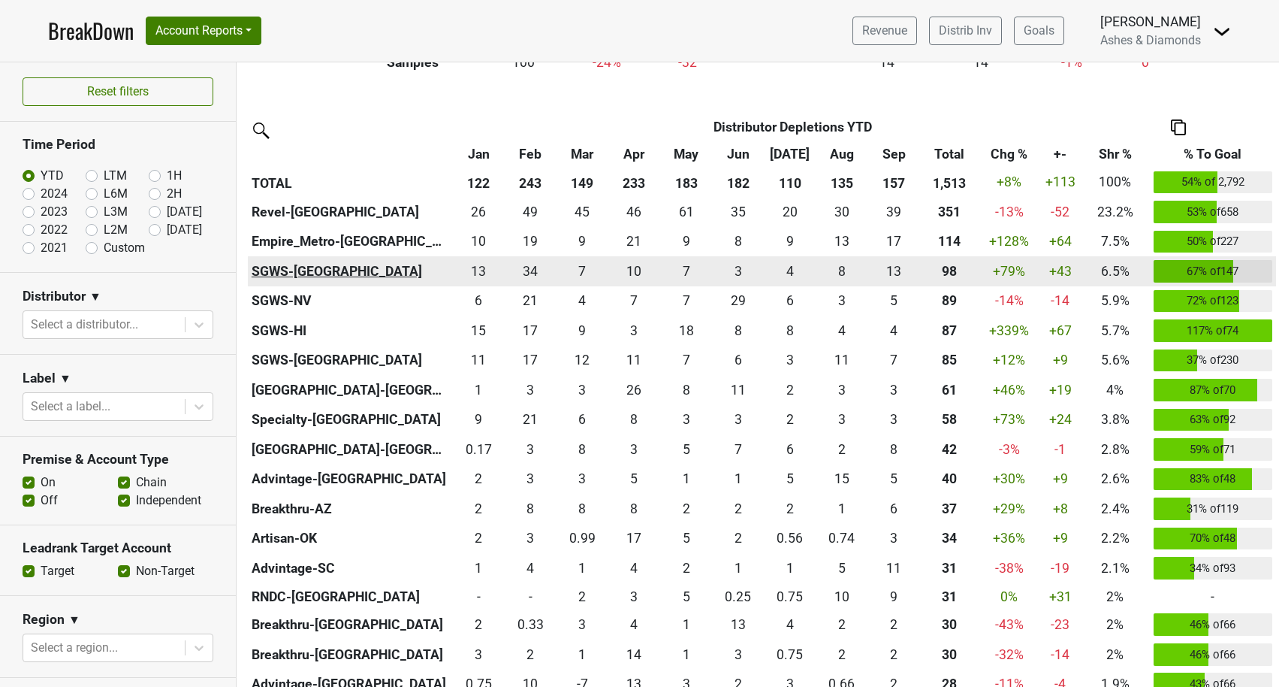
scroll to position [322, 0]
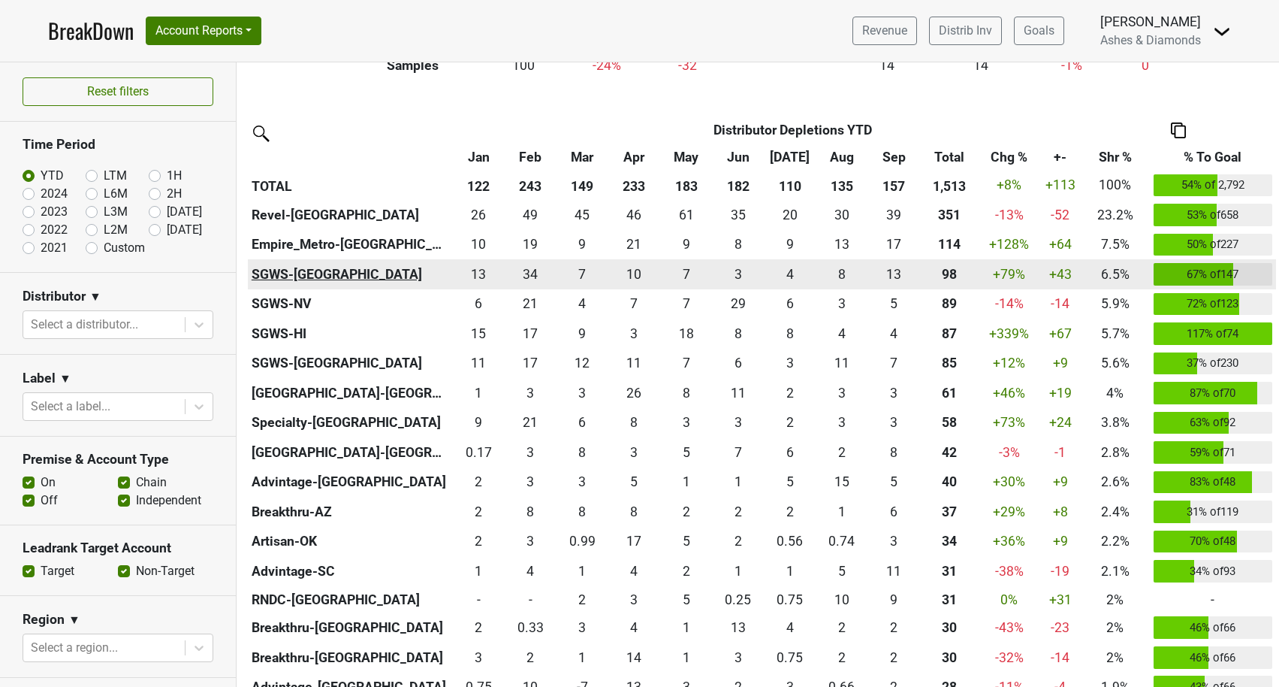
click at [301, 269] on th "SGWS-[GEOGRAPHIC_DATA]" at bounding box center [350, 274] width 205 height 30
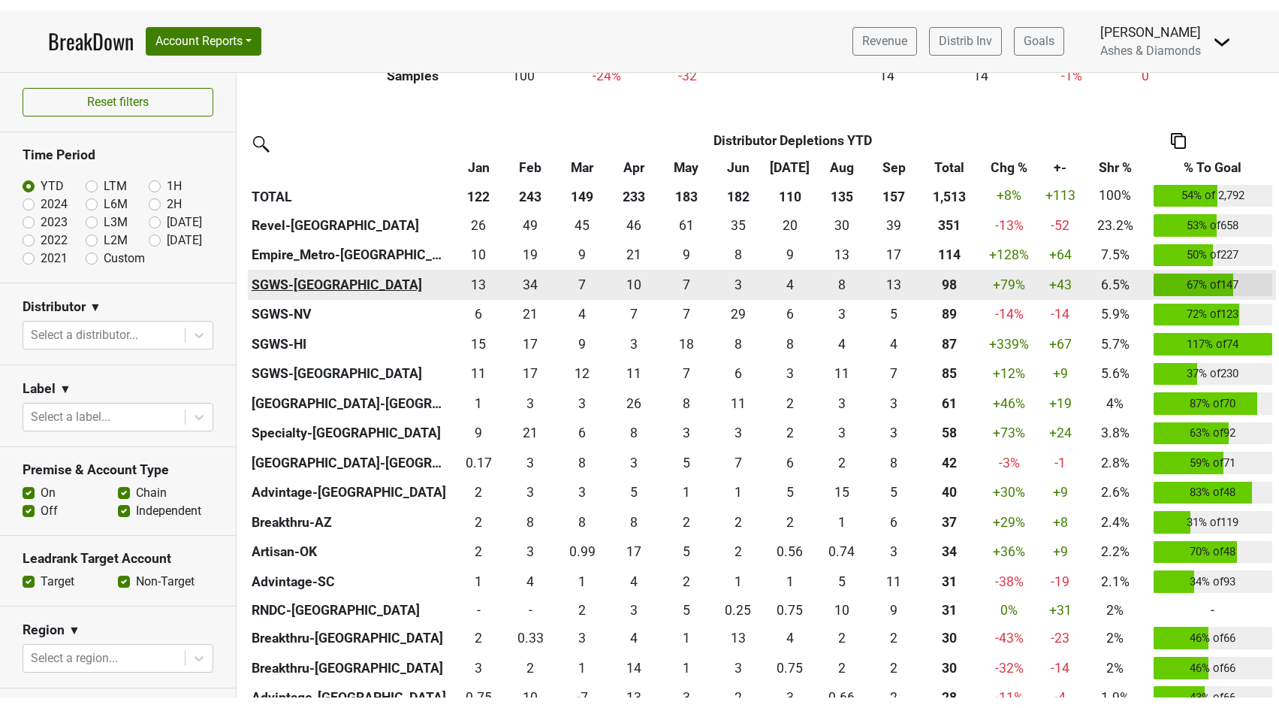
scroll to position [326, 0]
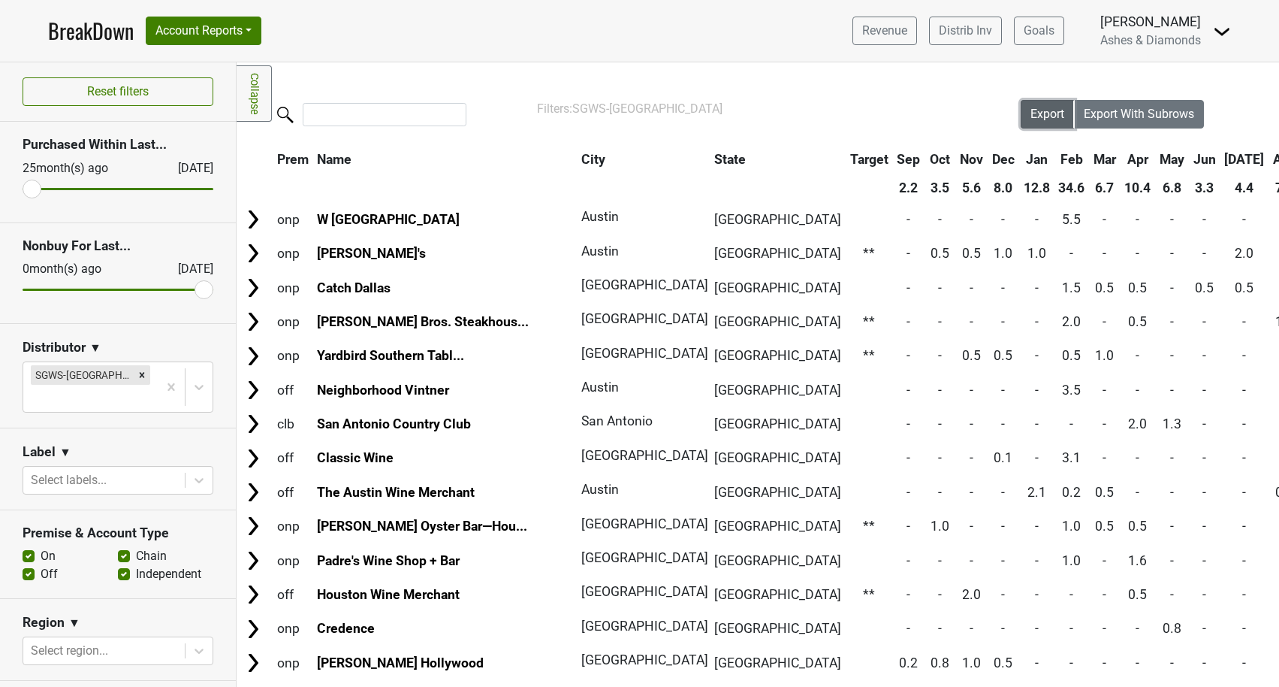
click at [1052, 114] on span "Export" at bounding box center [1048, 114] width 34 height 14
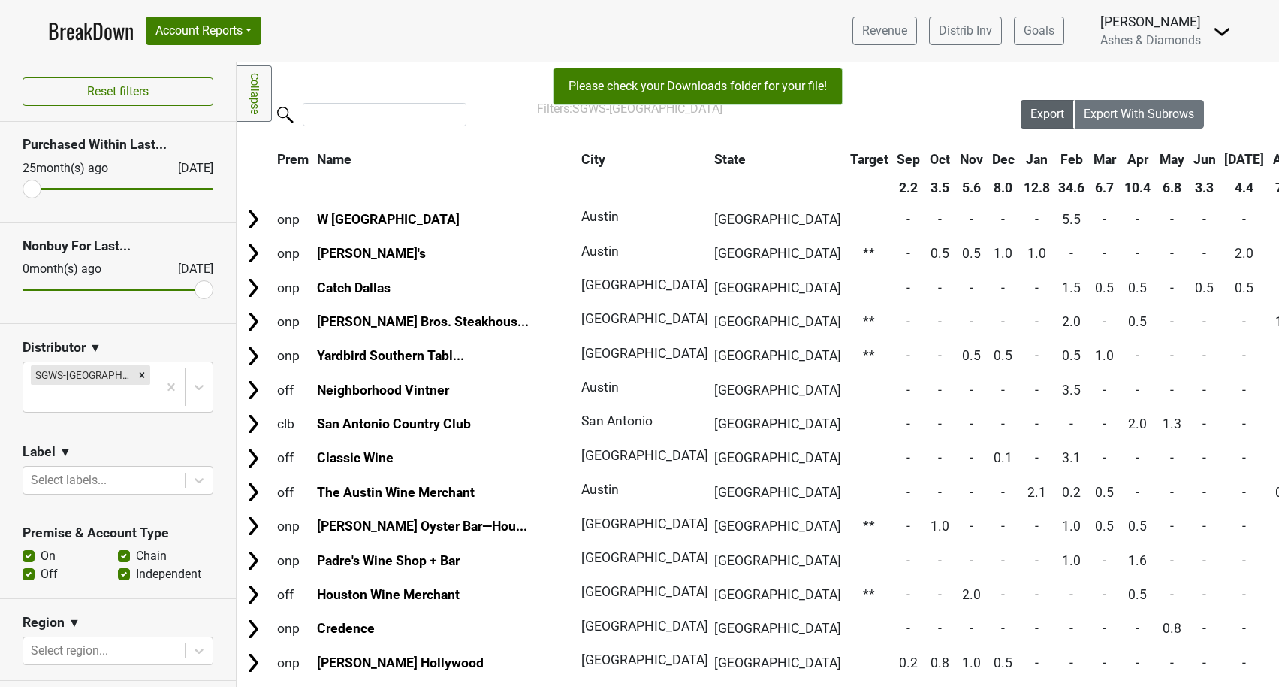
scroll to position [1, 0]
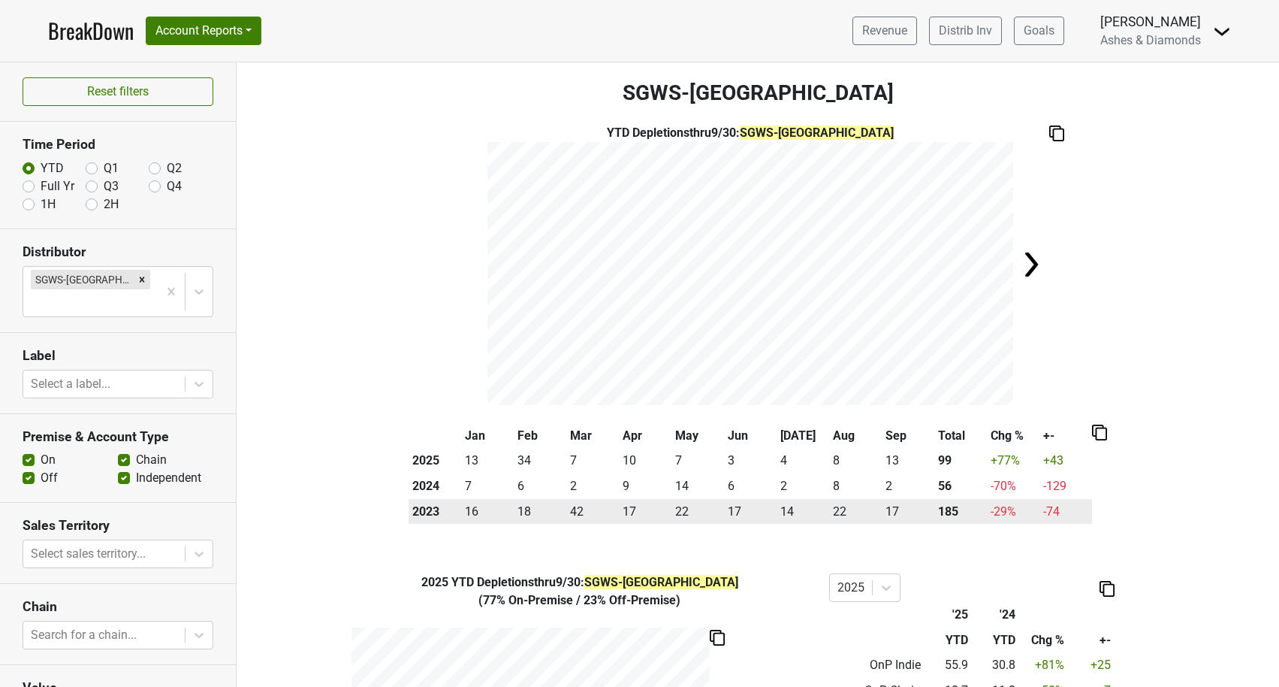
click at [965, 512] on th "185" at bounding box center [961, 512] width 53 height 26
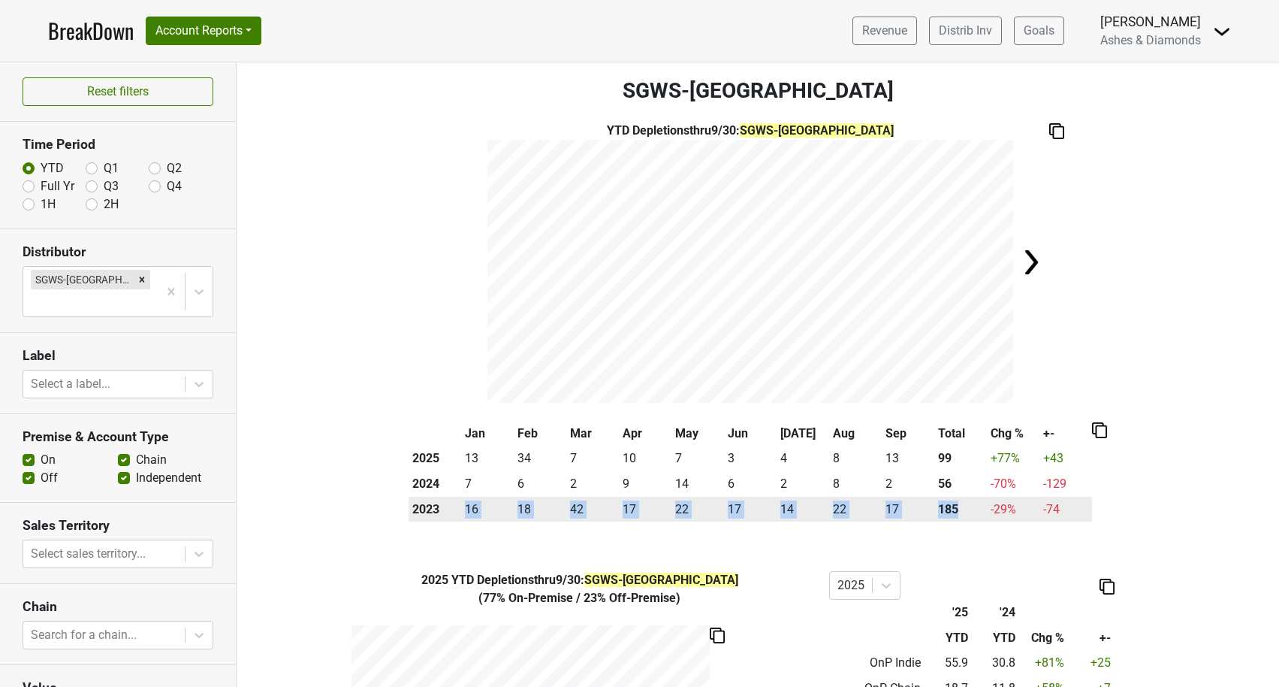
drag, startPoint x: 964, startPoint y: 507, endPoint x: 465, endPoint y: 512, distance: 498.8
click at [462, 512] on tr "2023 16 18 42 17 22 17 14 22 17 185 -29 % -74" at bounding box center [751, 510] width 684 height 26
click at [964, 505] on th "185" at bounding box center [961, 510] width 53 height 26
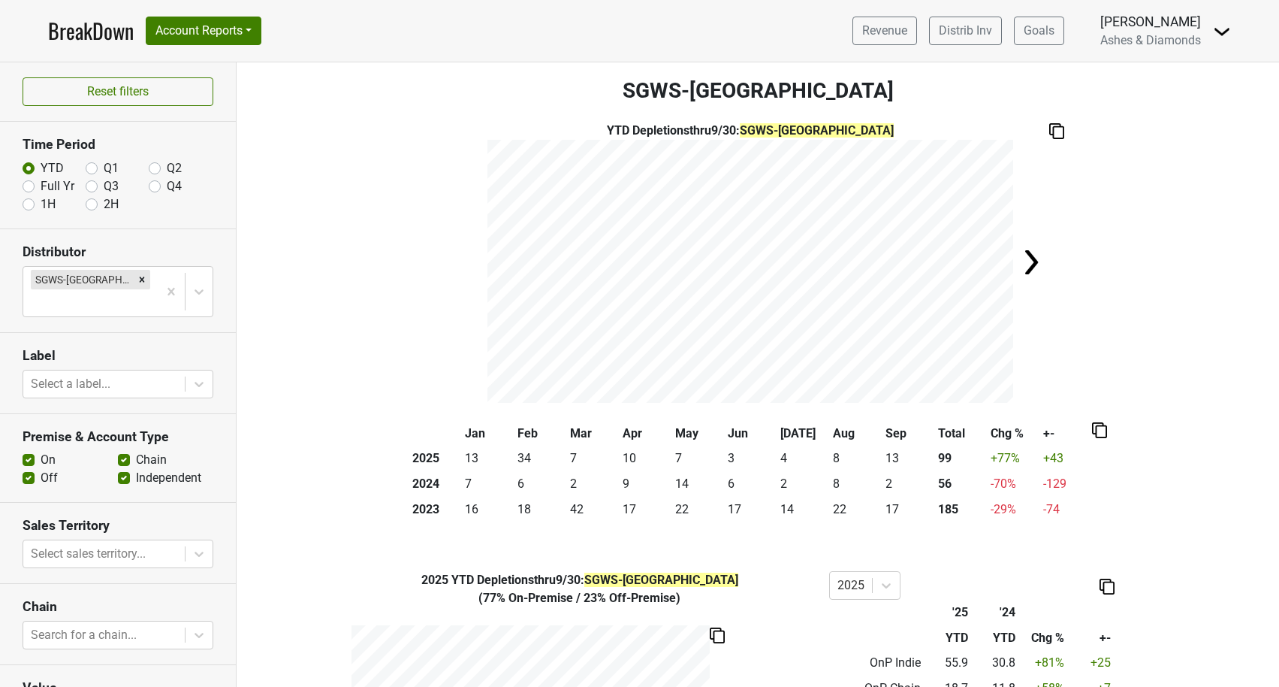
click at [77, 36] on link "BreakDown" at bounding box center [91, 31] width 86 height 32
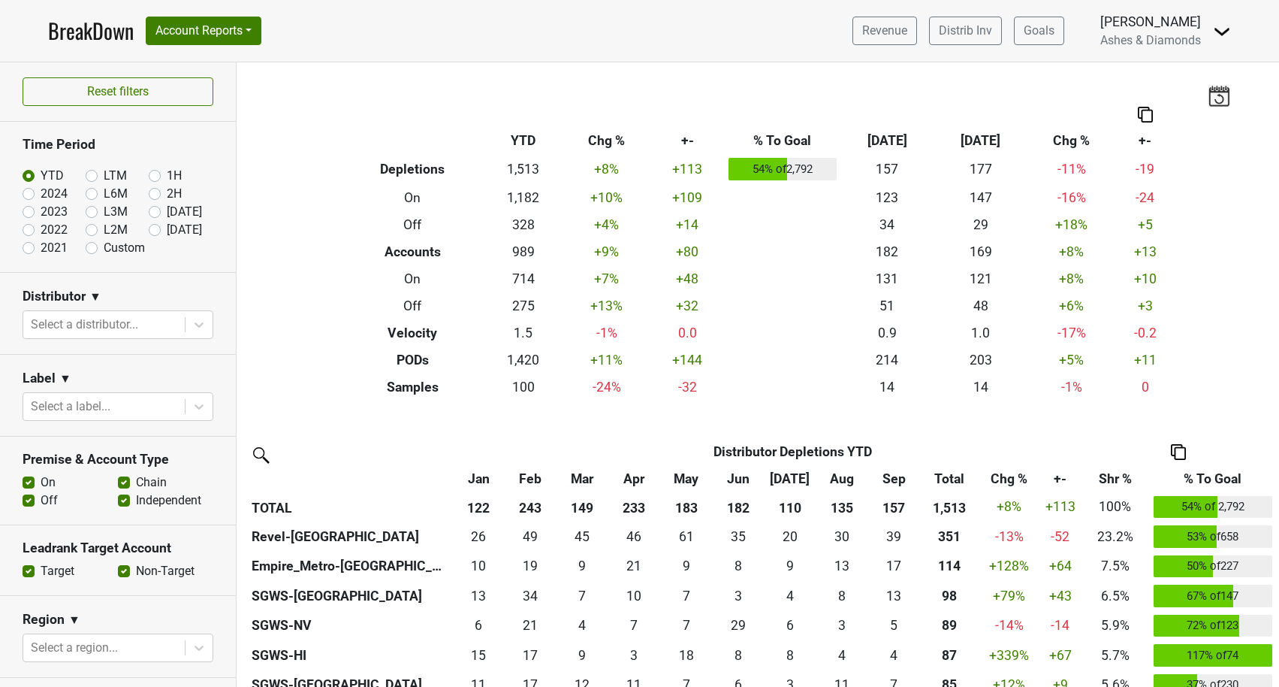
click at [167, 227] on label "[DATE]" at bounding box center [184, 230] width 35 height 18
click at [153, 227] on input "[DATE]" at bounding box center [179, 228] width 60 height 15
radio input "true"
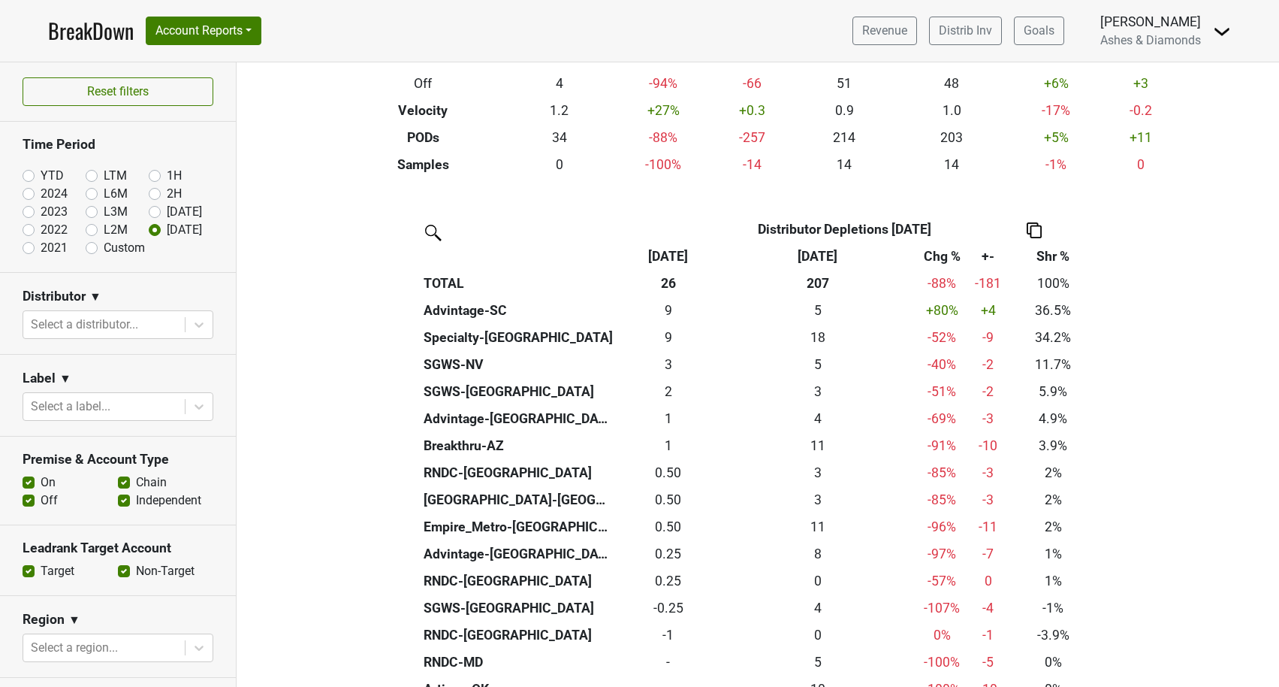
scroll to position [220, 0]
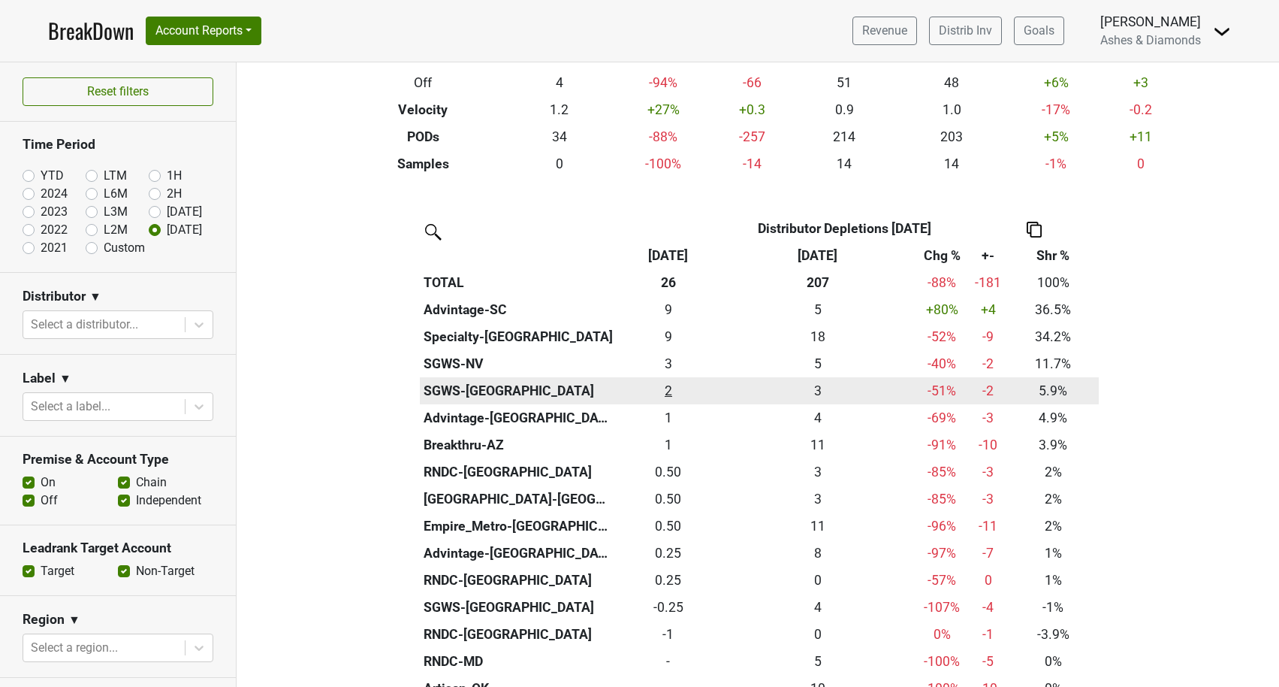
click at [672, 384] on div "1.5 2" at bounding box center [669, 391] width 97 height 20
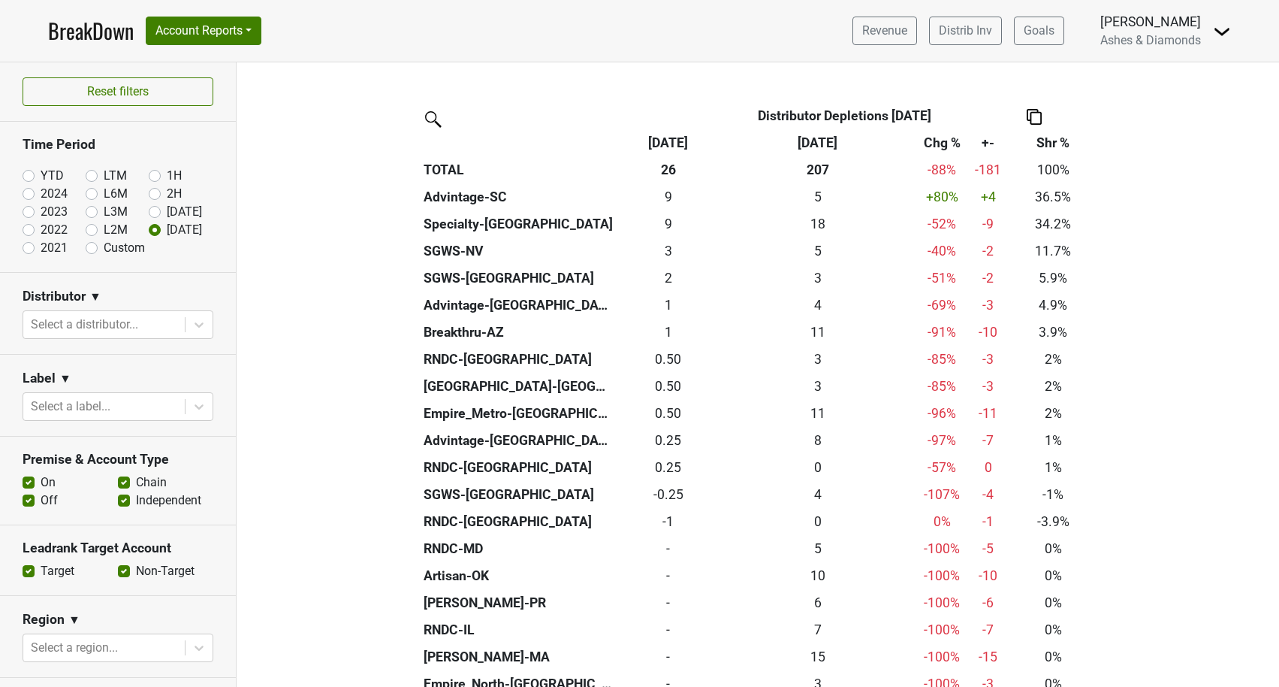
scroll to position [335, 0]
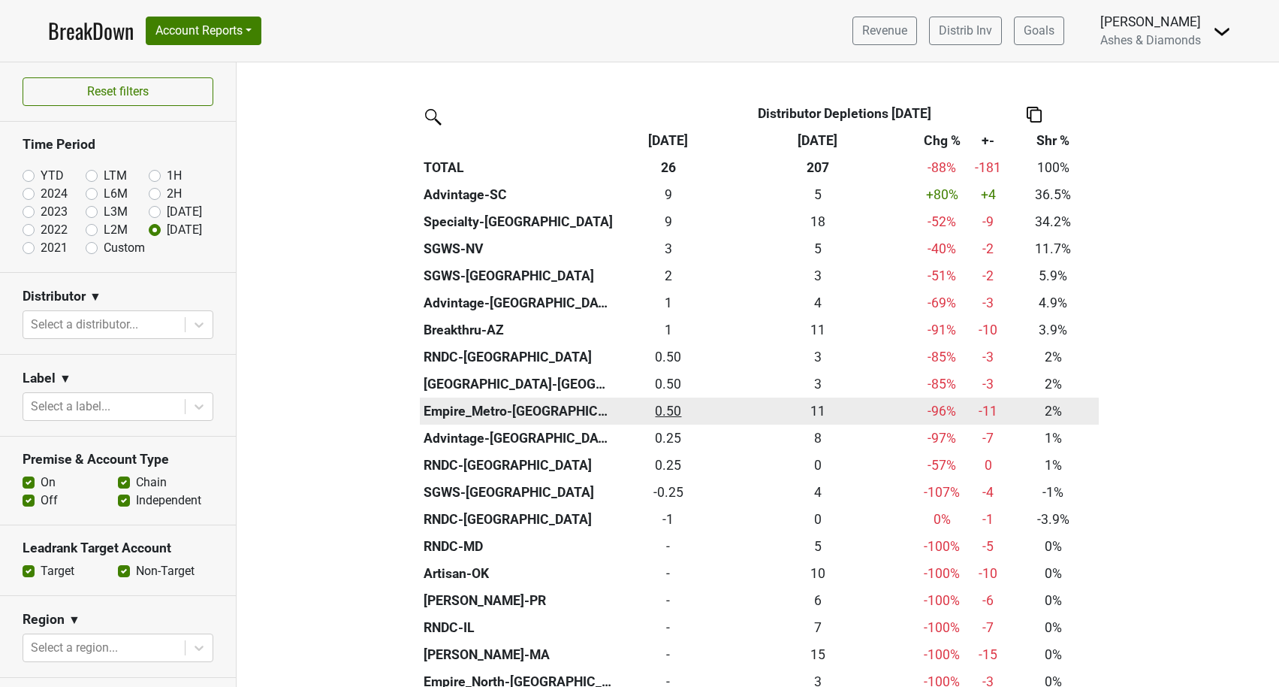
click at [671, 405] on div "0.5 0.50" at bounding box center [669, 411] width 97 height 20
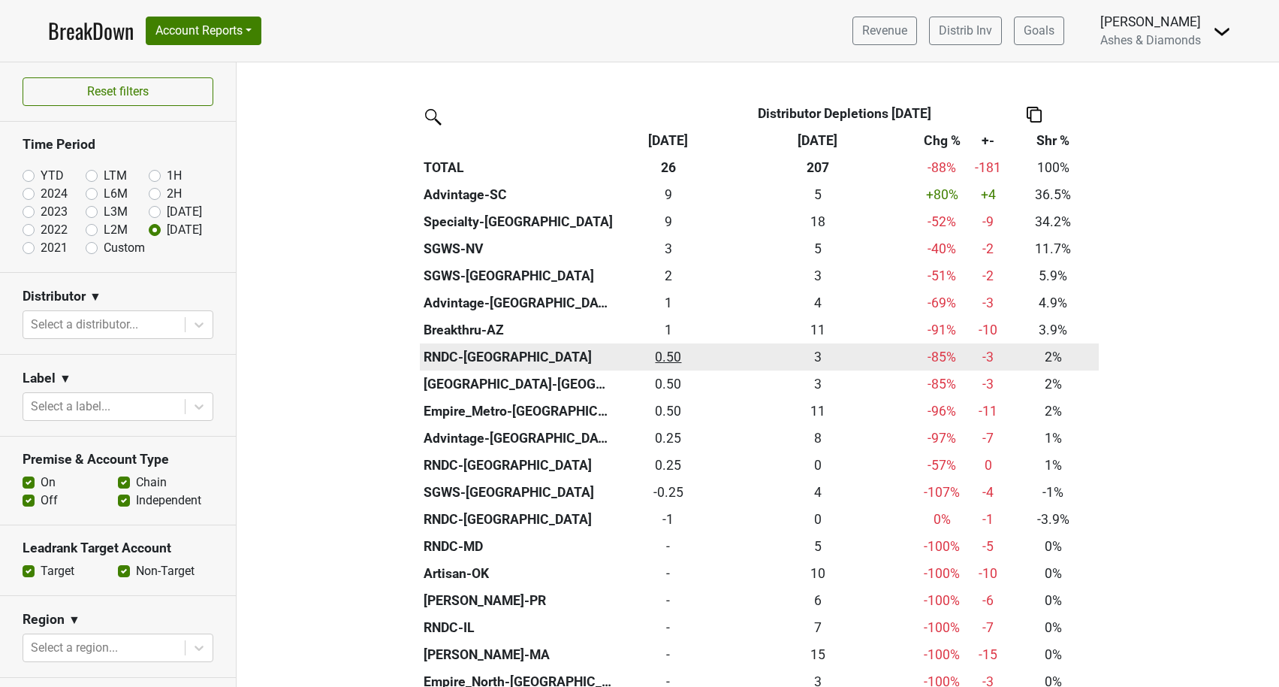
click at [676, 353] on div "0.5 0.50" at bounding box center [669, 357] width 97 height 20
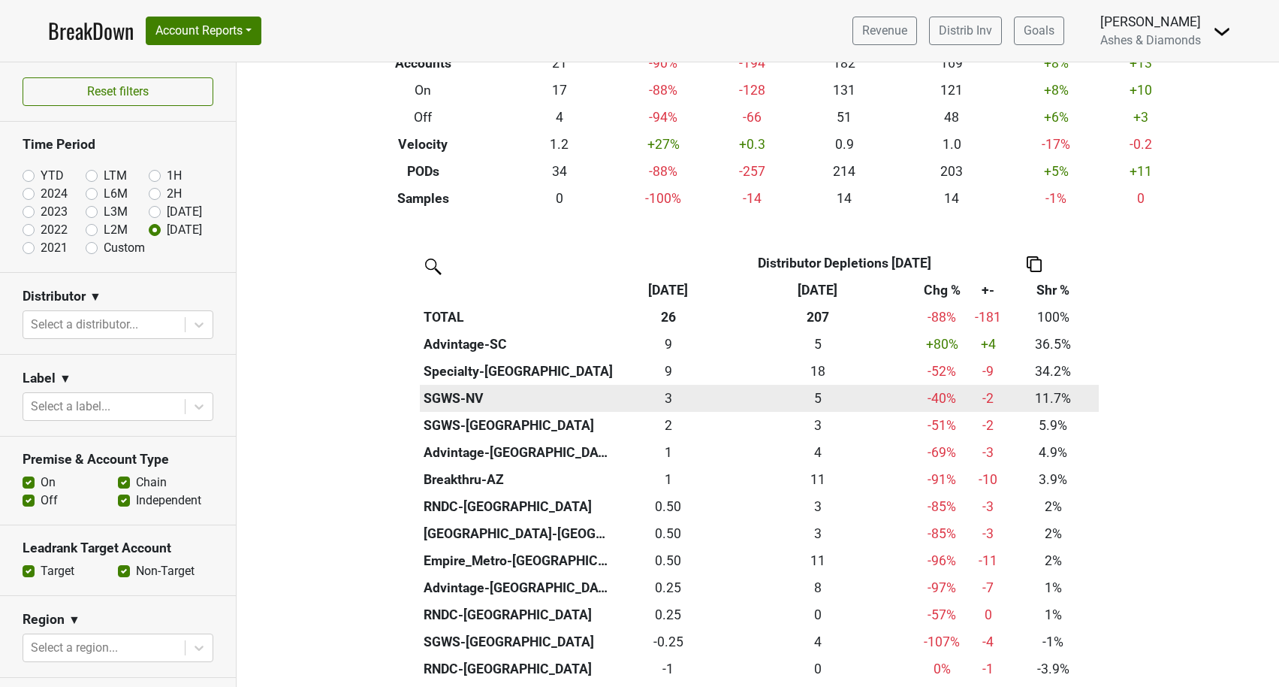
scroll to position [179, 0]
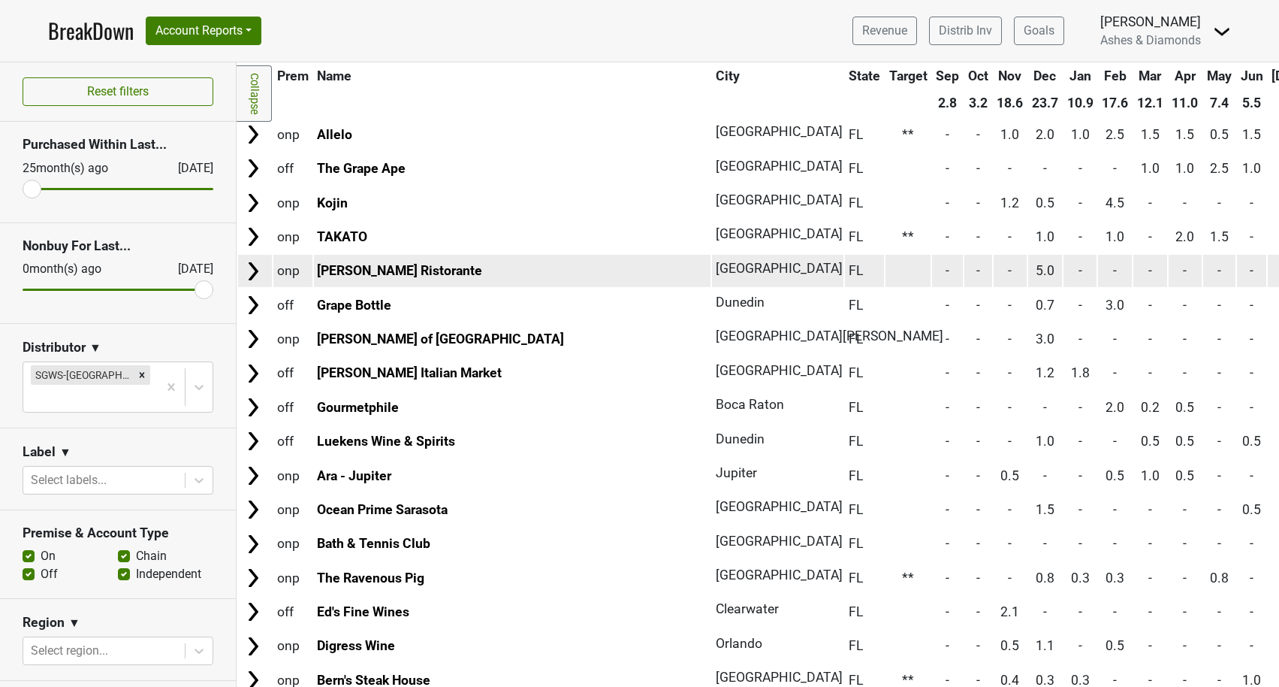
scroll to position [132, 0]
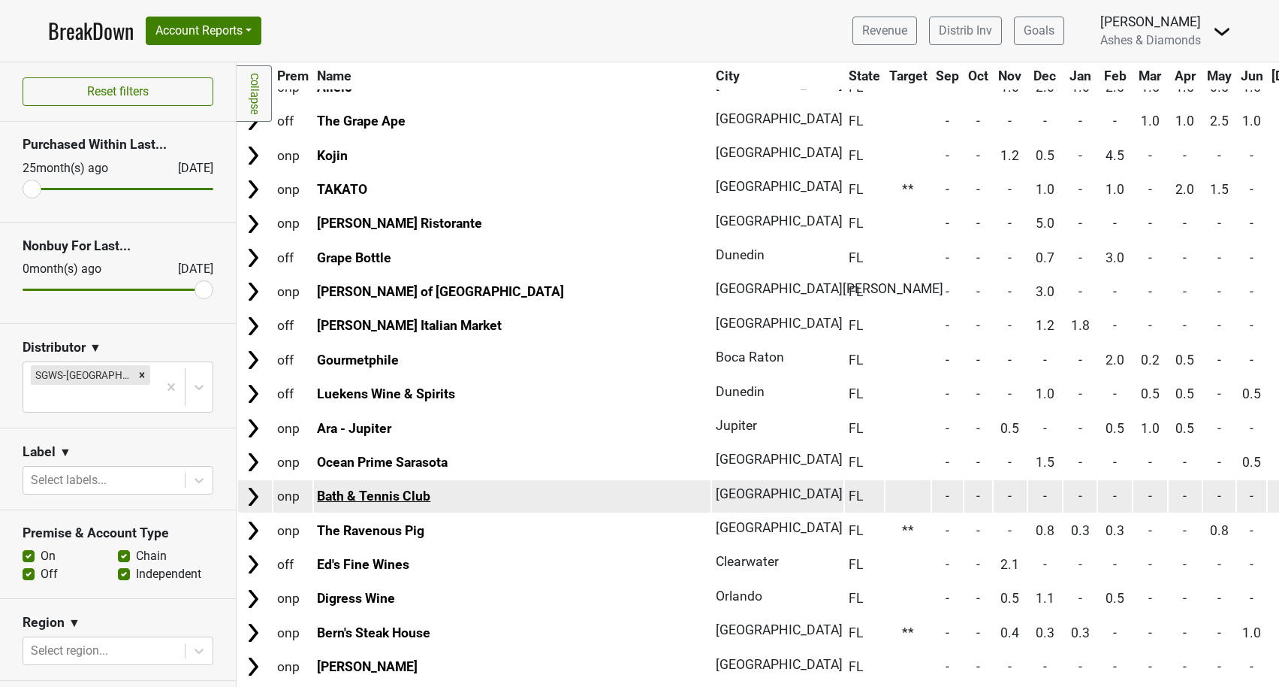
click at [392, 490] on link "Bath & Tennis Club" at bounding box center [373, 495] width 113 height 15
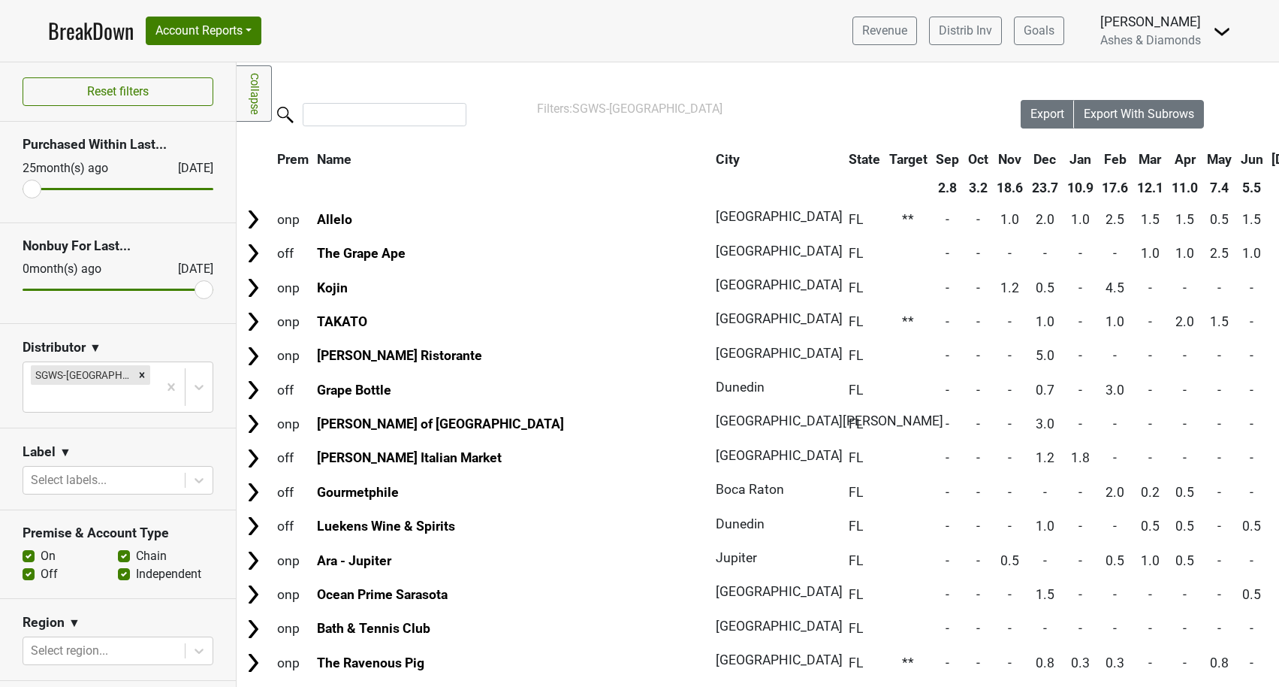
scroll to position [0, 0]
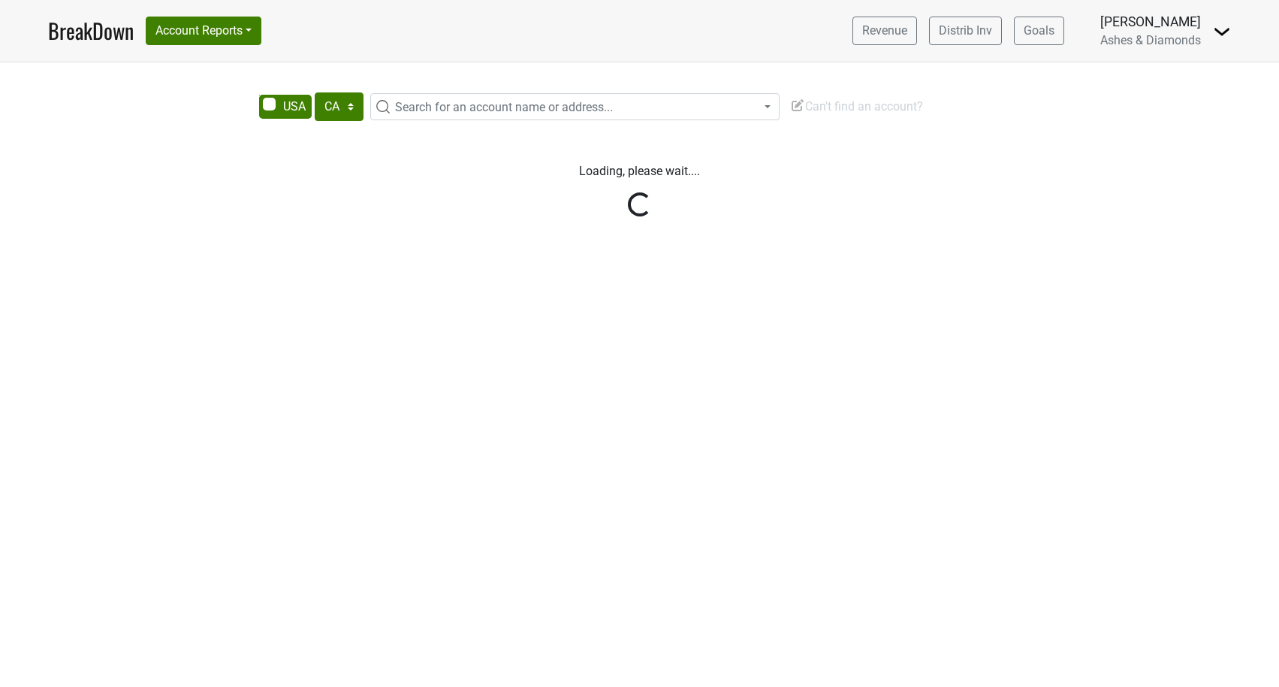
select select "CA"
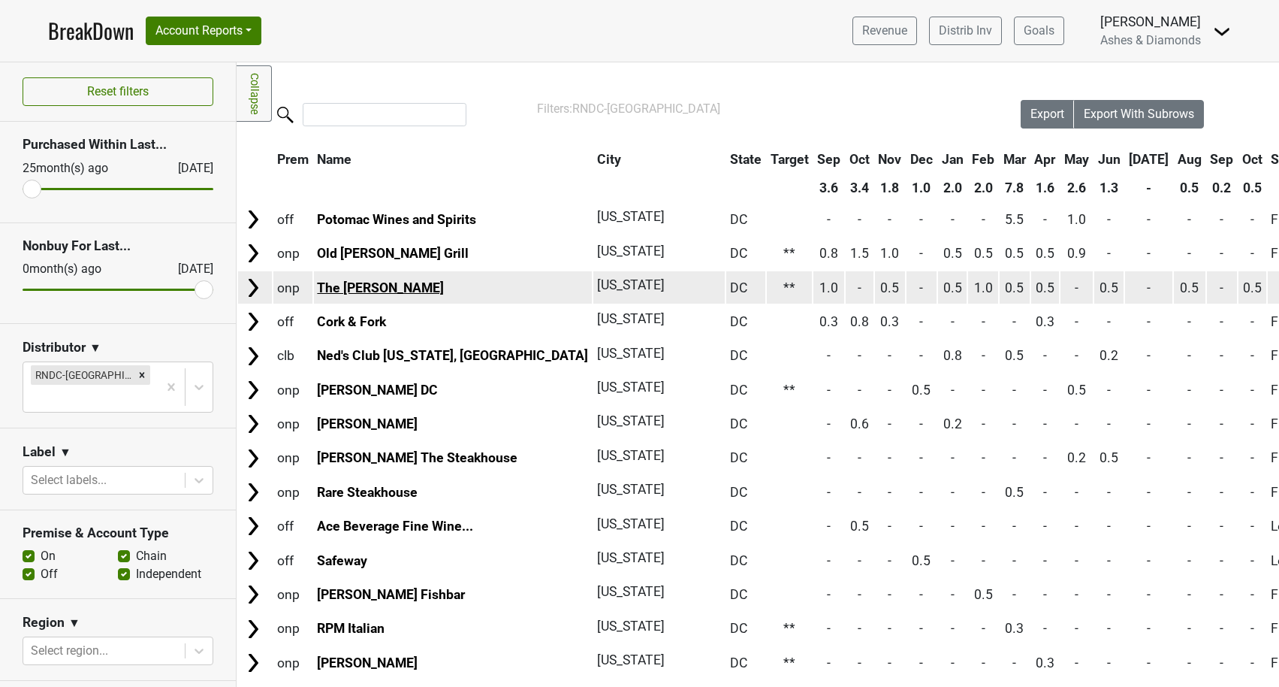
click at [373, 287] on link "The [PERSON_NAME]" at bounding box center [380, 287] width 127 height 15
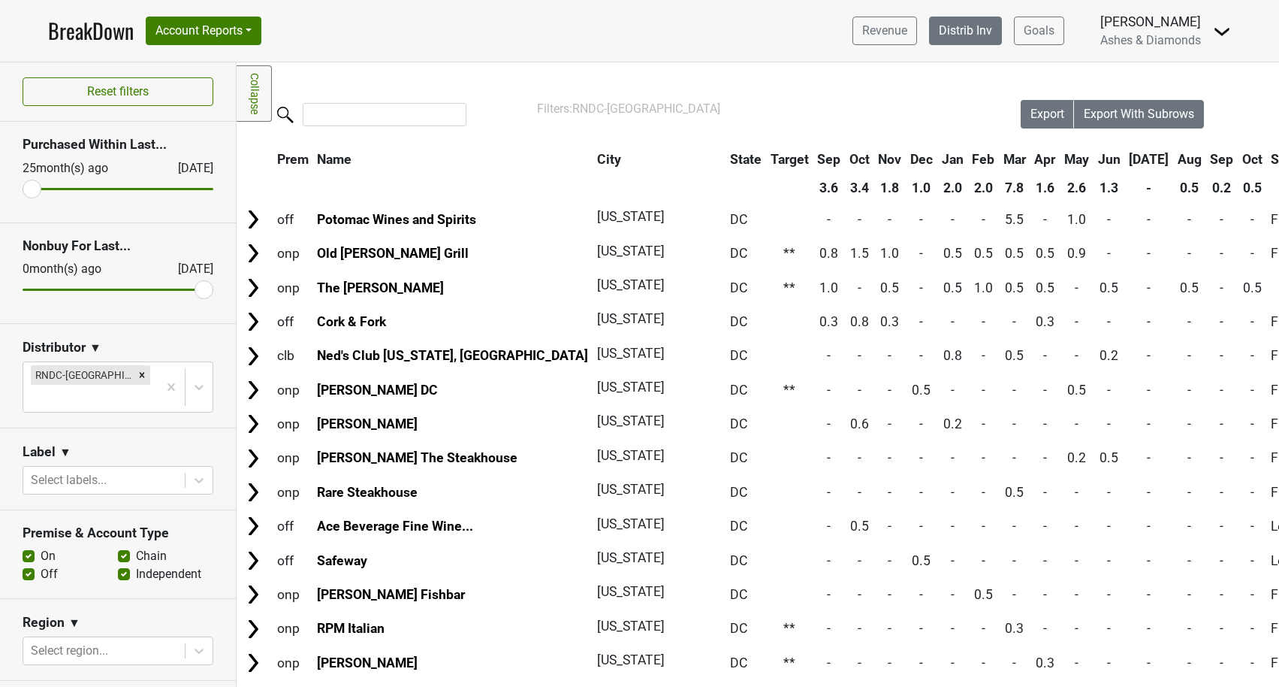
click at [955, 38] on link "Distrib Inv" at bounding box center [965, 31] width 73 height 29
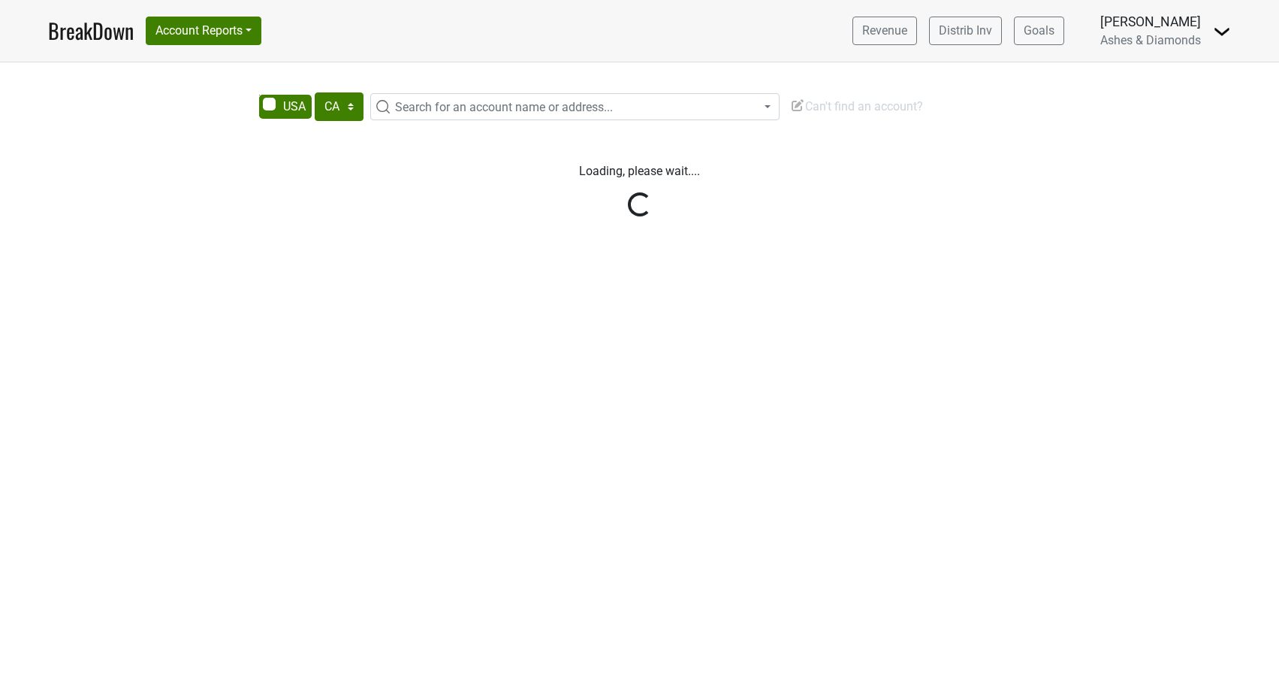
select select "CA"
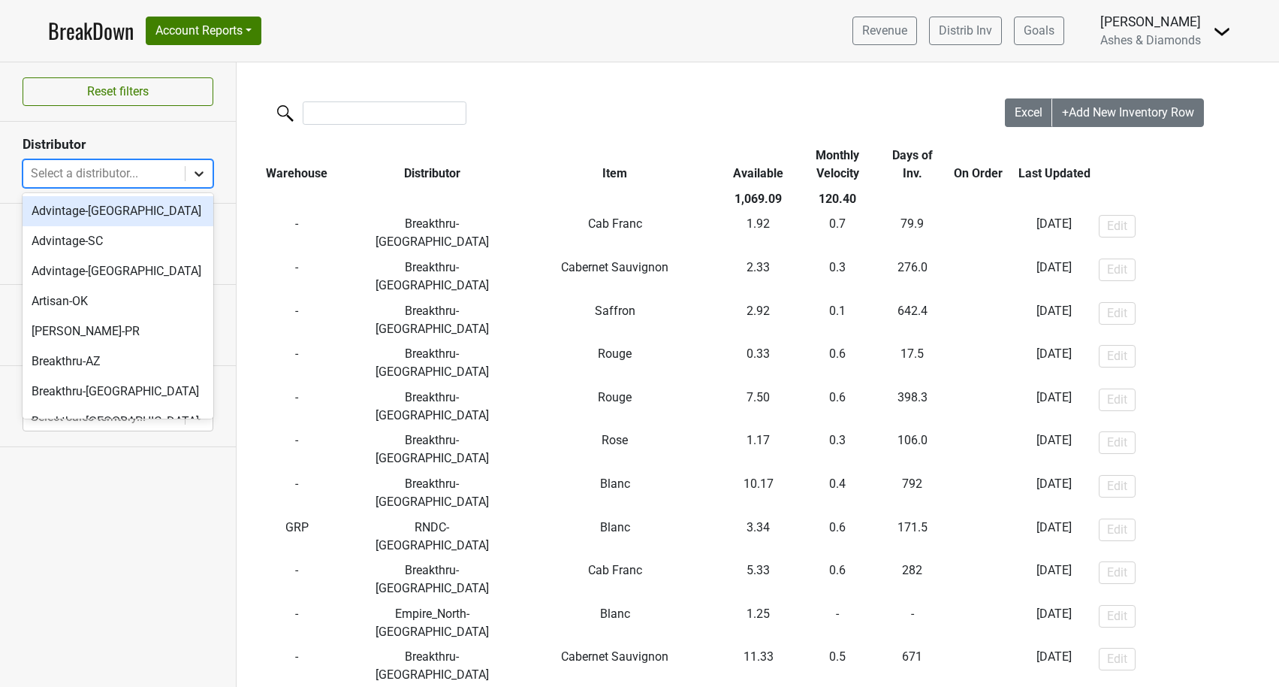
click at [202, 169] on icon at bounding box center [199, 173] width 15 height 15
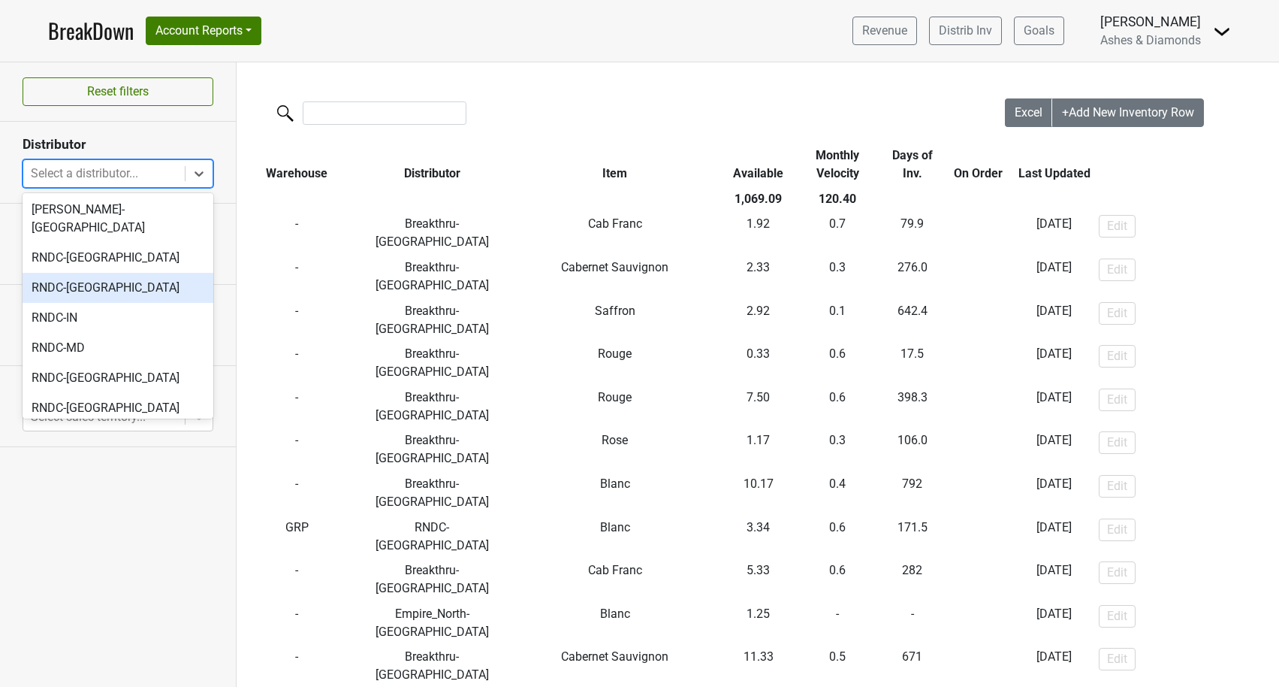
scroll to position [485, 0]
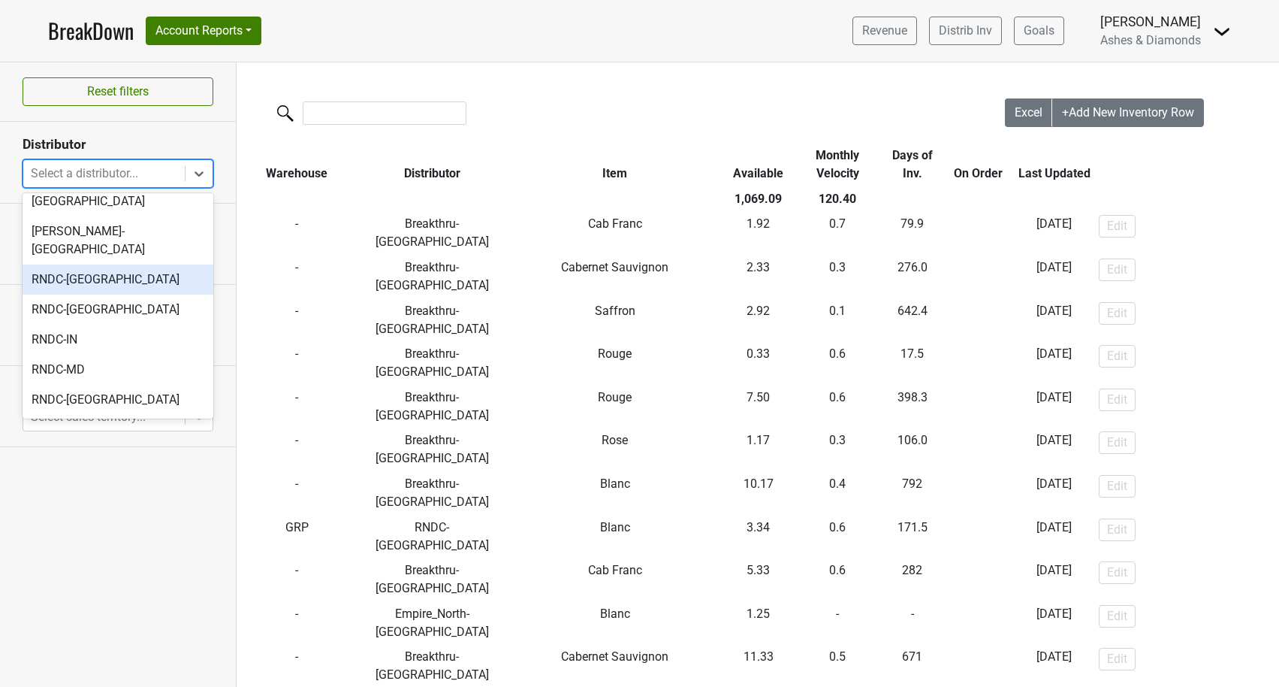
click at [113, 264] on div "RNDC-DC" at bounding box center [118, 279] width 191 height 30
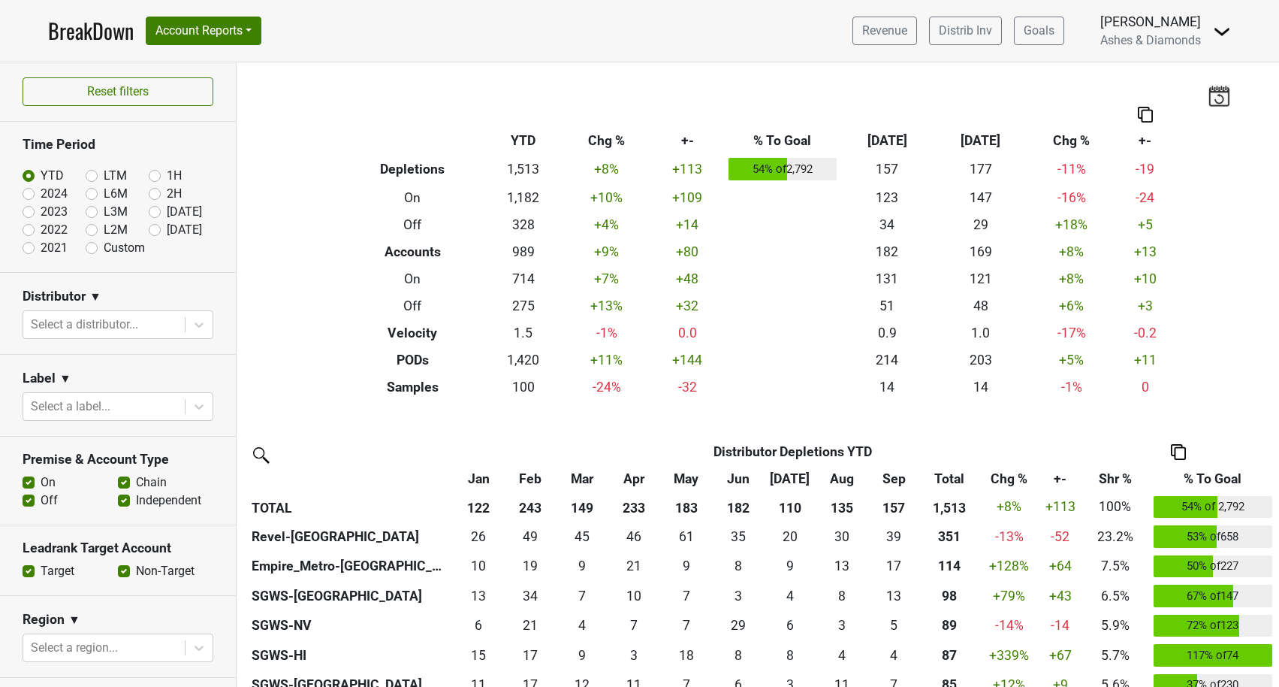
click at [167, 228] on label "[DATE]" at bounding box center [184, 230] width 35 height 18
click at [158, 228] on input "[DATE]" at bounding box center [179, 228] width 60 height 15
radio input "true"
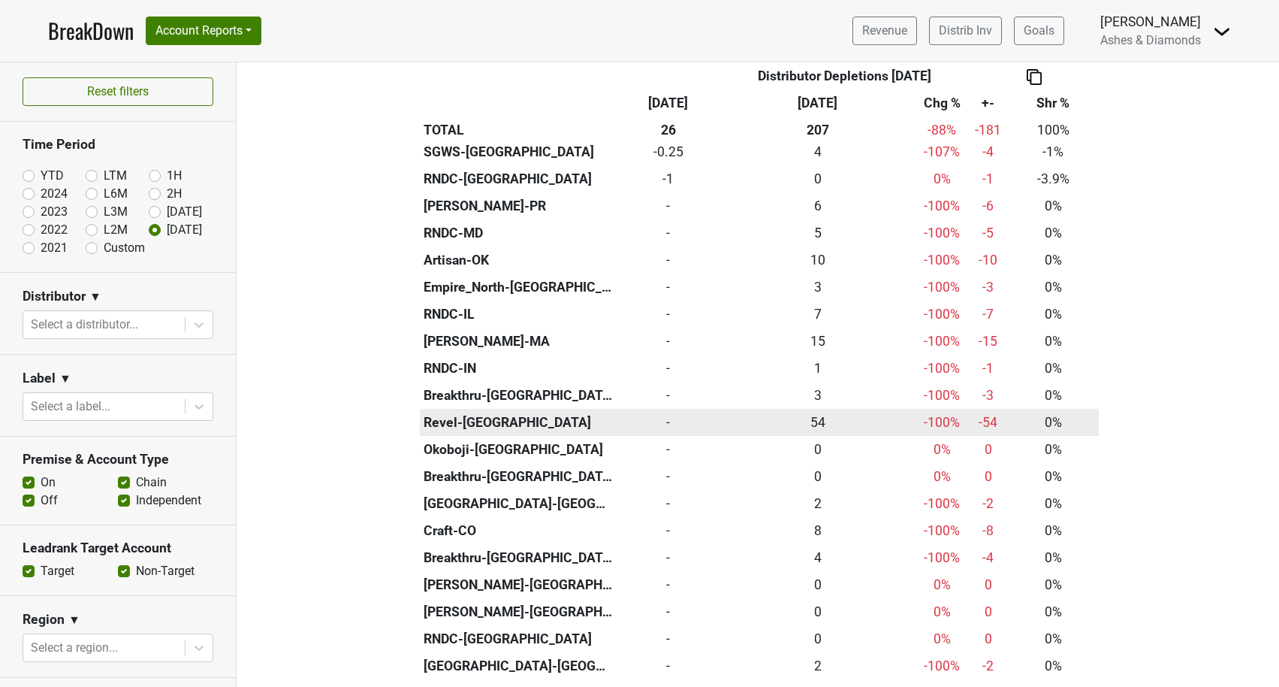
scroll to position [676, 0]
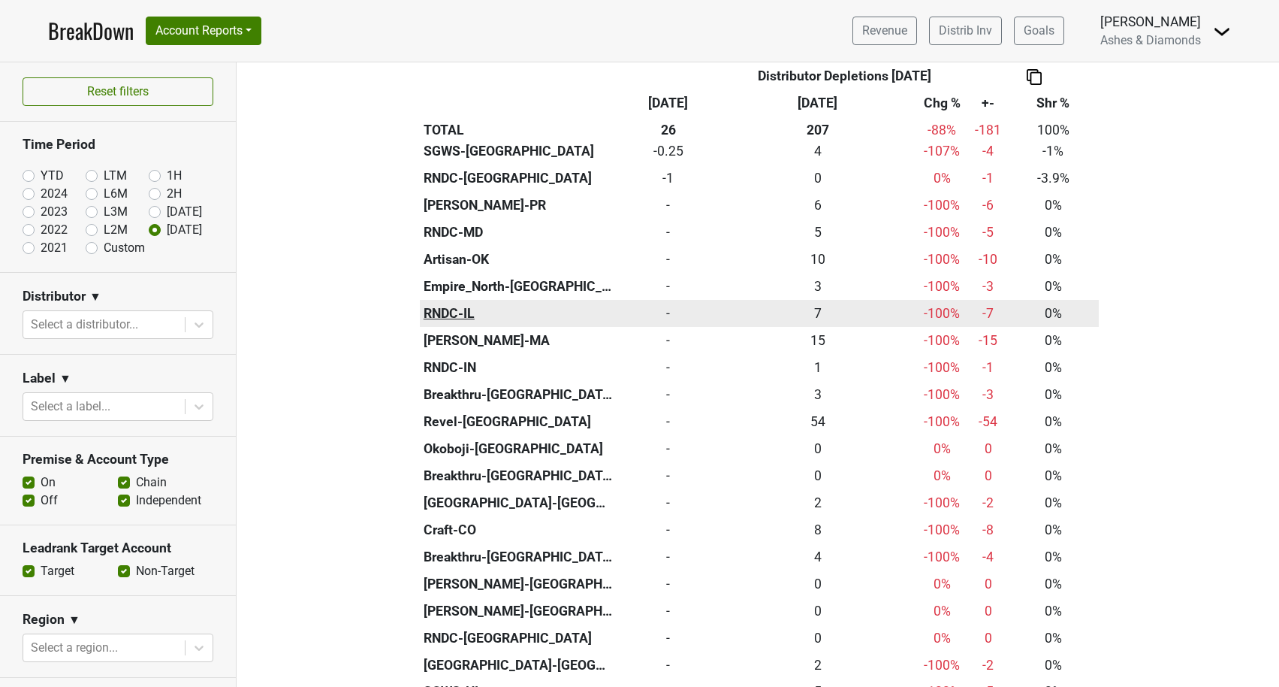
click at [454, 300] on th "RNDC-IL" at bounding box center [518, 313] width 197 height 27
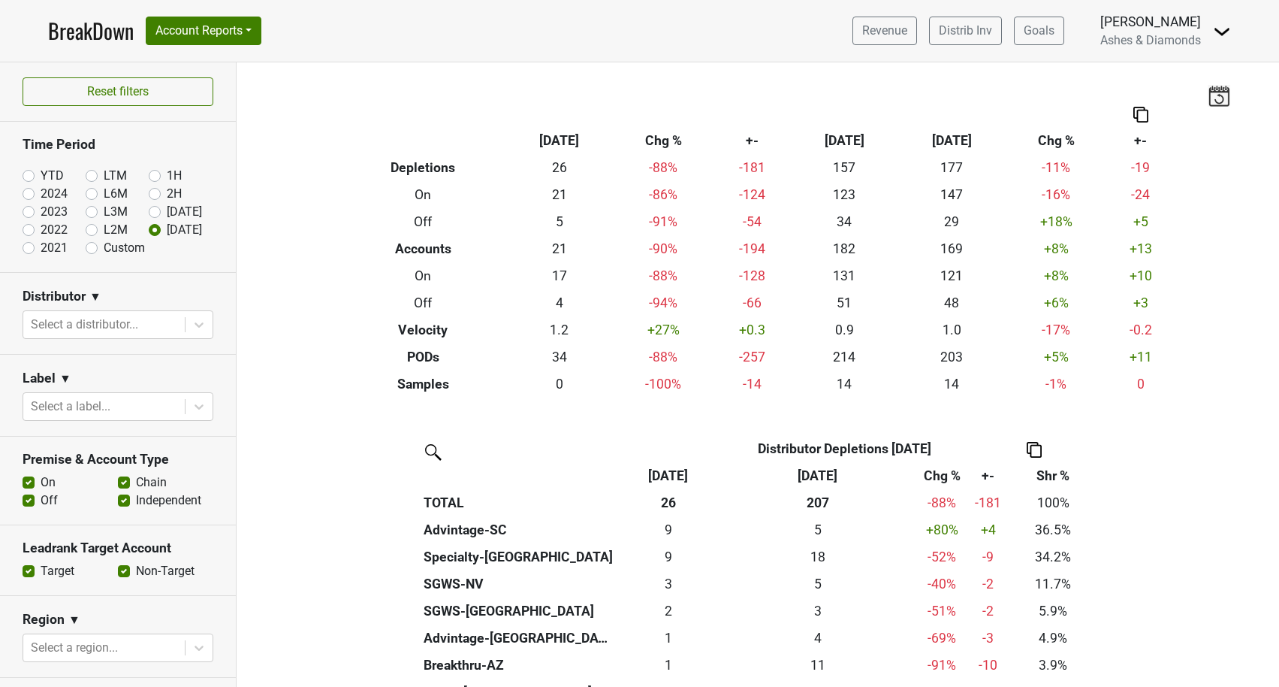
scroll to position [676, 0]
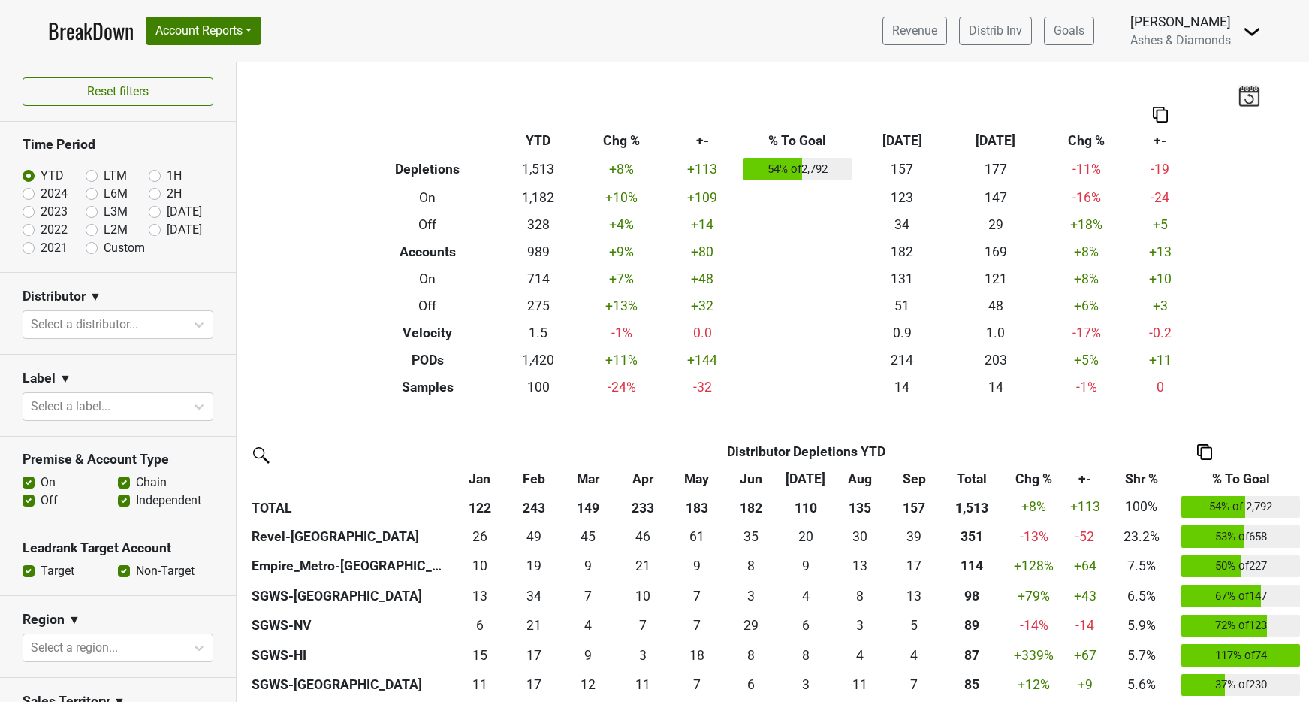
click at [167, 229] on label "[DATE]" at bounding box center [184, 230] width 35 height 18
click at [156, 229] on input "[DATE]" at bounding box center [179, 228] width 60 height 15
radio input "true"
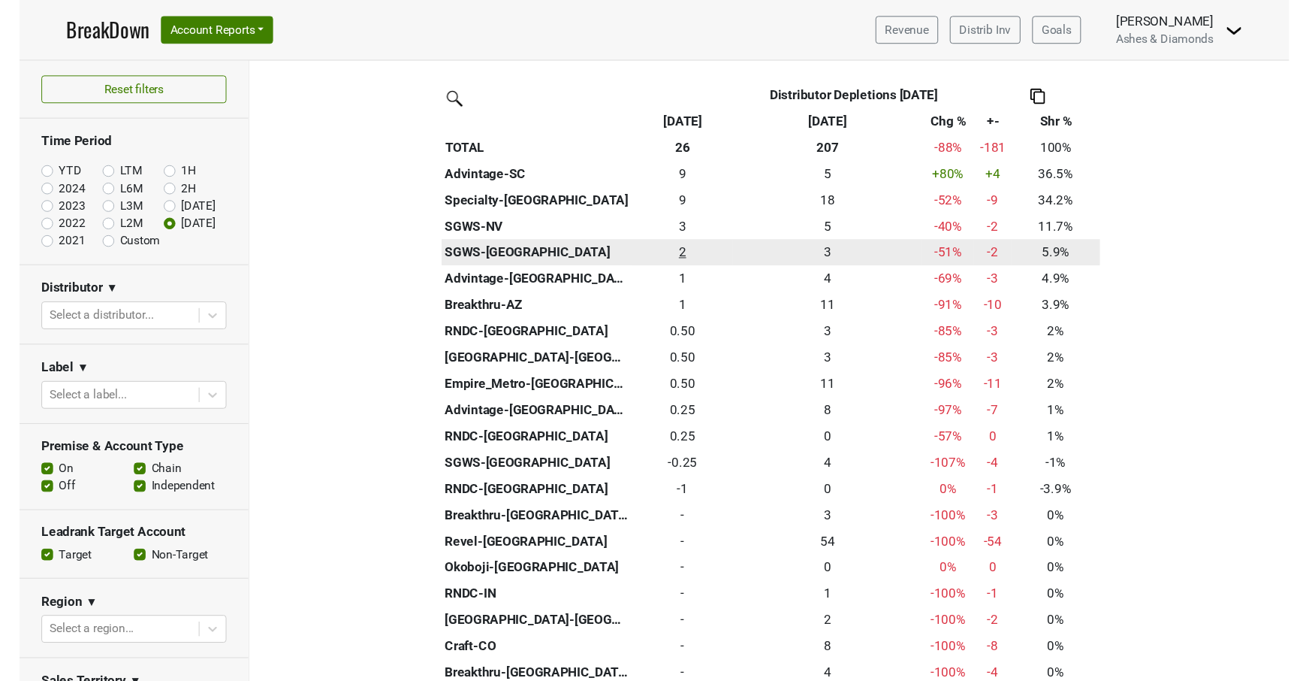
scroll to position [355, 0]
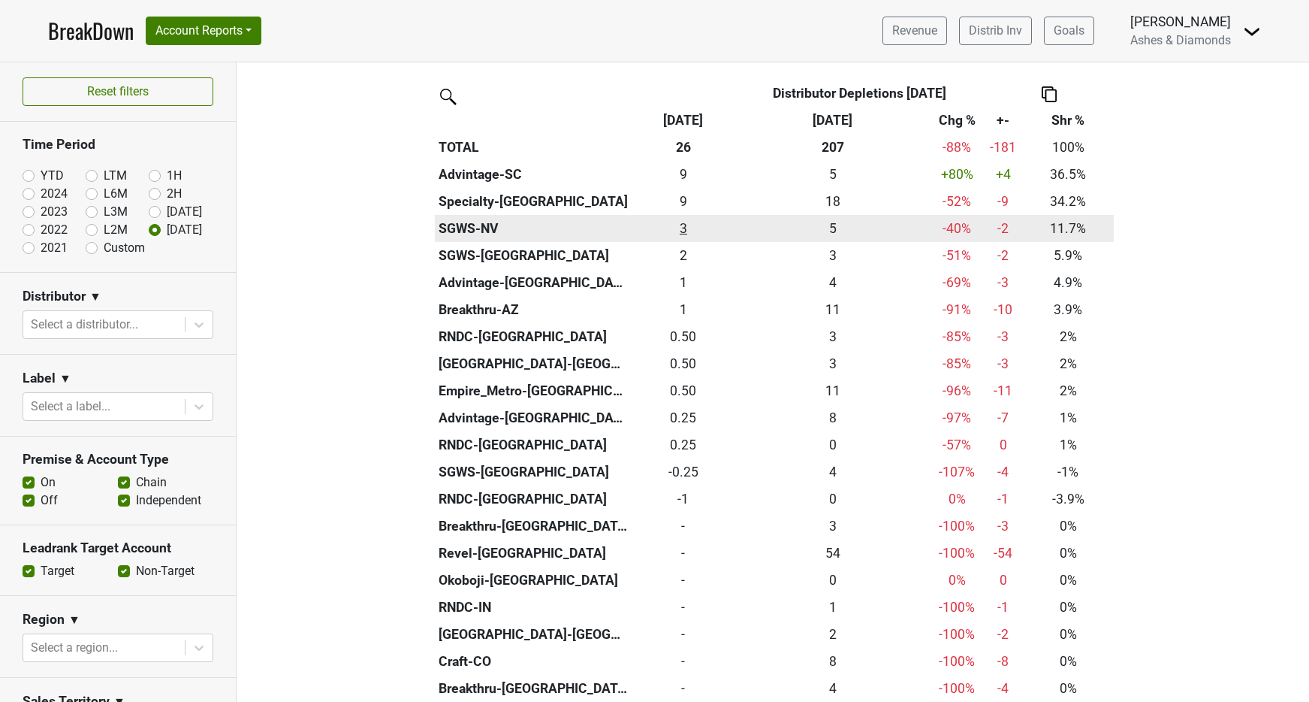
click at [688, 225] on div "3 3" at bounding box center [684, 229] width 97 height 20
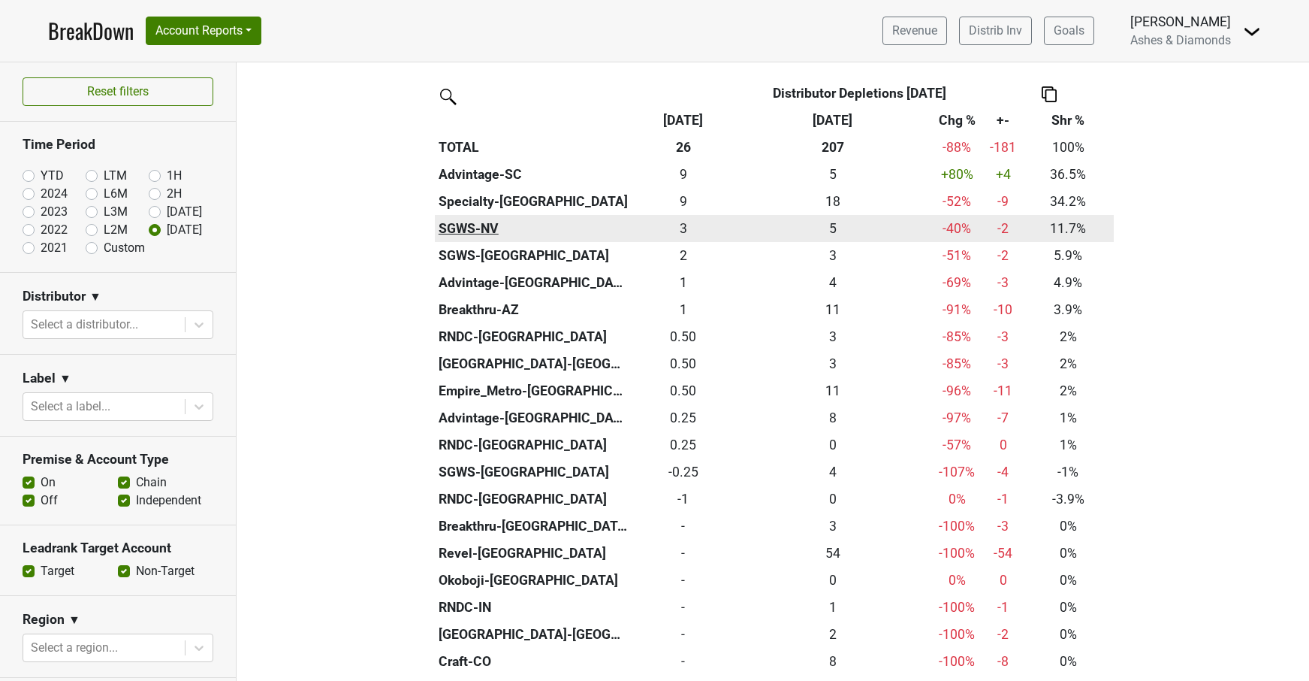
click at [474, 223] on th "SGWS-NV" at bounding box center [533, 228] width 197 height 27
click at [479, 226] on th "SGWS-NV" at bounding box center [533, 228] width 197 height 27
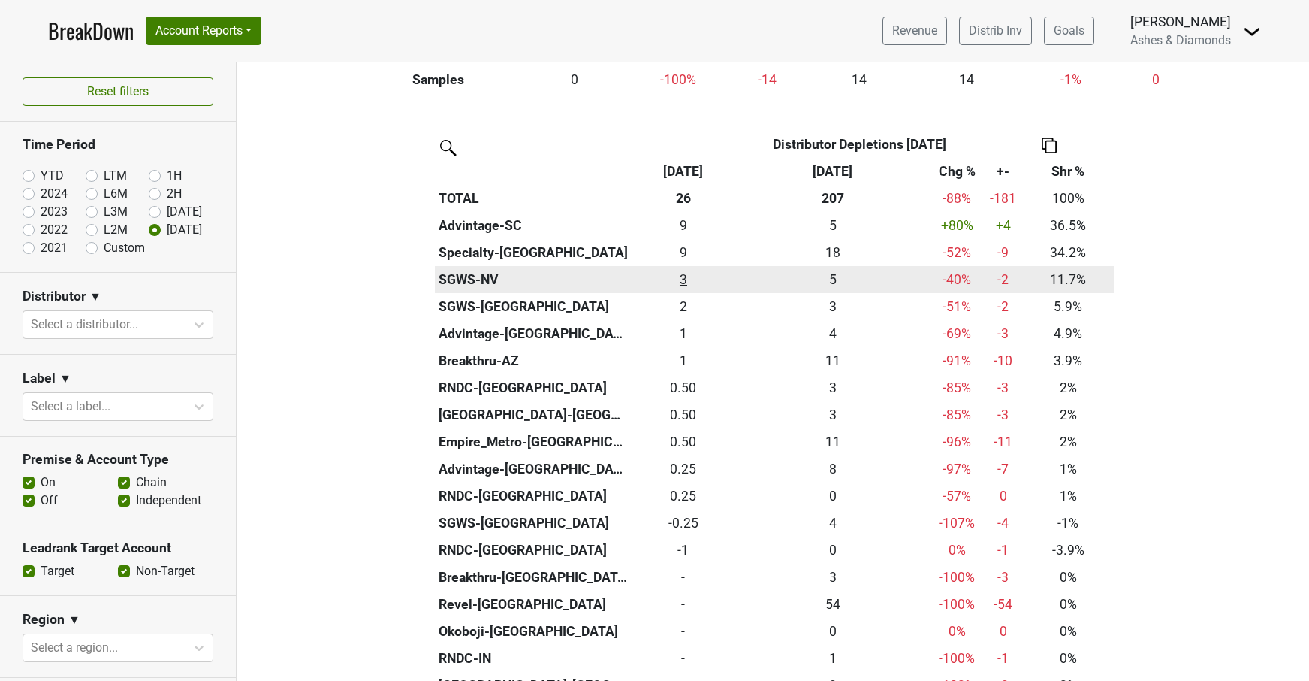
scroll to position [272, 0]
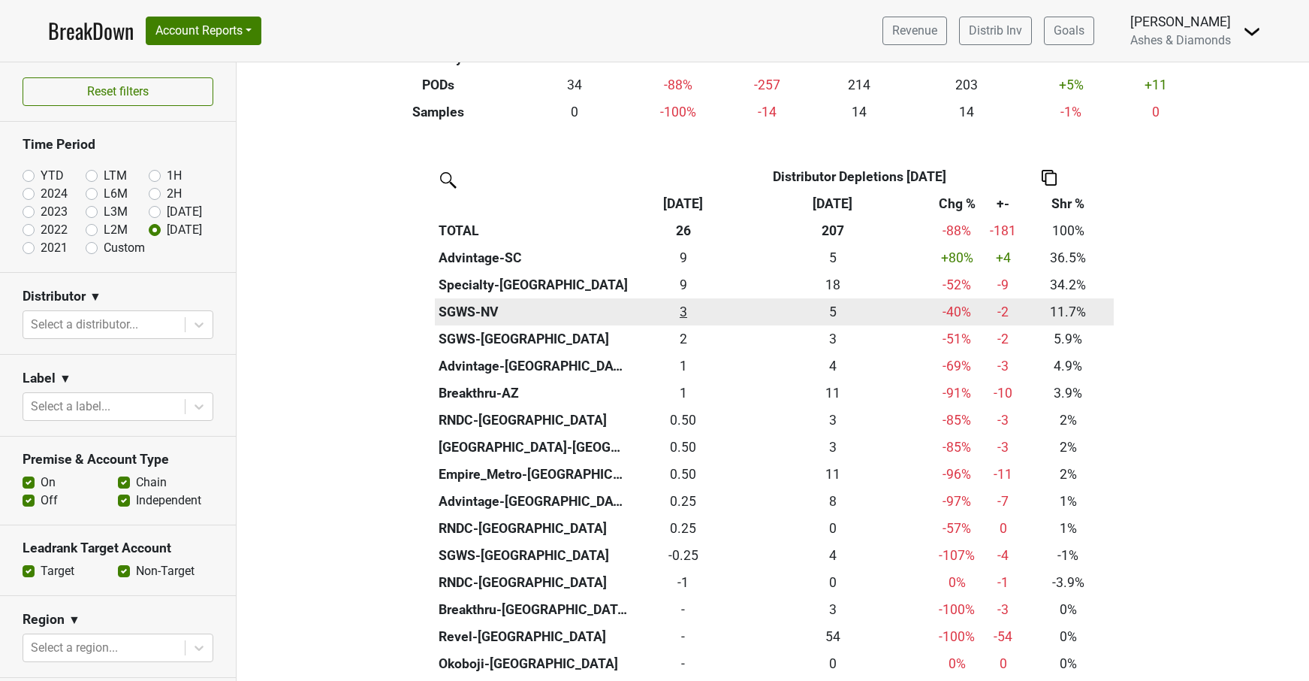
click at [685, 306] on div "3 3" at bounding box center [684, 312] width 97 height 20
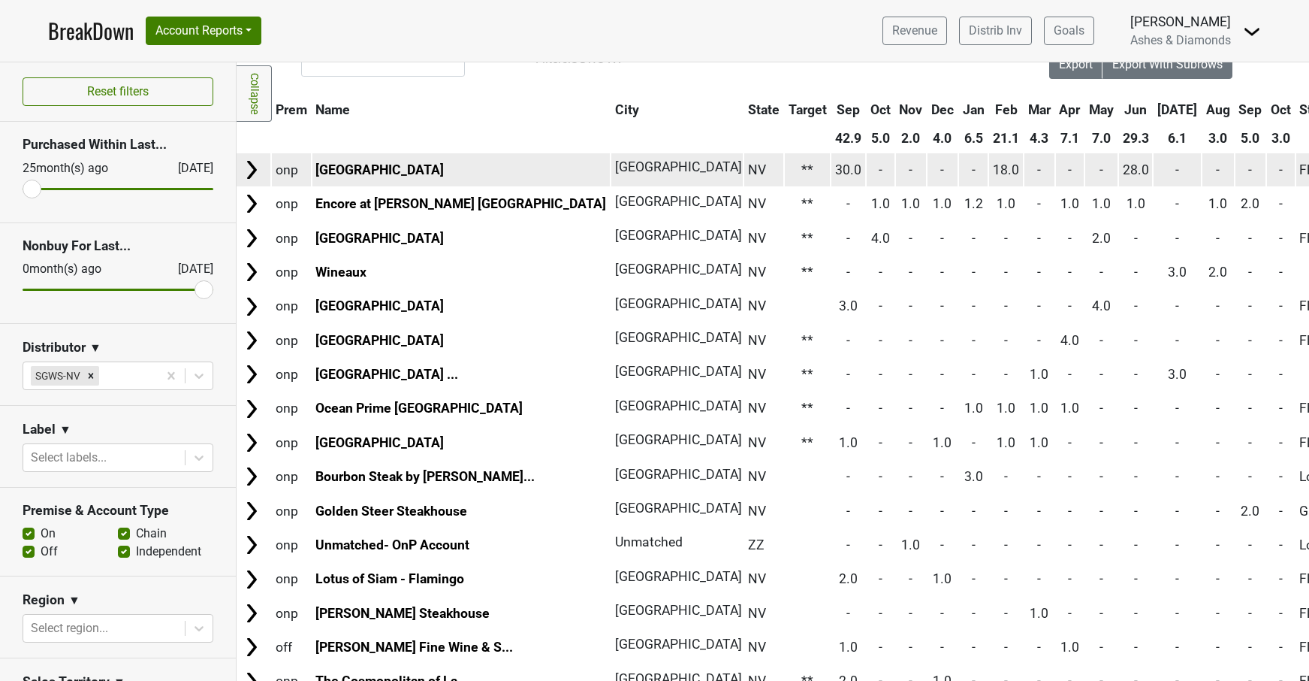
scroll to position [16, 2]
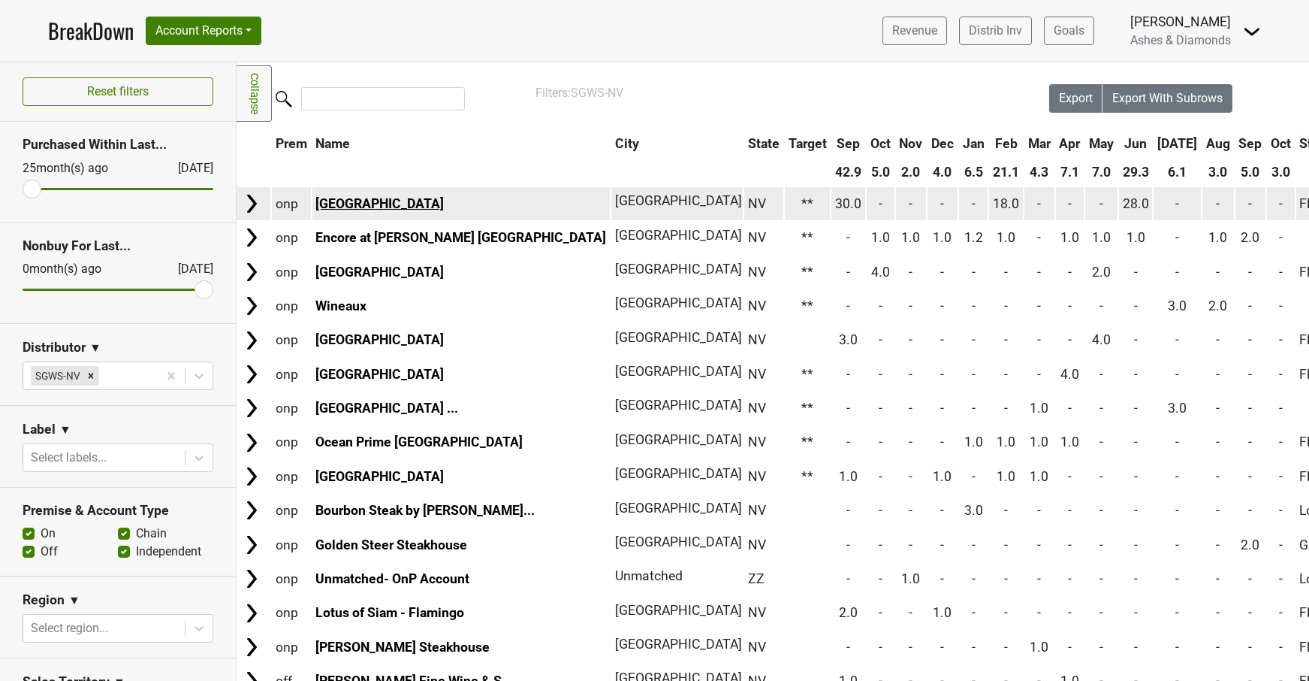
click at [403, 199] on link "[GEOGRAPHIC_DATA]" at bounding box center [380, 203] width 128 height 15
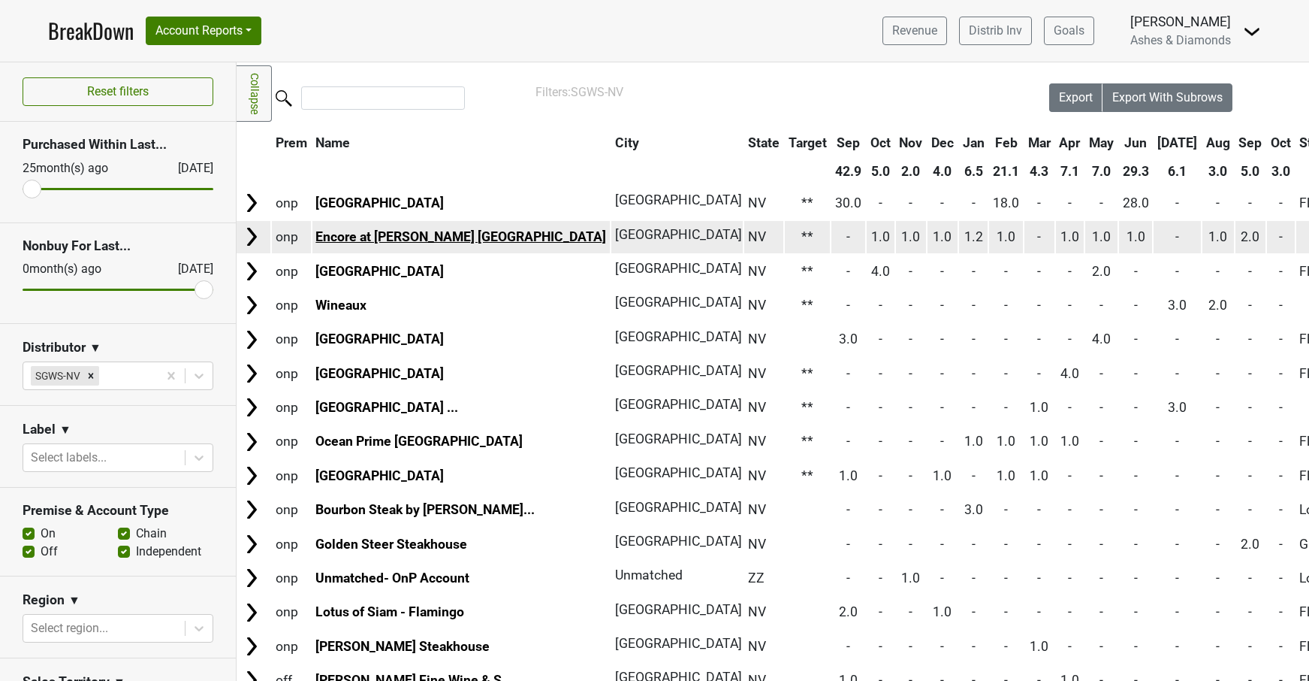
scroll to position [13, 2]
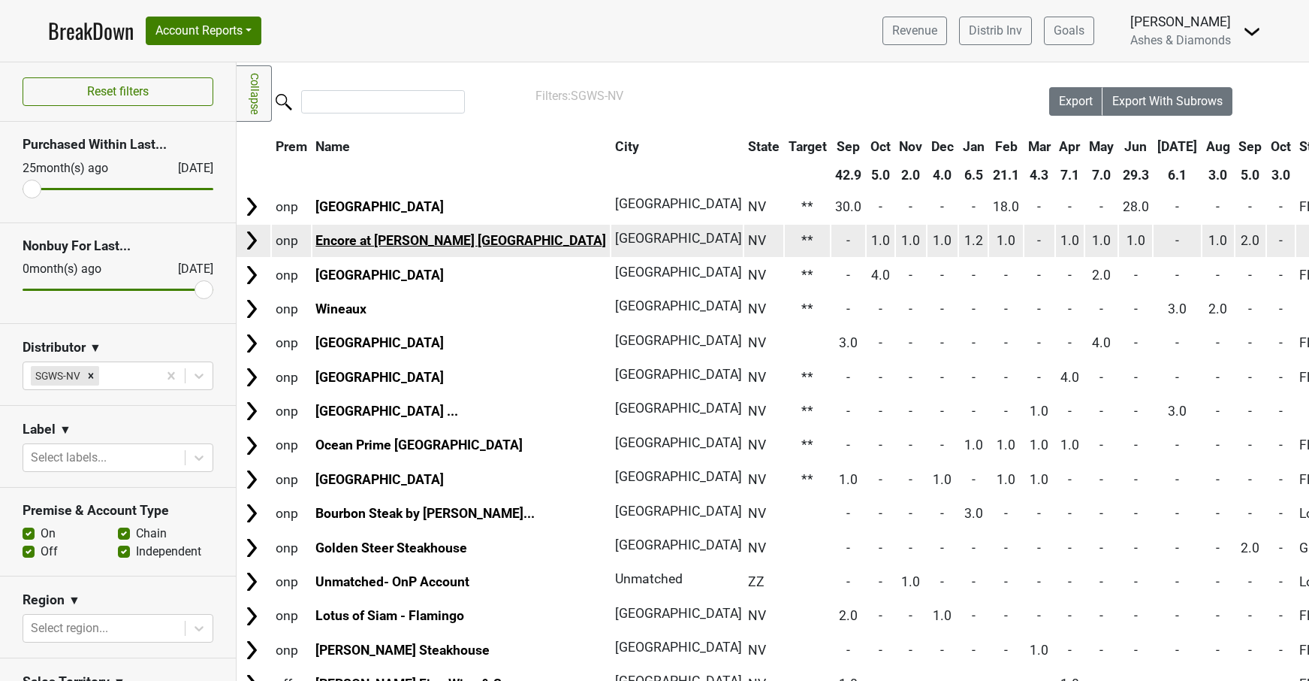
click at [400, 233] on link "Encore at Wynn Las Vegas" at bounding box center [461, 240] width 291 height 15
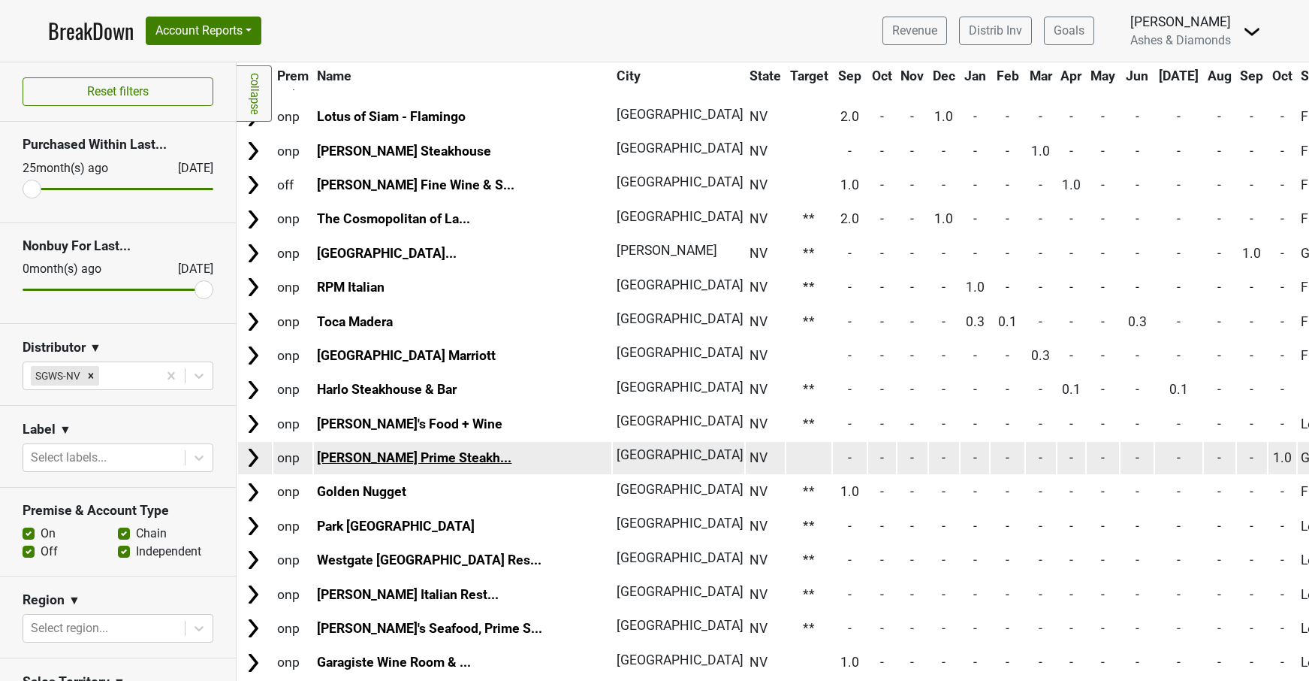
scroll to position [514, 0]
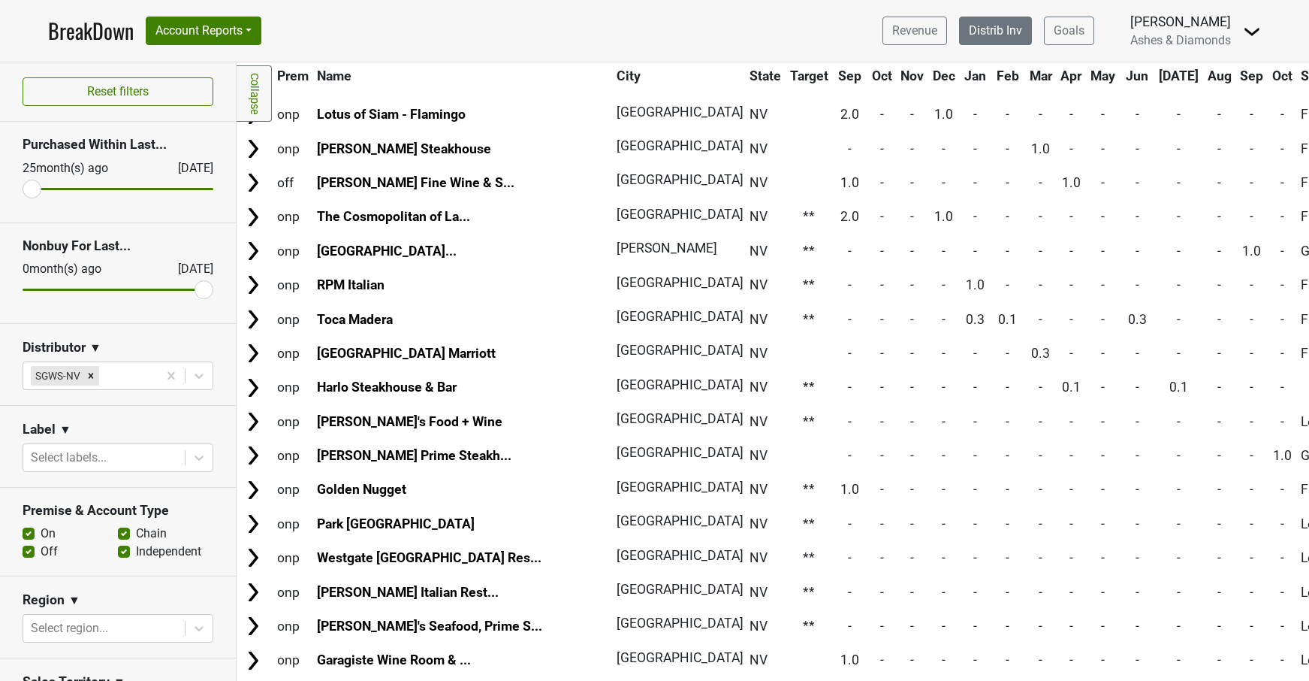
click at [999, 20] on link "Distrib Inv" at bounding box center [995, 31] width 73 height 29
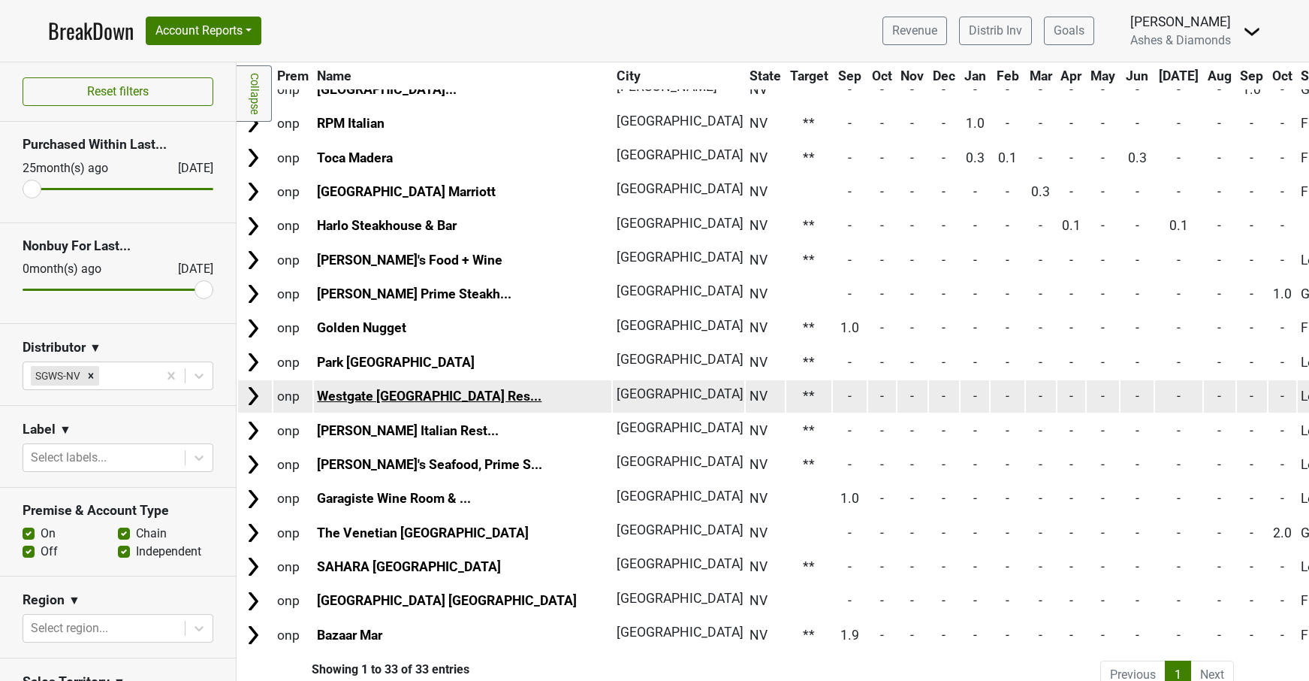
scroll to position [674, 0]
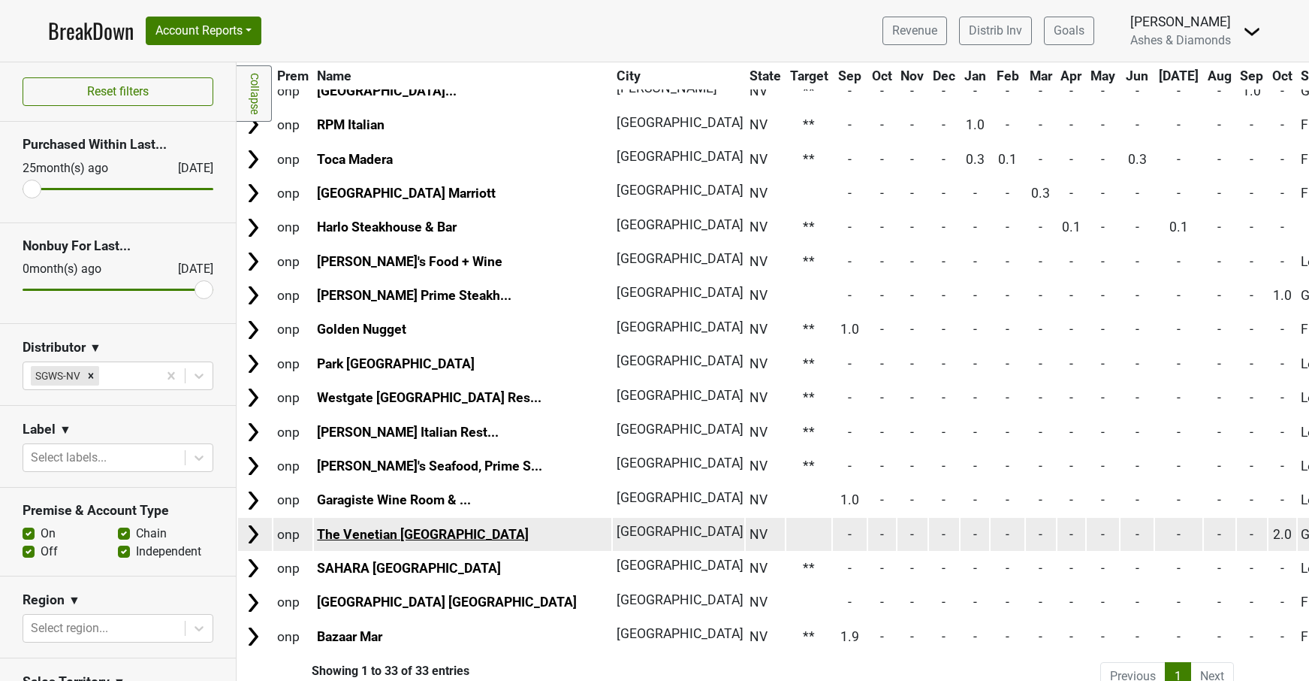
click at [425, 527] on link "The Venetian Las Vegas" at bounding box center [423, 534] width 212 height 15
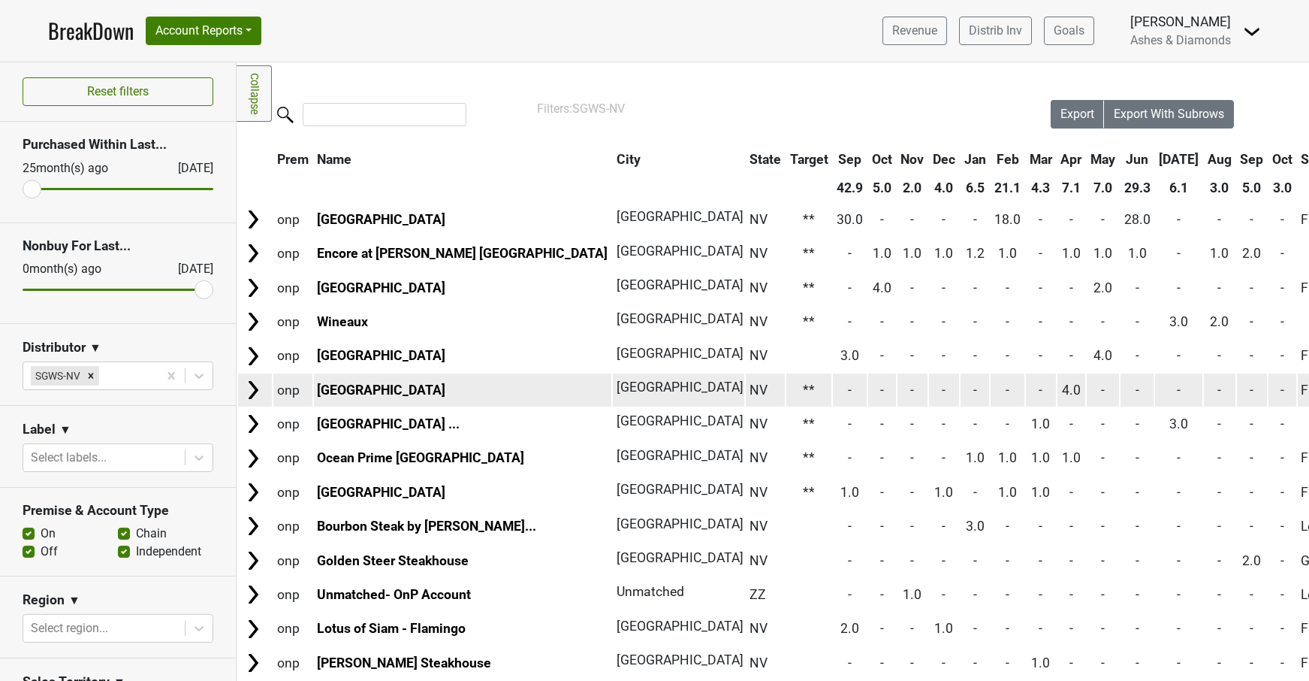
scroll to position [0, 0]
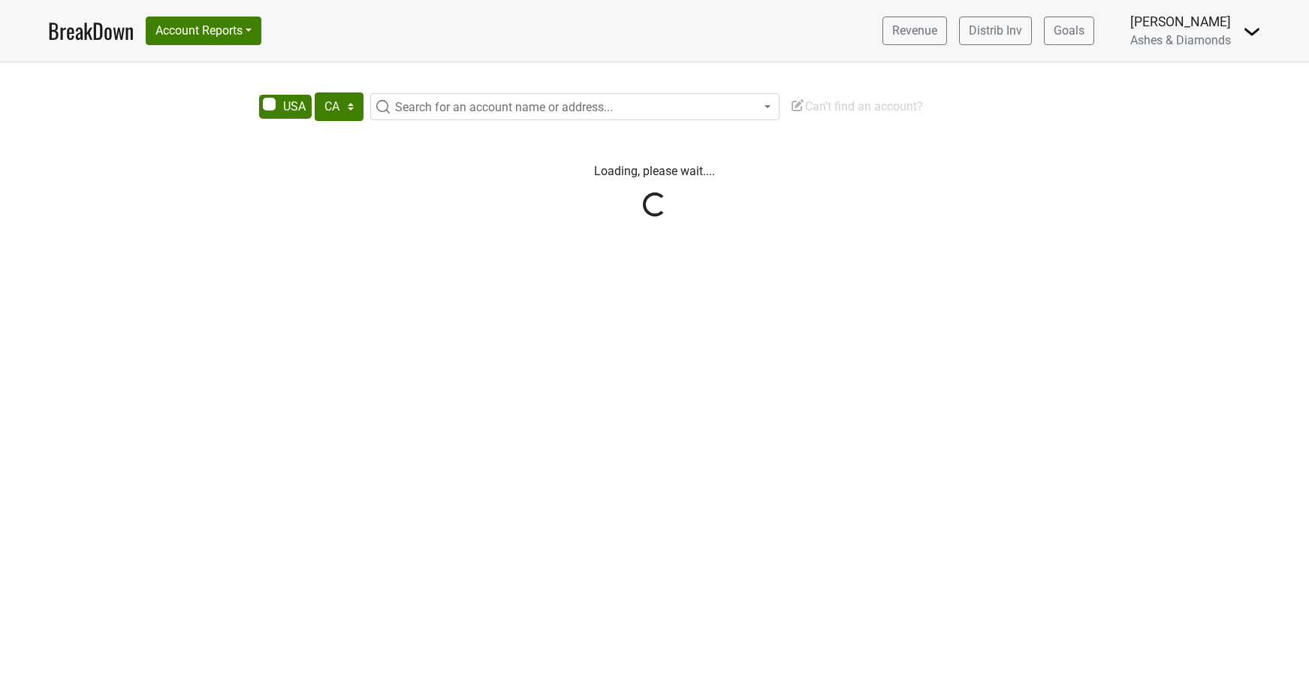
select select "CA"
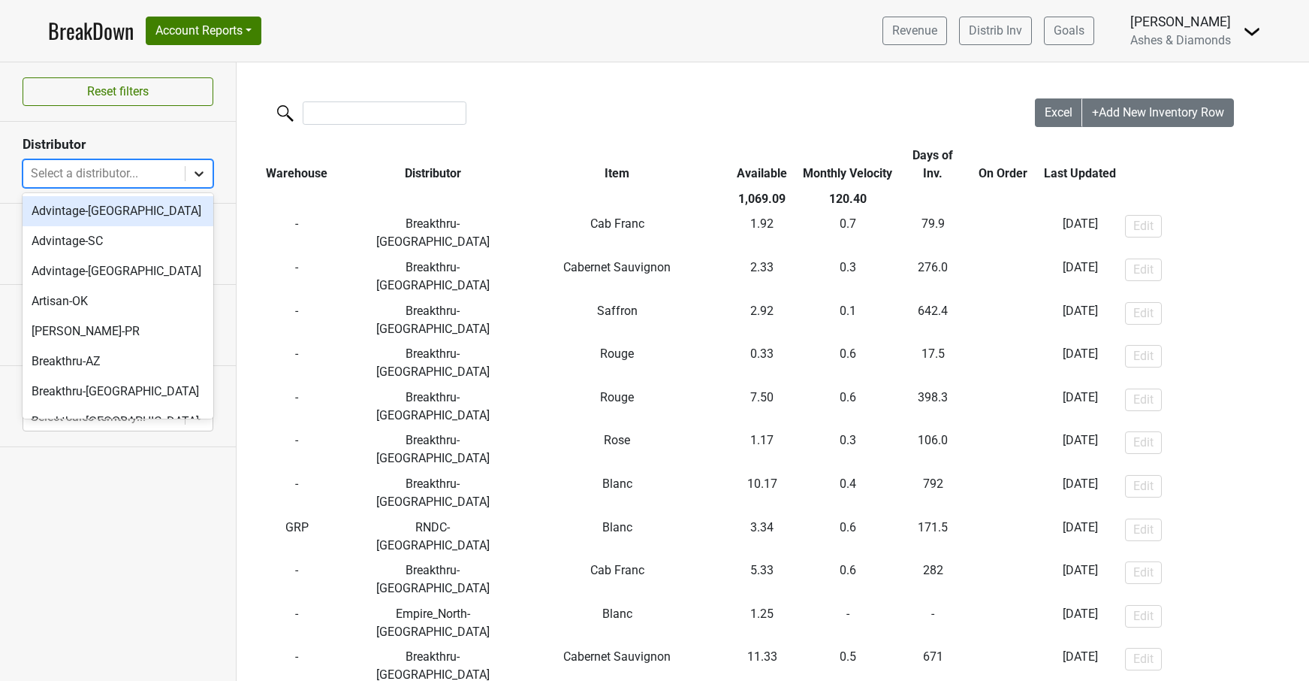
click at [201, 177] on icon at bounding box center [199, 173] width 15 height 15
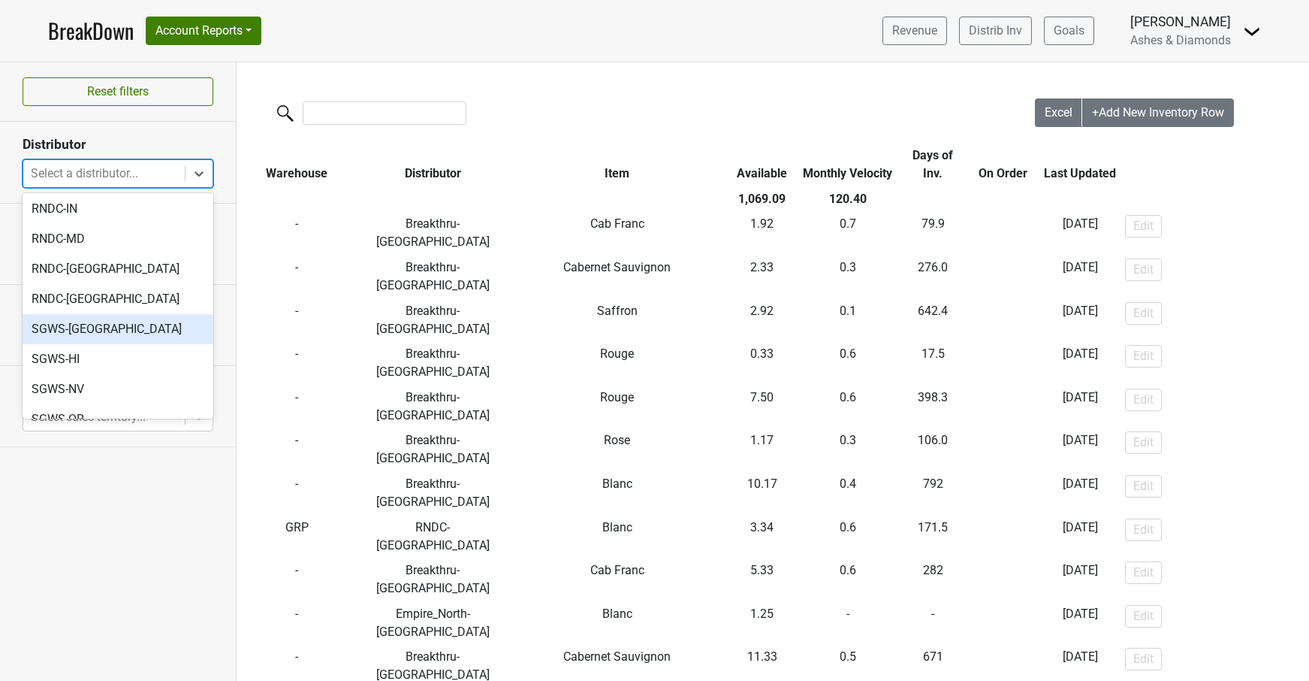
scroll to position [617, 0]
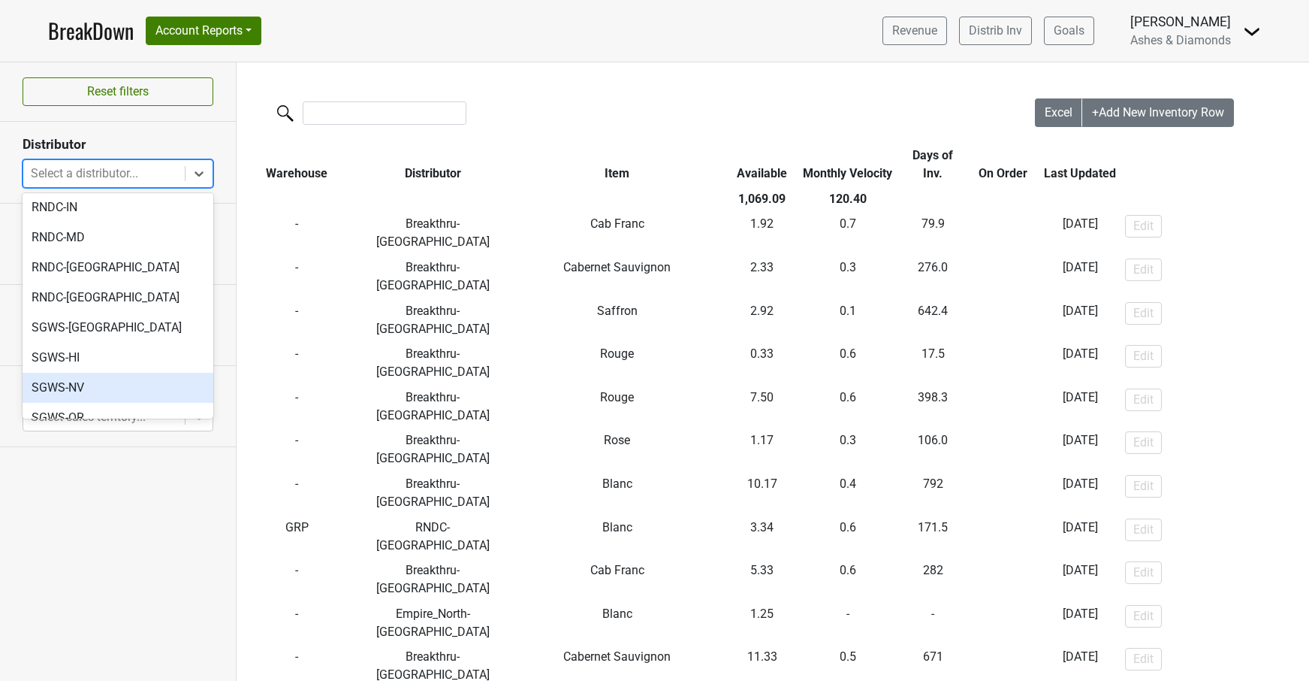
click at [131, 373] on div "SGWS-NV" at bounding box center [118, 388] width 191 height 30
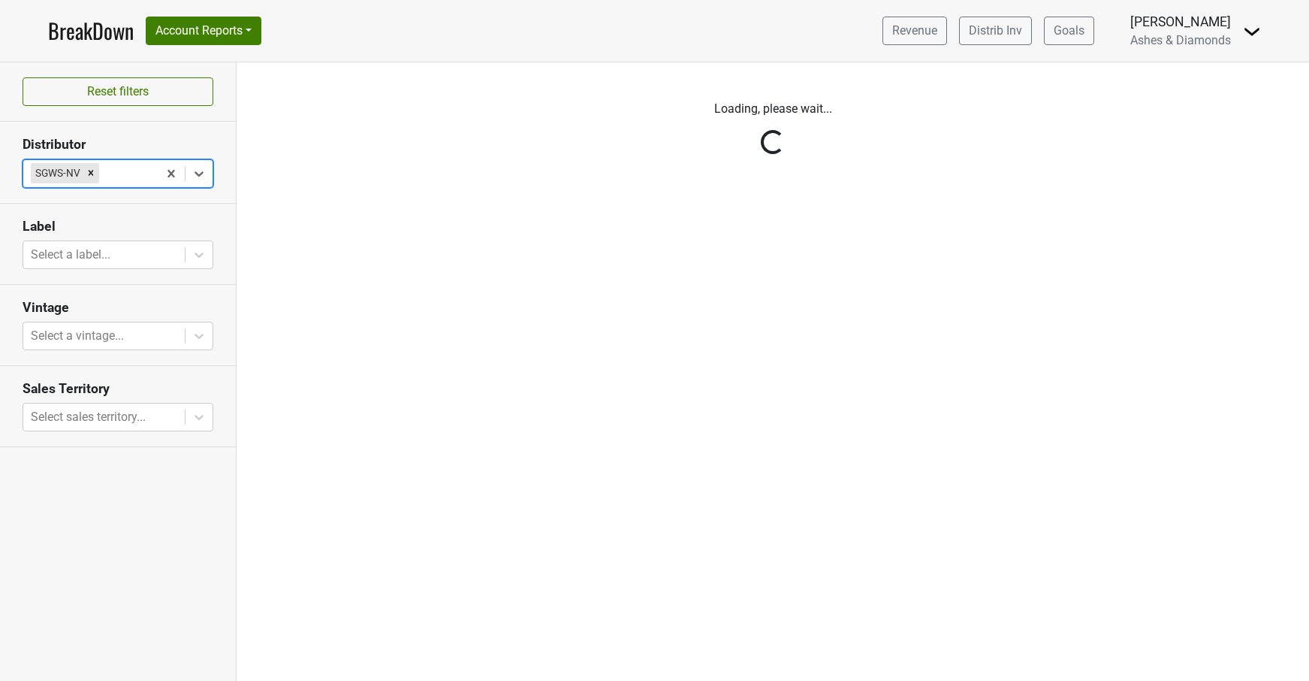
scroll to position [0, 0]
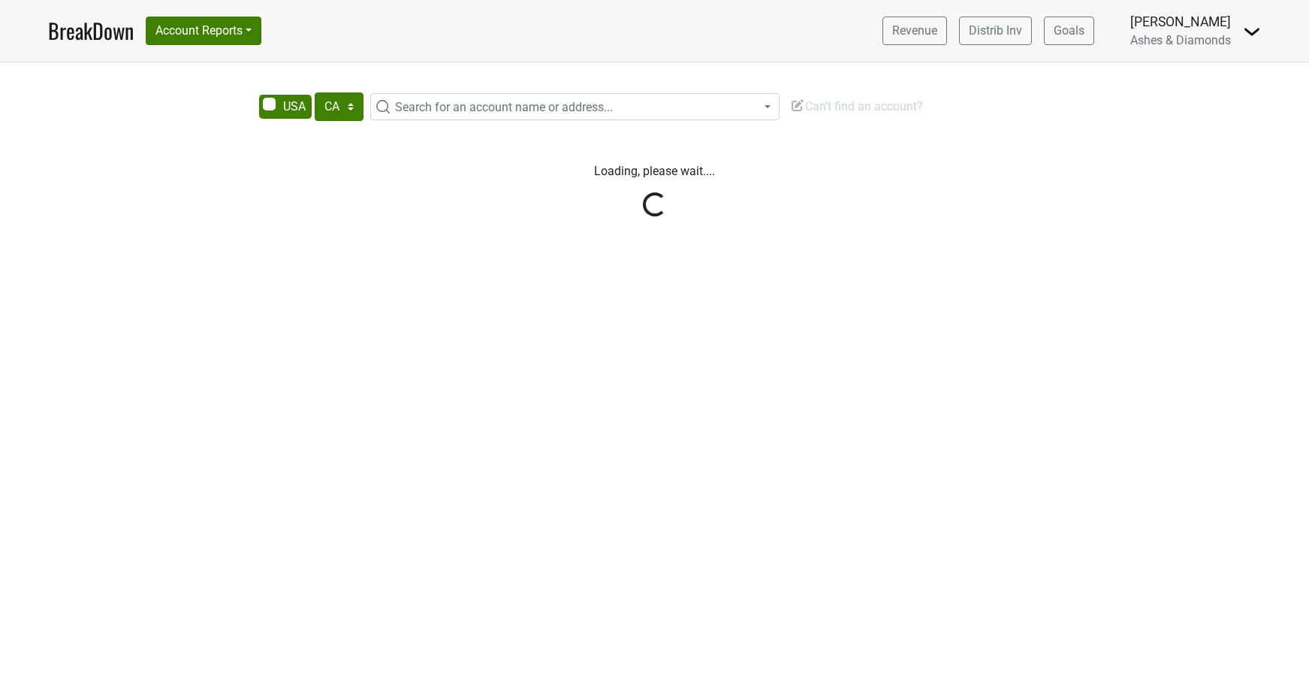
select select "CA"
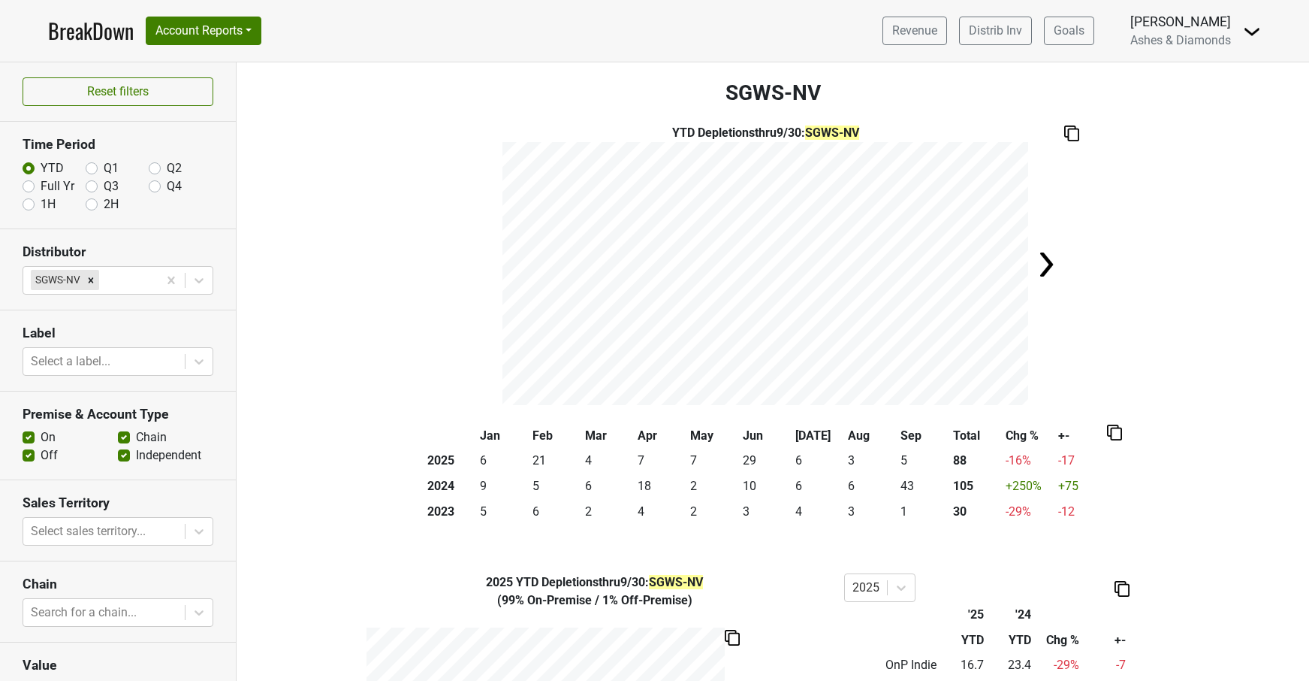
click at [167, 189] on label "Q4" at bounding box center [174, 186] width 15 height 18
click at [153, 189] on input "Q4" at bounding box center [155, 184] width 12 height 15
radio input "true"
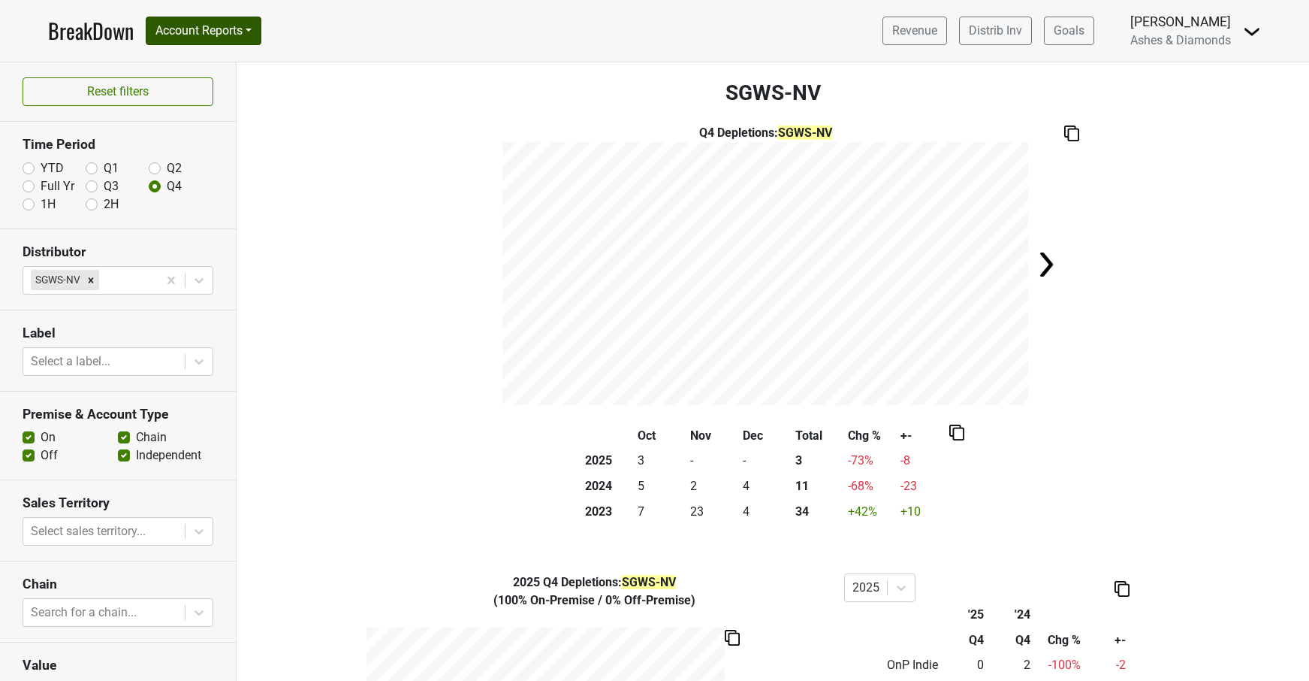
click at [216, 32] on button "Account Reports" at bounding box center [204, 31] width 116 height 29
click at [359, 165] on div "Q4 Depletions : SGWS-NV" at bounding box center [773, 264] width 1073 height 281
click at [41, 168] on label "YTD" at bounding box center [52, 168] width 23 height 18
click at [32, 168] on input "YTD" at bounding box center [29, 166] width 12 height 15
radio input "true"
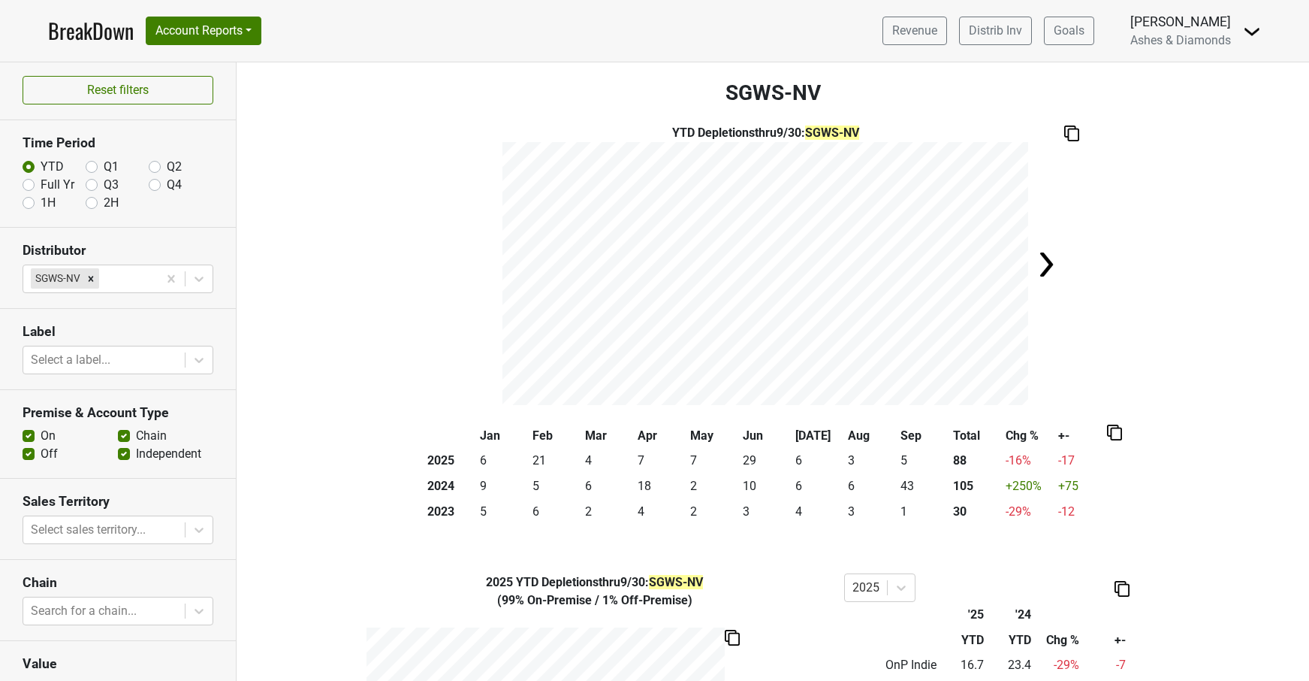
click at [1073, 131] on img at bounding box center [1072, 133] width 15 height 16
click at [1113, 203] on div "YTD Depletions thru 9/30 : SGWS-NV × Close alert Saved to Clipboard" at bounding box center [773, 264] width 1073 height 281
click at [1049, 261] on img at bounding box center [1046, 264] width 30 height 30
click at [1049, 261] on div "YTD Depletions thru 9/30 : SGWS-NV × Close alert Saved to Clipboard" at bounding box center [773, 264] width 1073 height 281
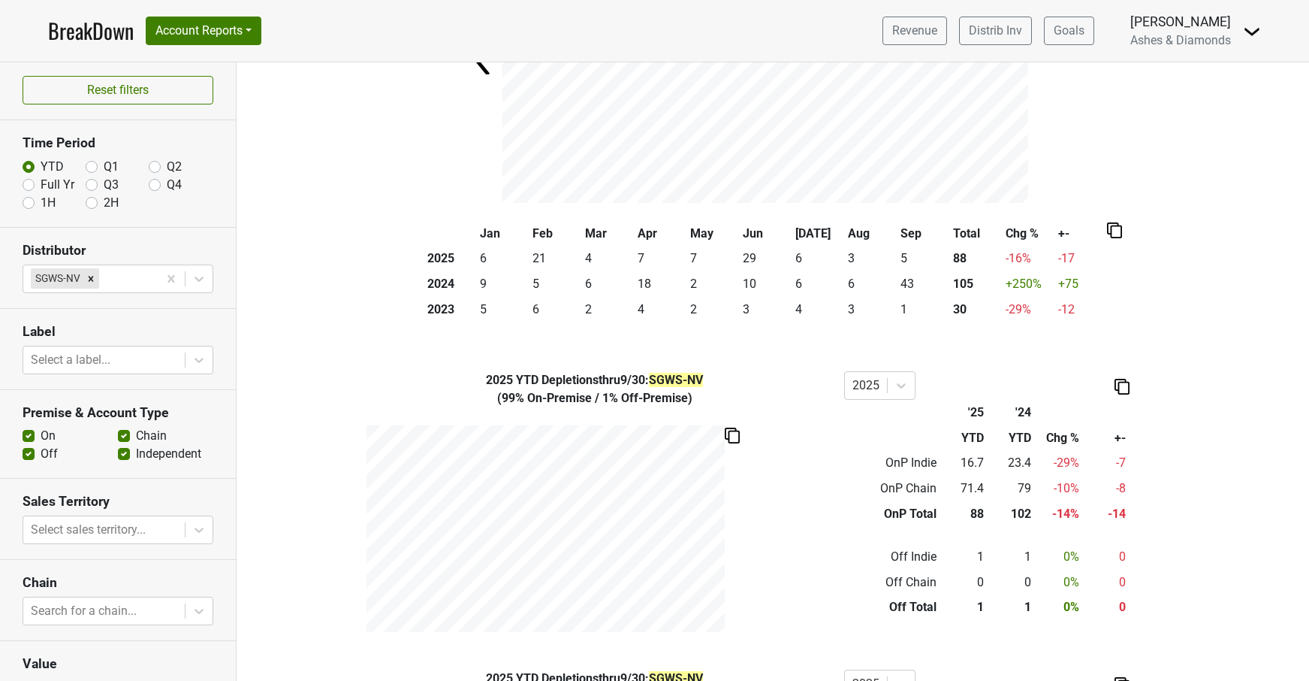
scroll to position [207, 0]
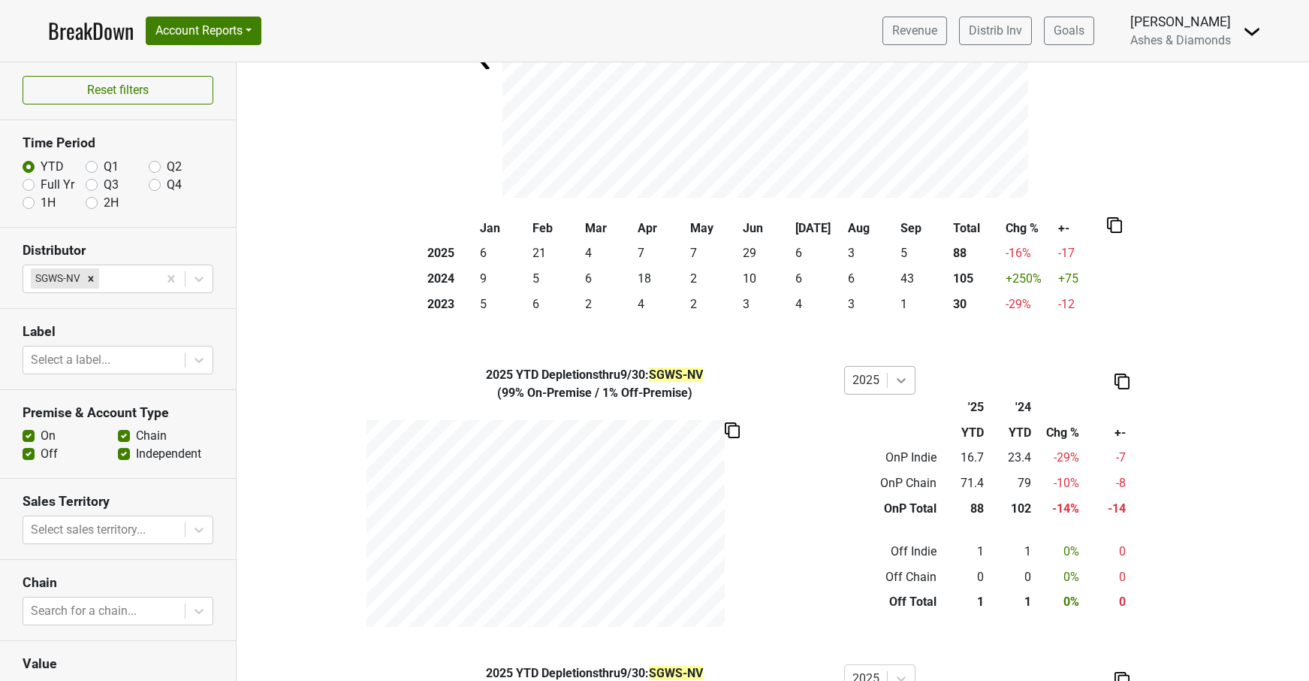
click at [910, 379] on div at bounding box center [901, 380] width 27 height 27
click at [1181, 366] on div "2025 YTD Depletions thru 9/30 : SGWS-NV ( 99% On-Premise / 1% Off-Premise ) opt…" at bounding box center [773, 496] width 856 height 261
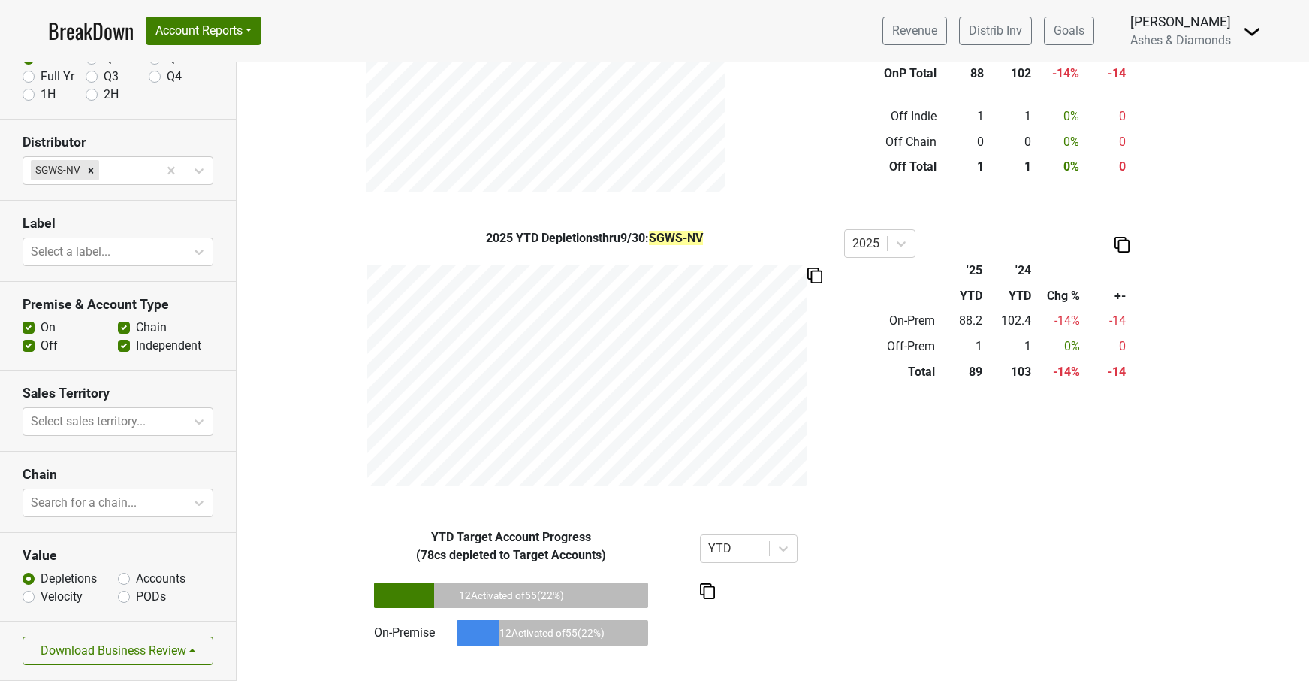
scroll to position [109, 0]
click at [86, 647] on button "Download Business Review" at bounding box center [118, 651] width 191 height 29
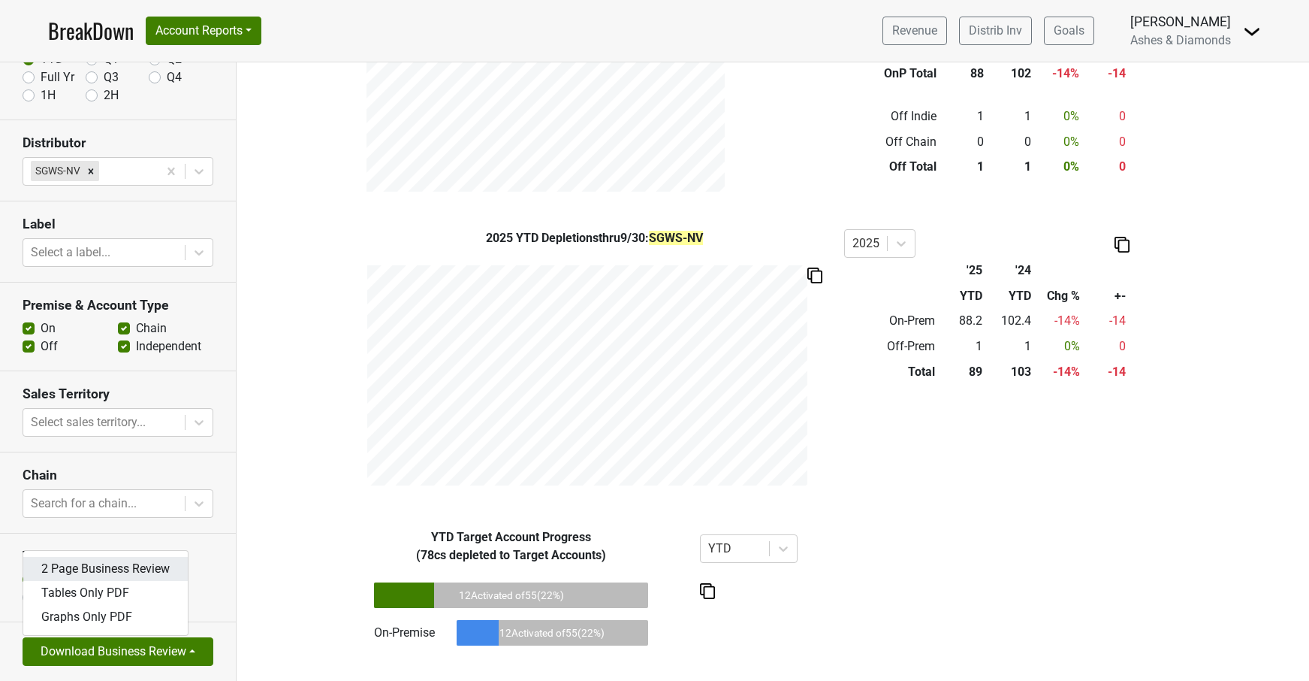
click at [130, 571] on link "2 Page Business Review" at bounding box center [105, 569] width 165 height 24
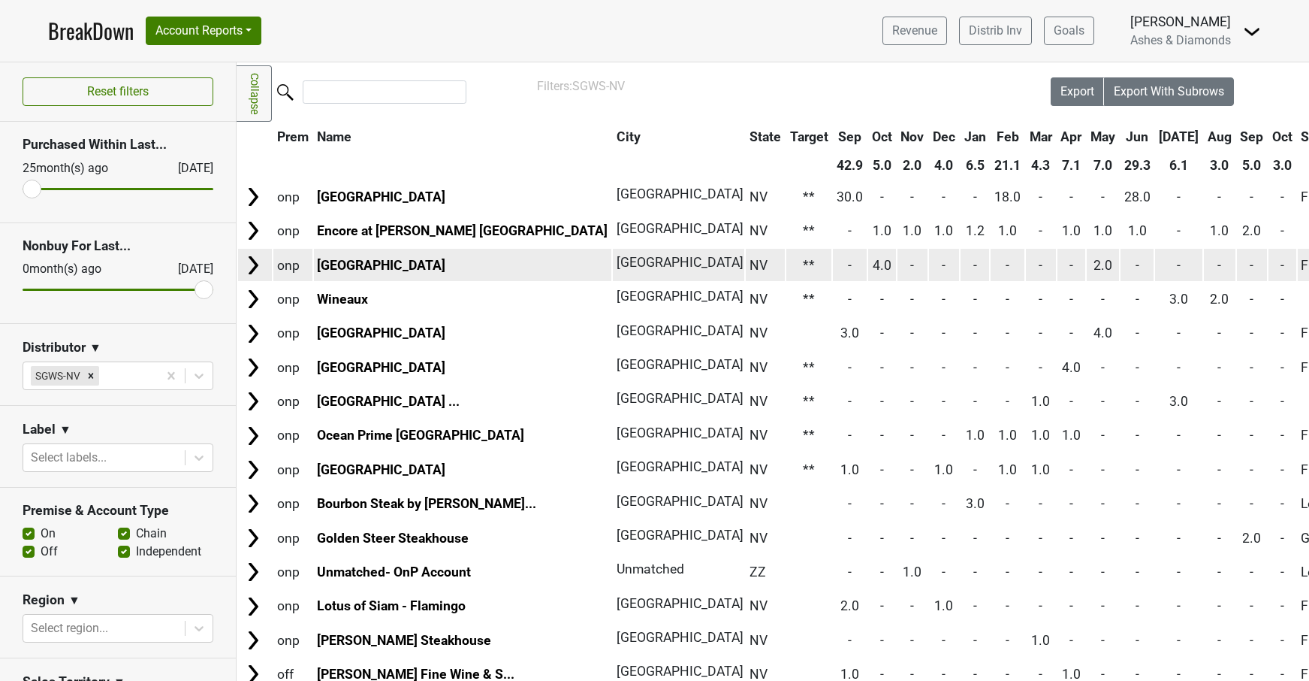
scroll to position [23, 0]
click at [365, 262] on link "[GEOGRAPHIC_DATA]" at bounding box center [381, 265] width 128 height 15
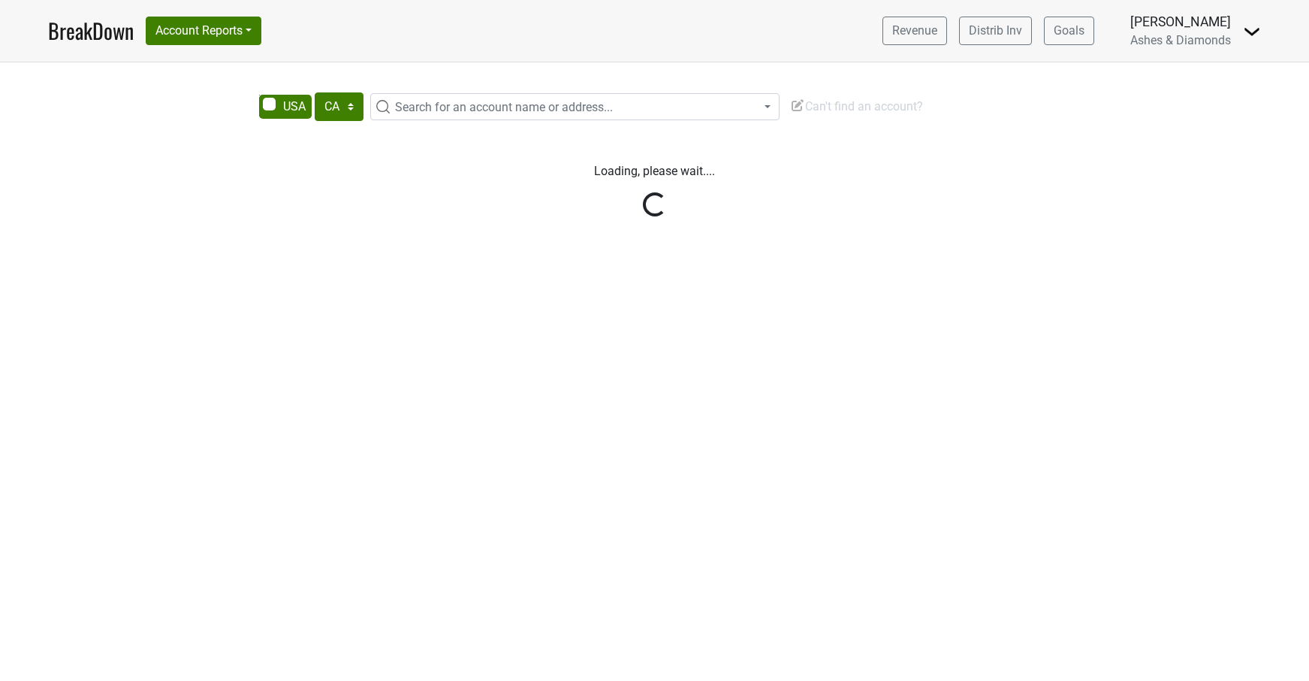
select select "CA"
